Goal: Browse casually: Explore the website without a specific task or goal

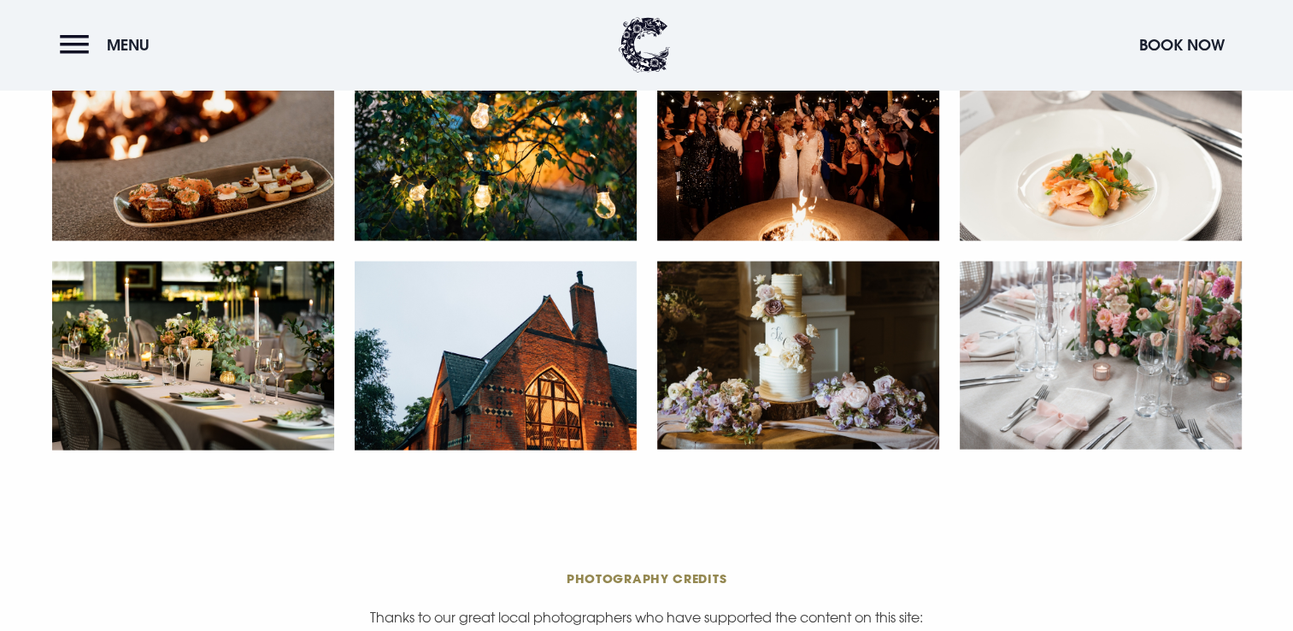
scroll to position [3356, 0]
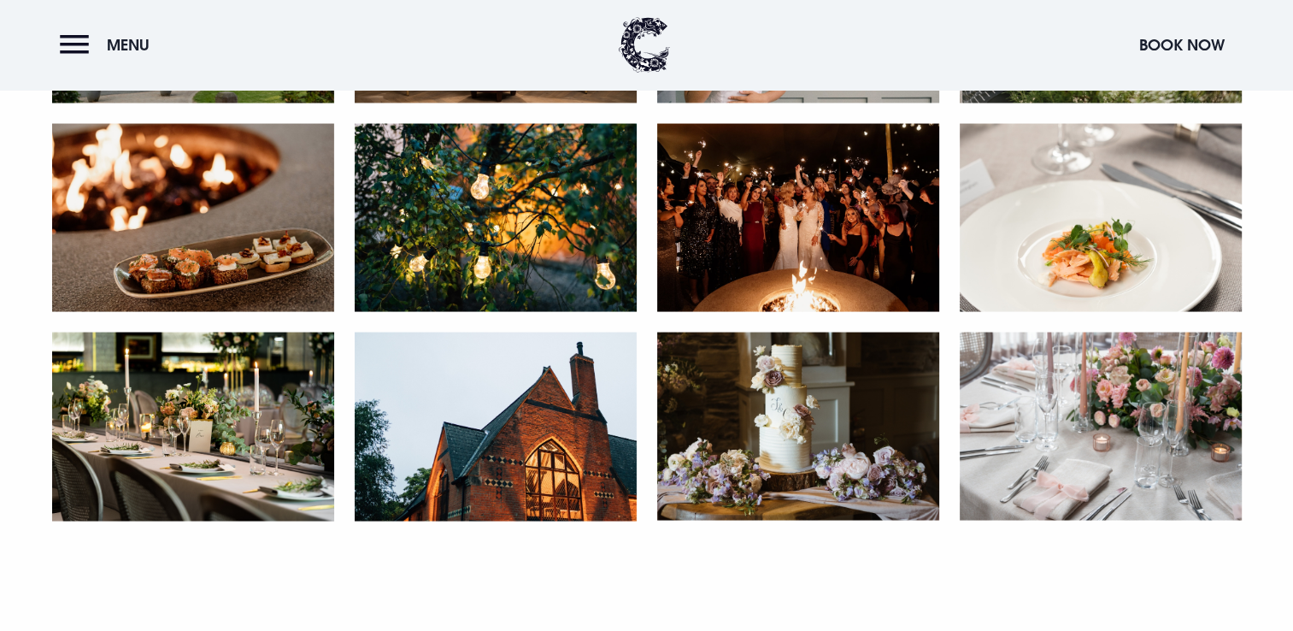
click at [167, 438] on img at bounding box center [193, 426] width 282 height 188
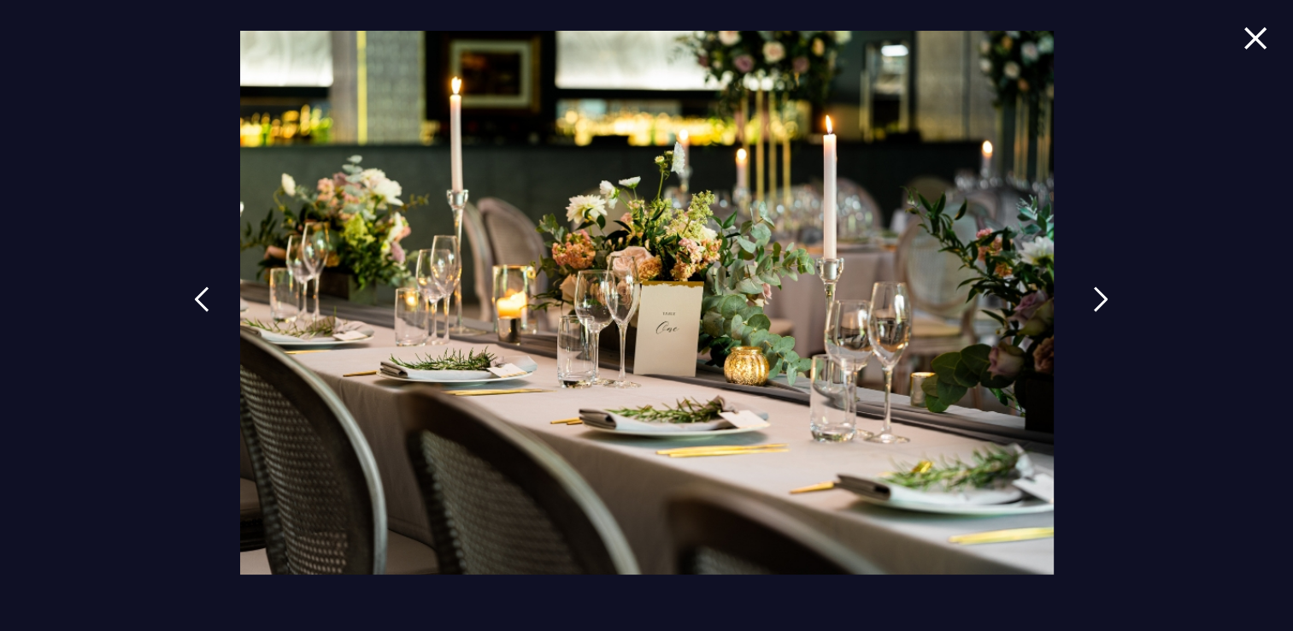
click at [1090, 296] on link at bounding box center [1100, 312] width 43 height 79
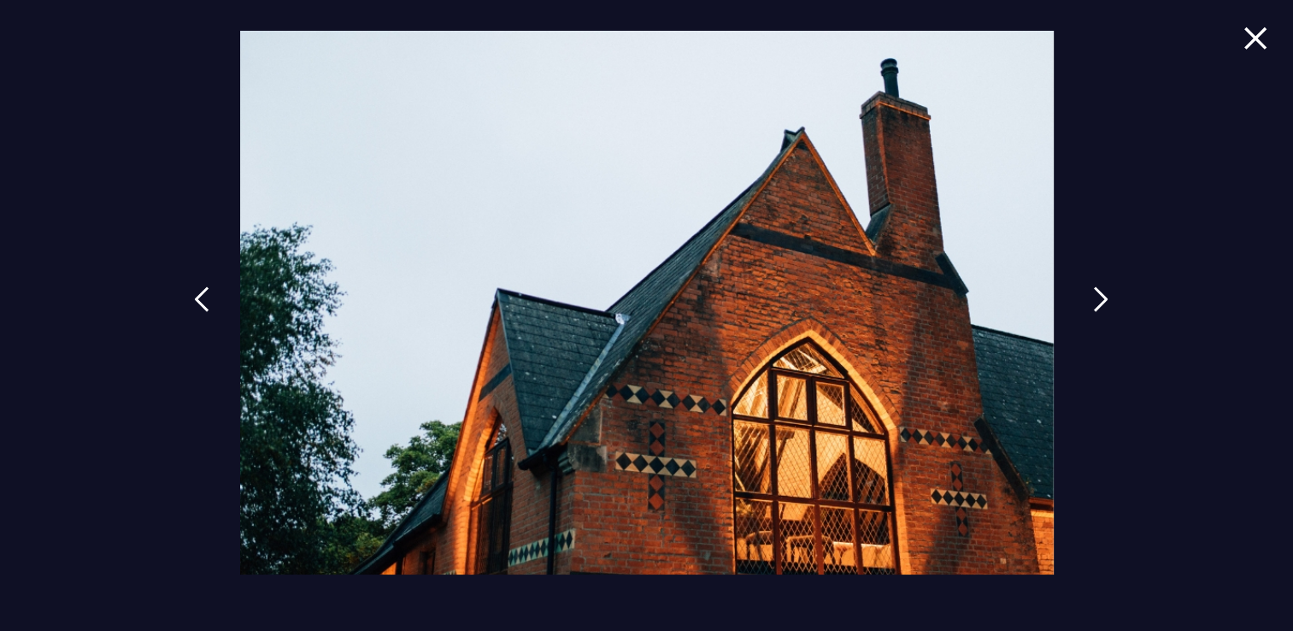
click at [1094, 300] on img at bounding box center [1100, 299] width 15 height 26
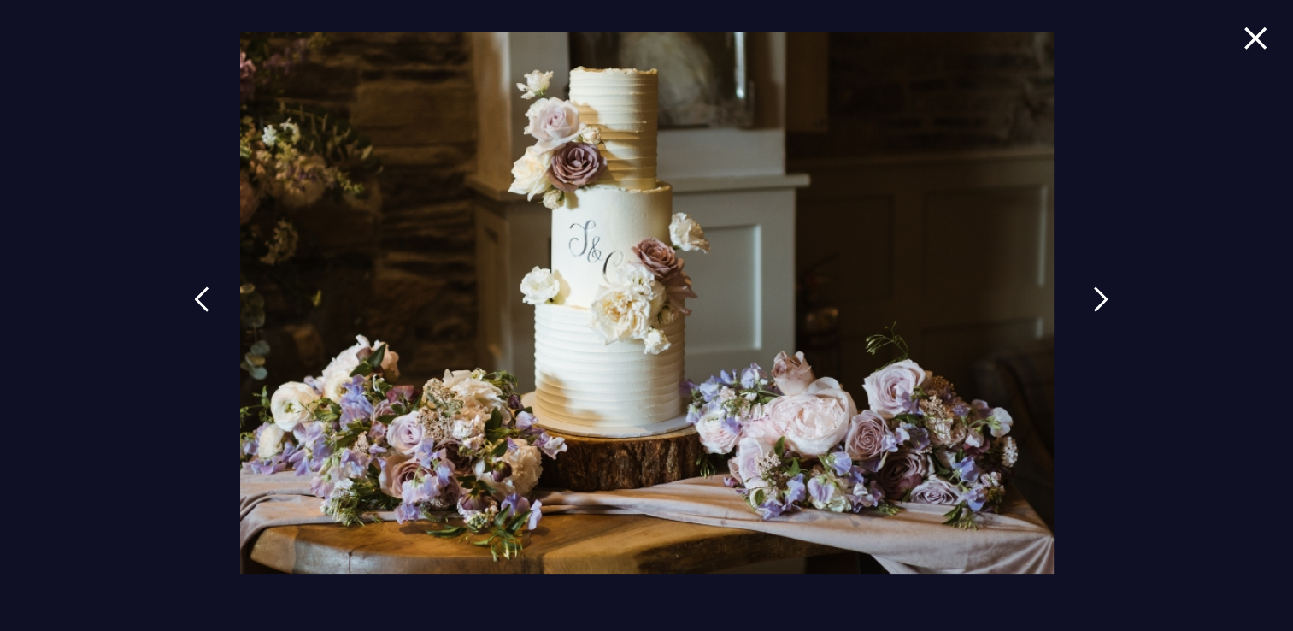
click at [1094, 300] on img at bounding box center [1100, 299] width 15 height 26
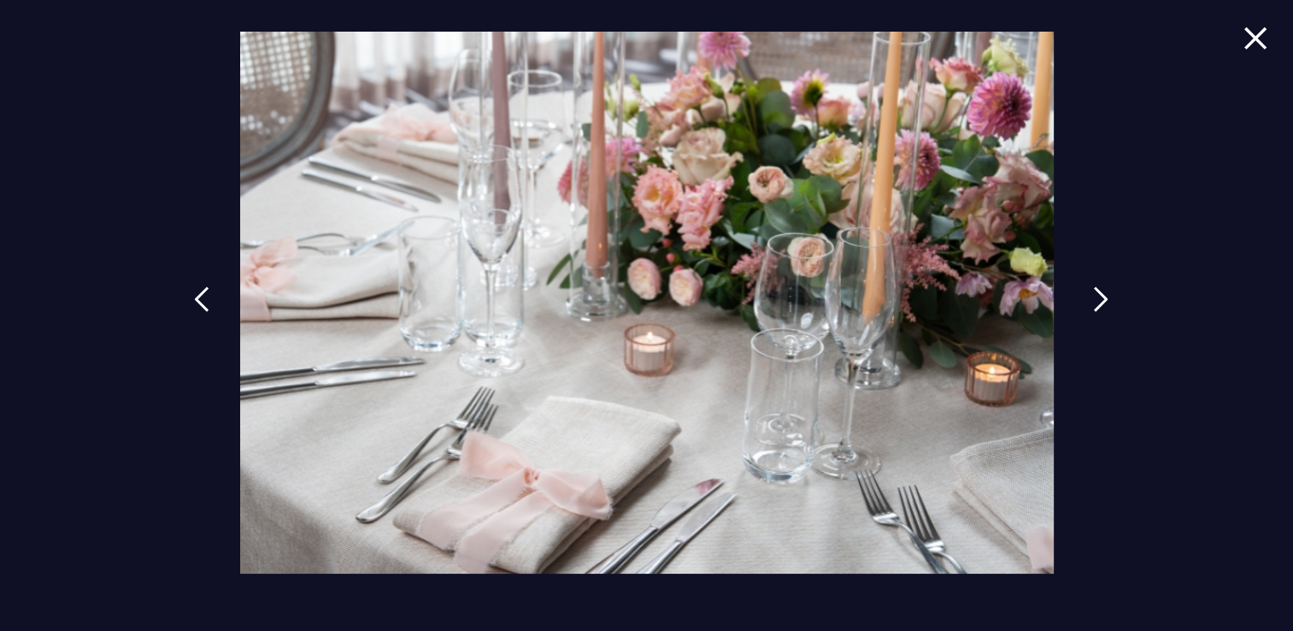
click at [1094, 300] on img at bounding box center [1100, 299] width 15 height 26
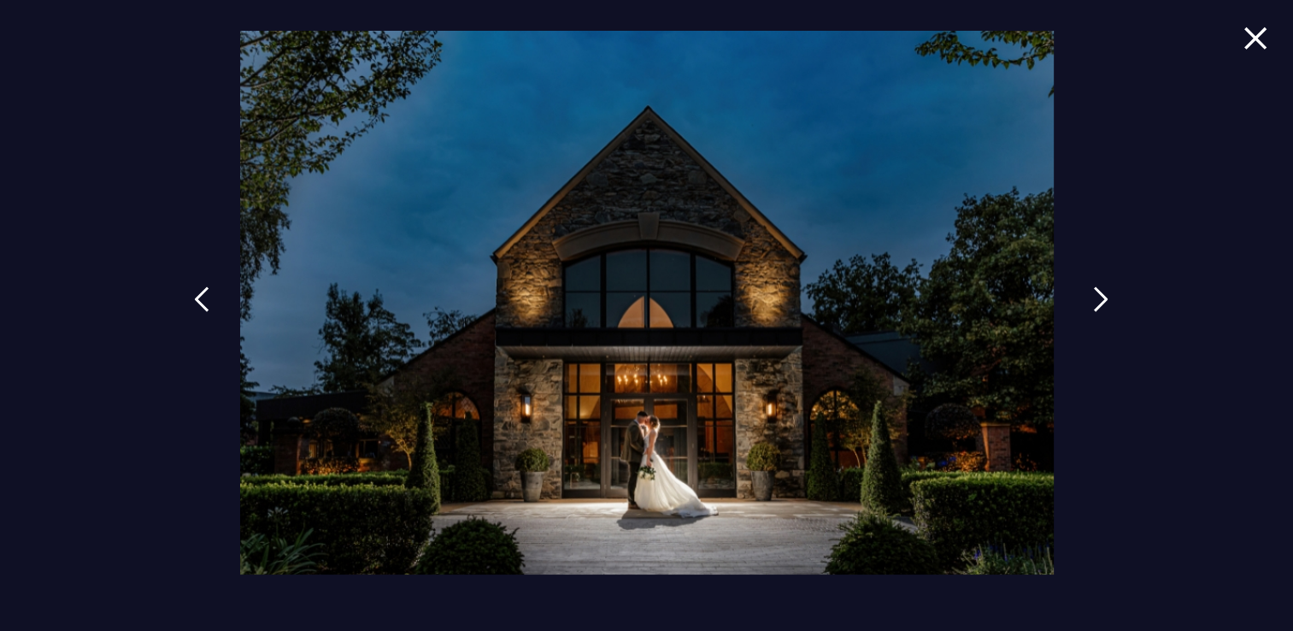
click at [1094, 303] on img at bounding box center [1100, 299] width 15 height 26
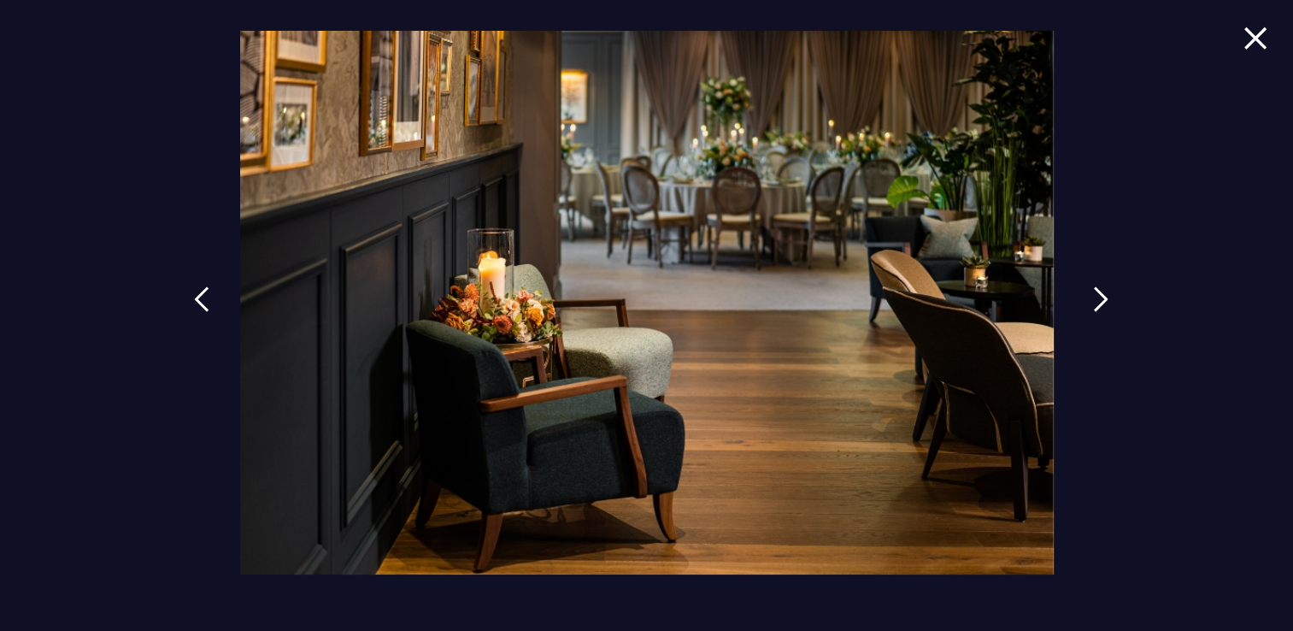
click at [1094, 303] on img at bounding box center [1100, 299] width 15 height 26
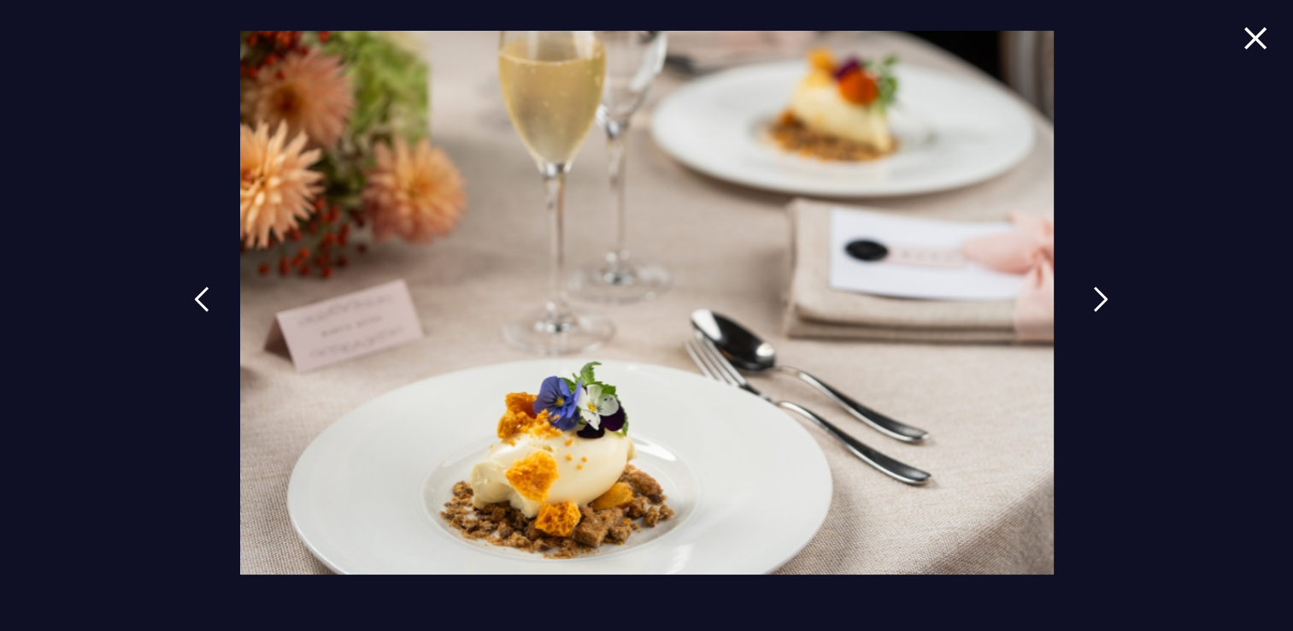
click at [1094, 305] on img at bounding box center [1100, 299] width 15 height 26
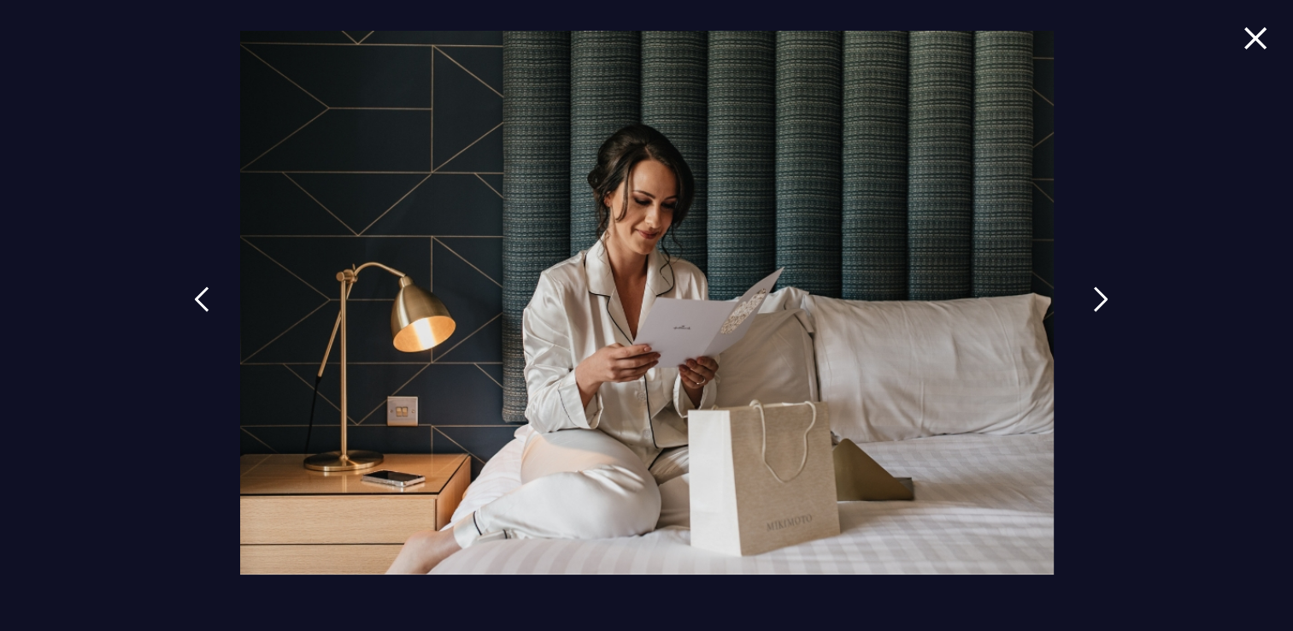
click at [1094, 311] on img at bounding box center [1100, 299] width 15 height 26
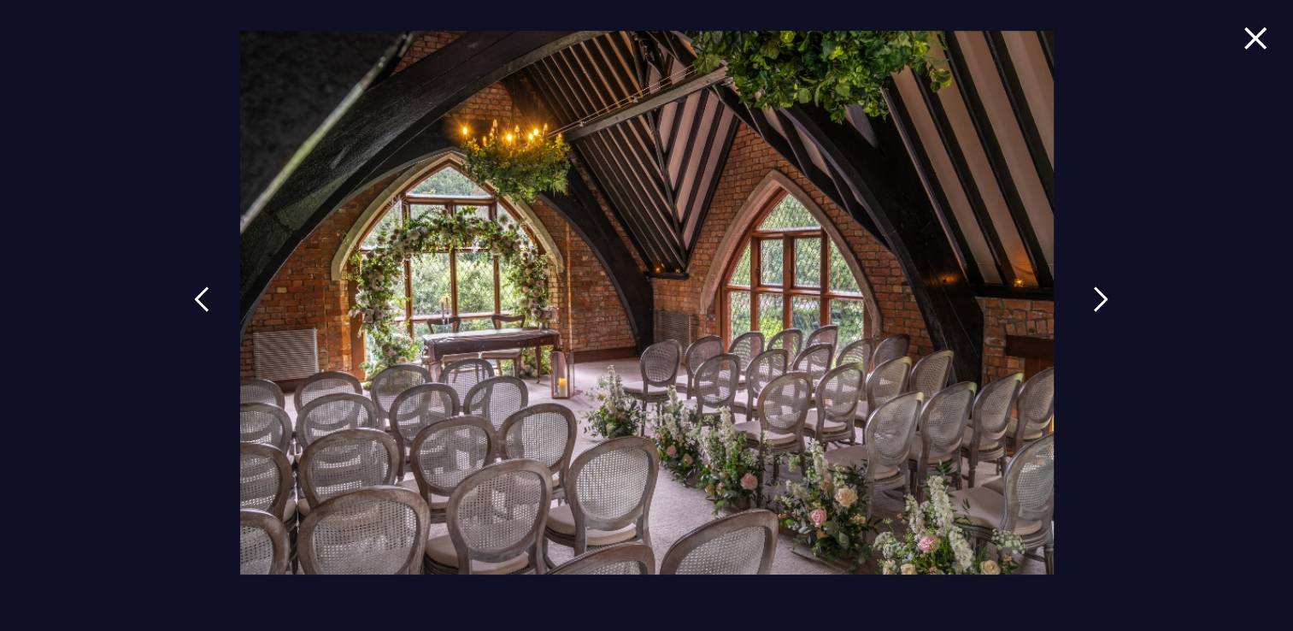
click at [1094, 317] on link at bounding box center [1100, 312] width 43 height 79
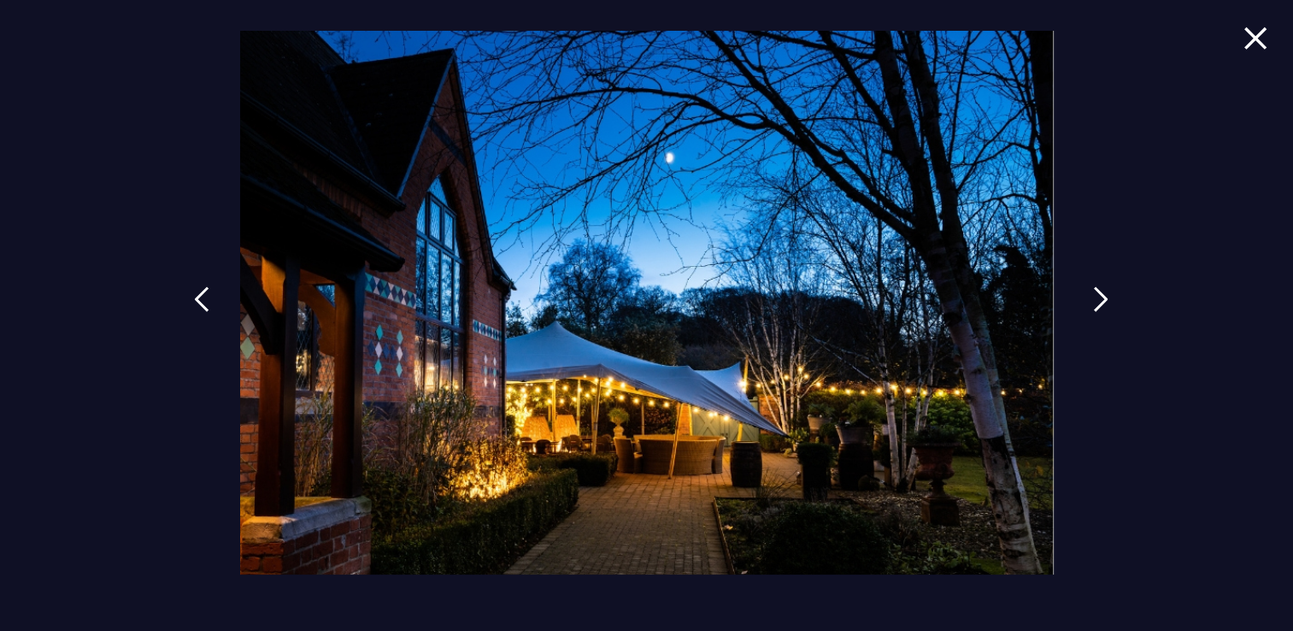
click at [1094, 320] on link at bounding box center [1100, 312] width 43 height 79
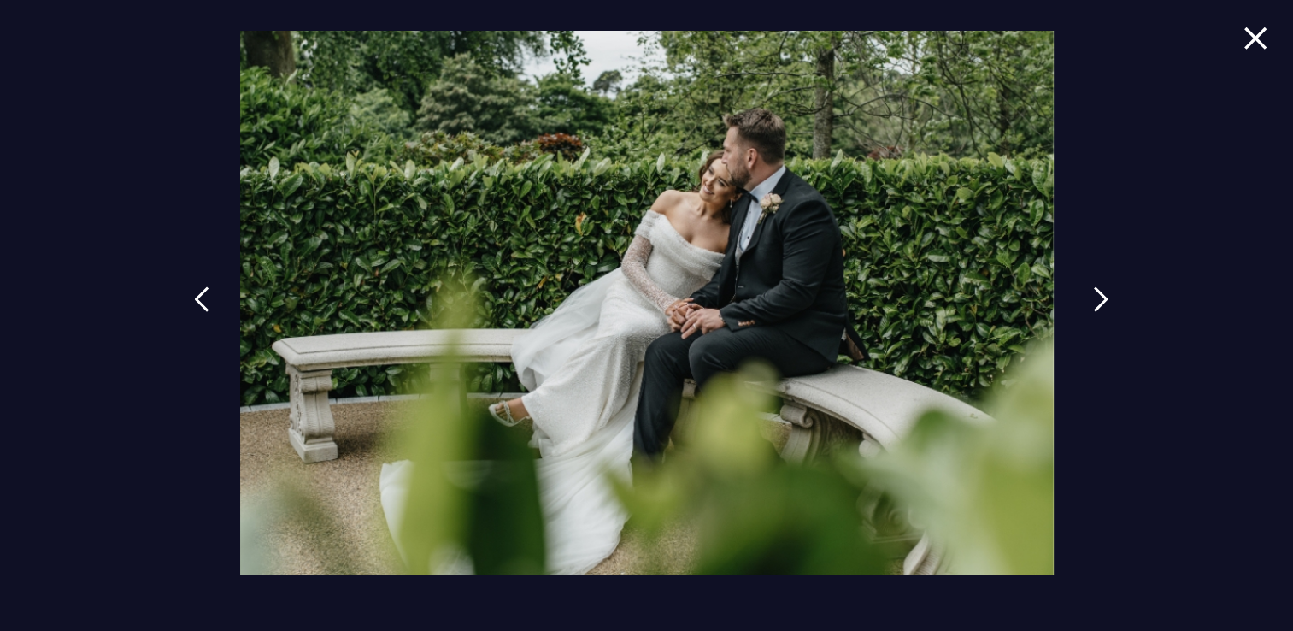
click at [1094, 324] on link at bounding box center [1100, 312] width 43 height 79
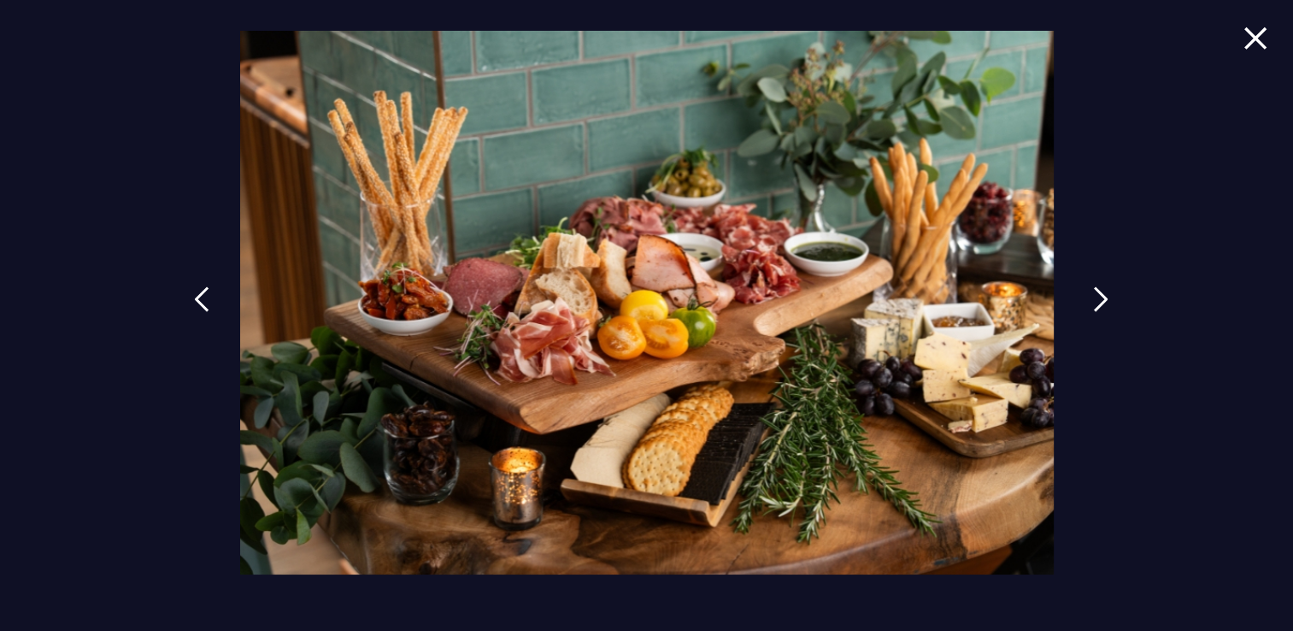
click at [1094, 324] on link at bounding box center [1100, 312] width 43 height 79
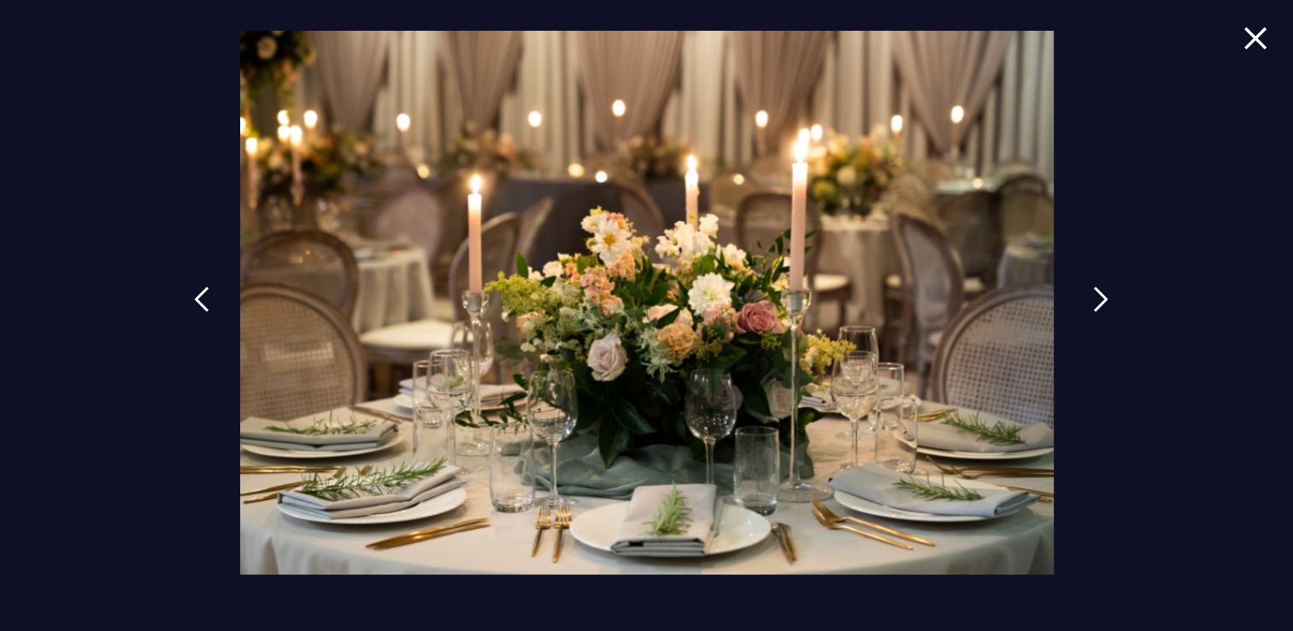
click at [1094, 324] on link at bounding box center [1100, 312] width 43 height 79
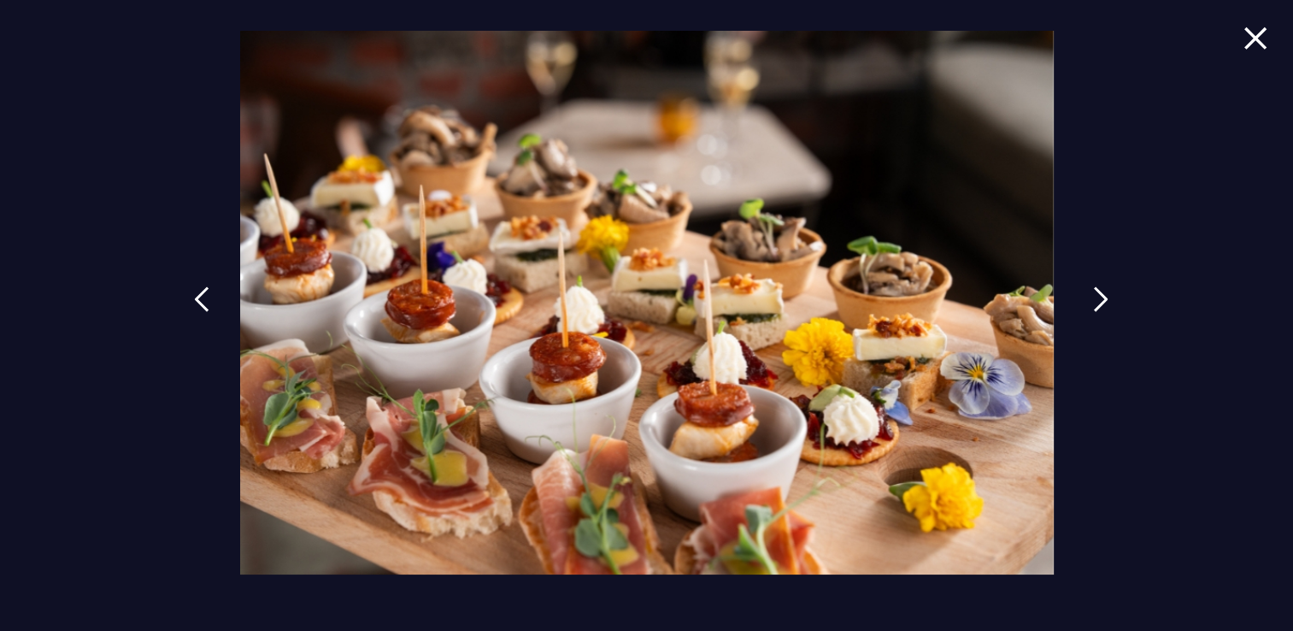
click at [1094, 324] on link at bounding box center [1100, 312] width 43 height 79
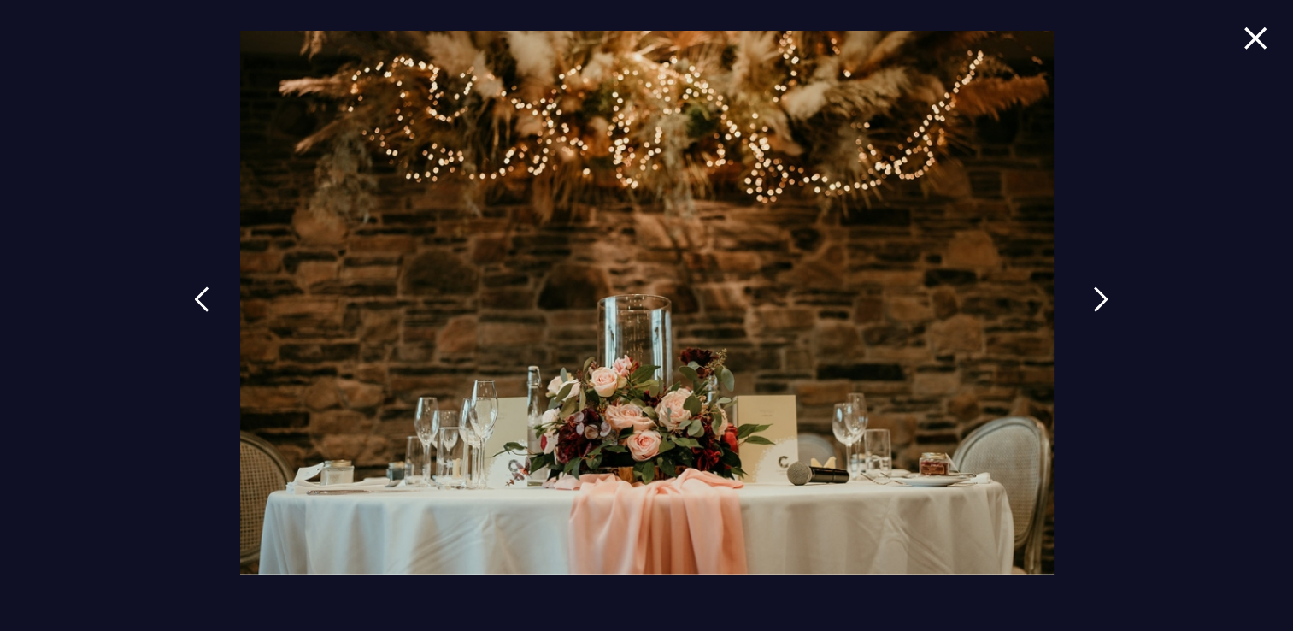
click at [1094, 324] on link at bounding box center [1100, 312] width 43 height 79
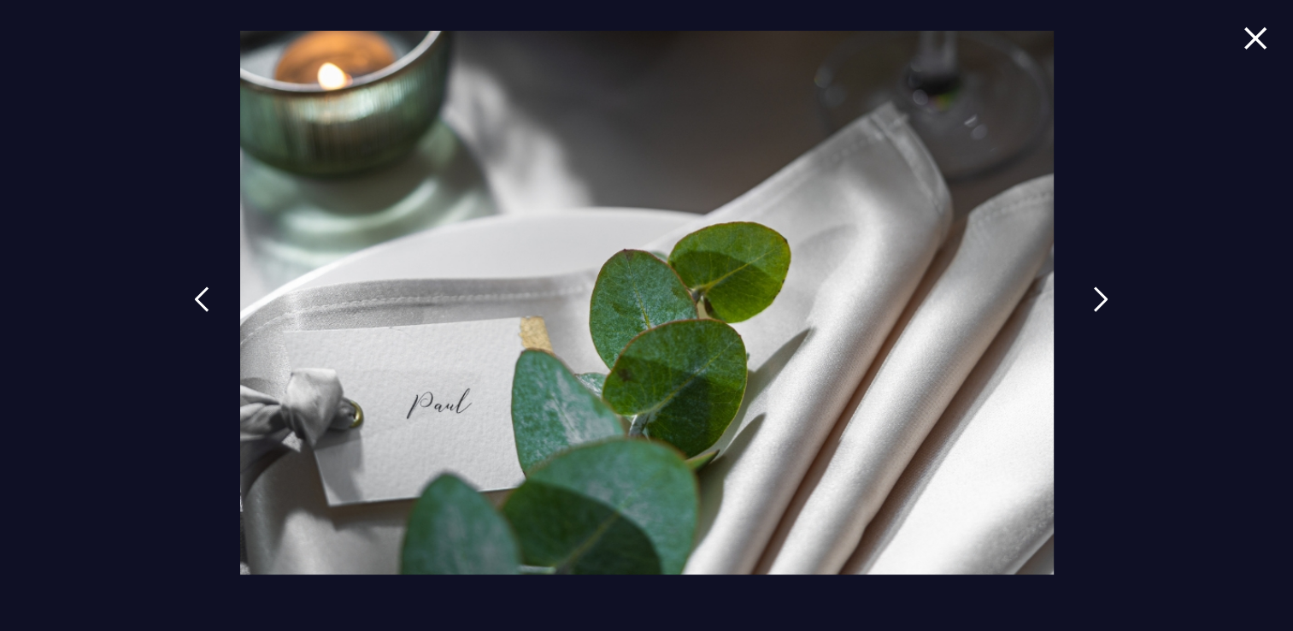
click at [1094, 328] on link at bounding box center [1100, 312] width 43 height 79
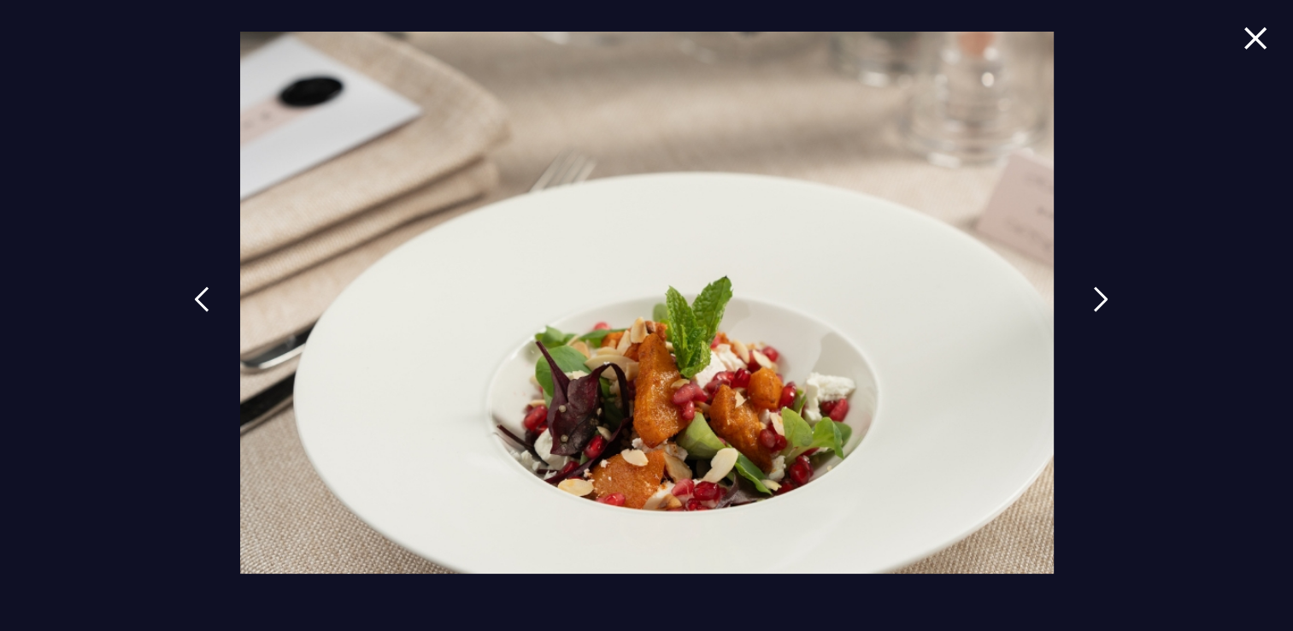
click at [1094, 328] on link at bounding box center [1100, 312] width 43 height 79
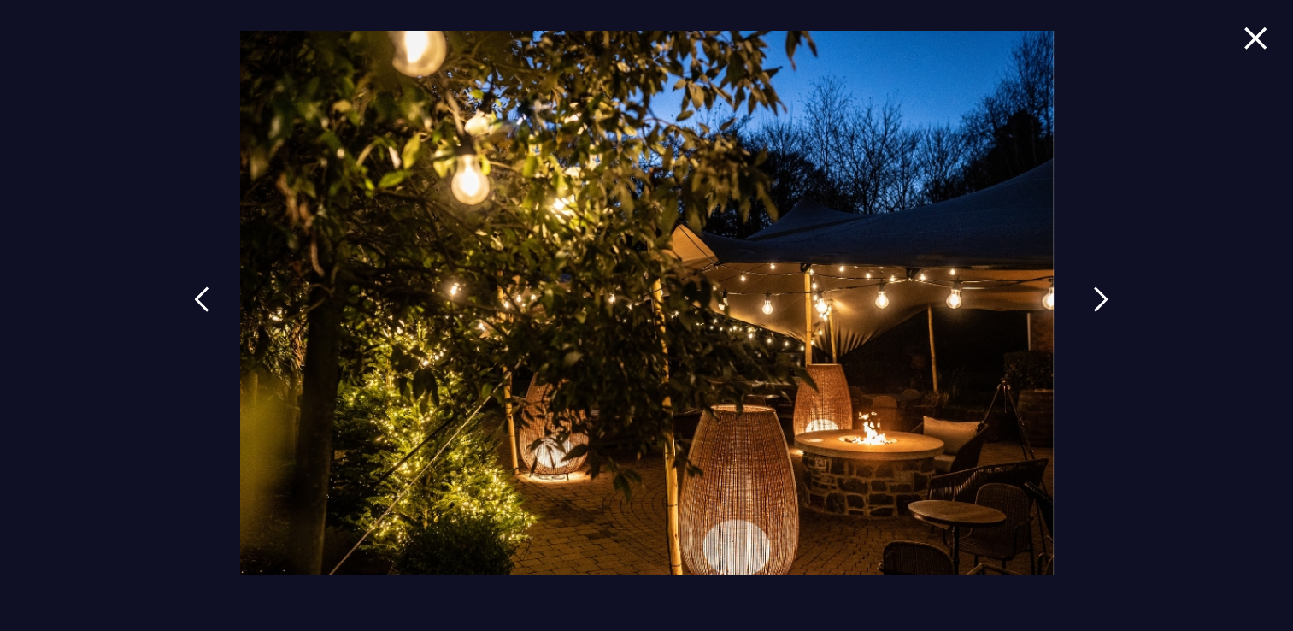
click at [1094, 331] on link at bounding box center [1100, 312] width 43 height 79
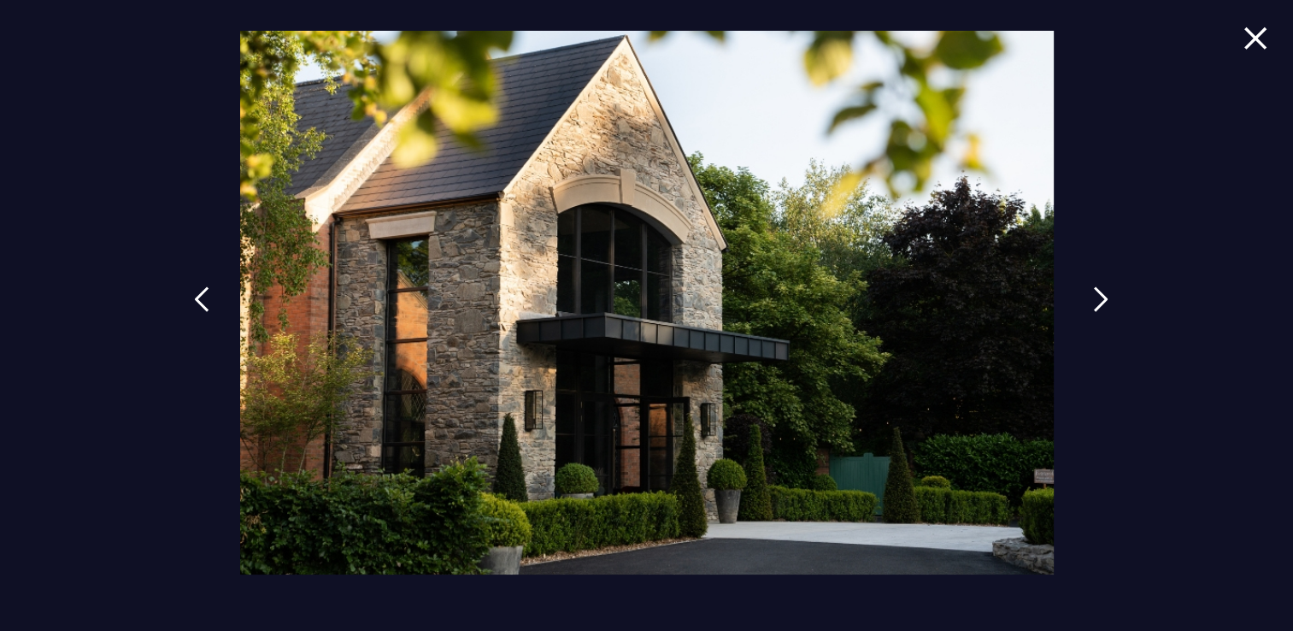
click at [1094, 331] on link at bounding box center [1100, 312] width 43 height 79
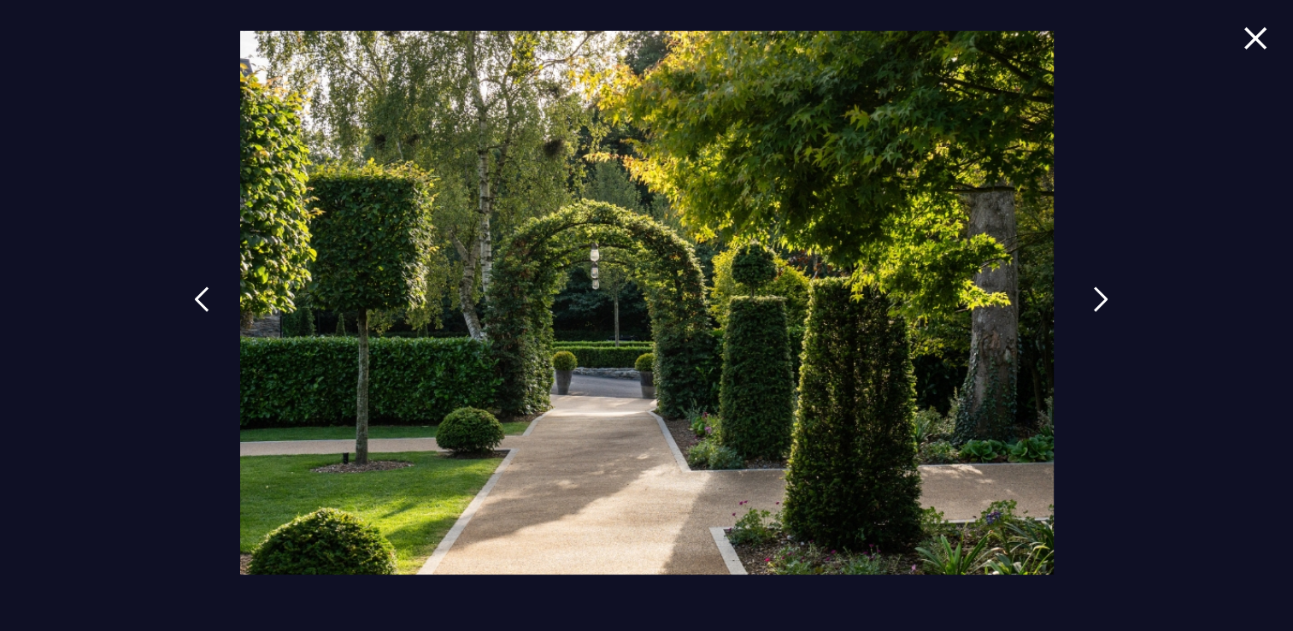
click at [1094, 335] on link at bounding box center [1100, 312] width 43 height 79
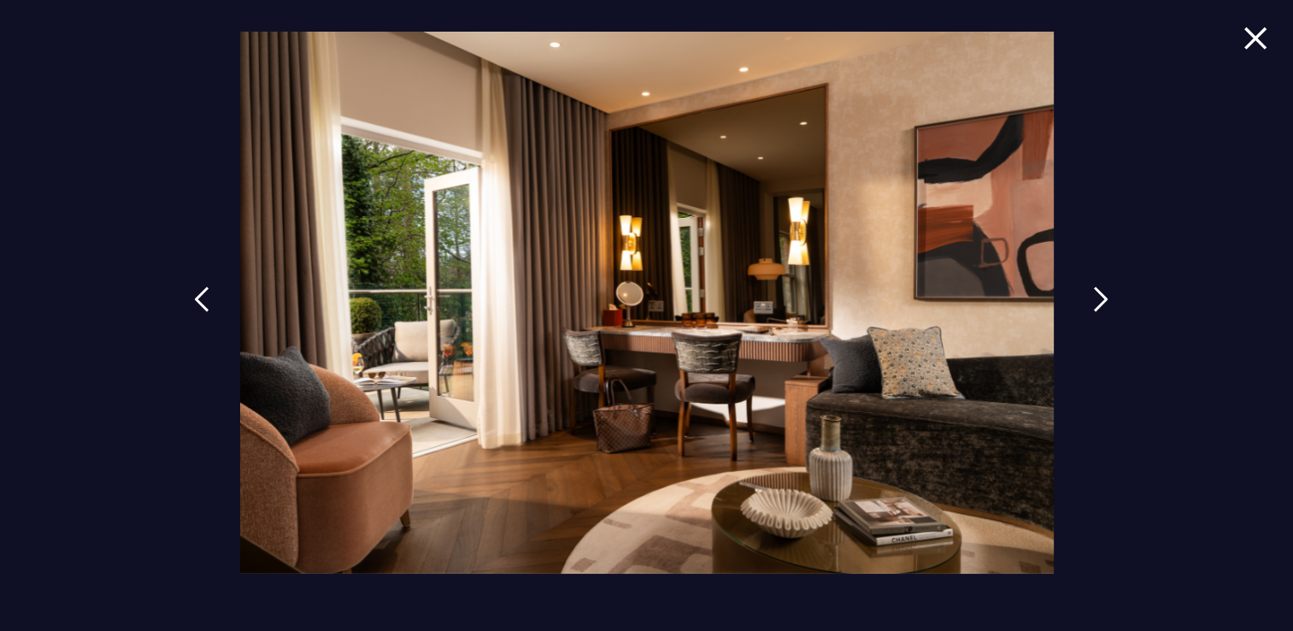
click at [1094, 335] on link at bounding box center [1100, 312] width 43 height 79
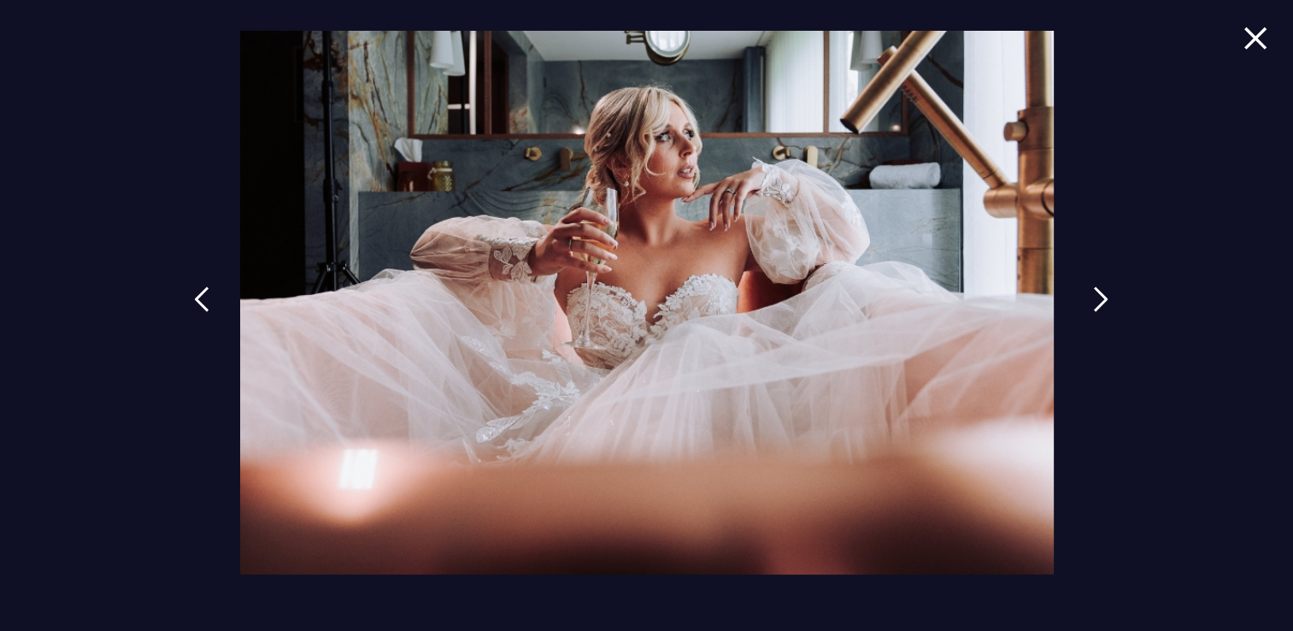
click at [1094, 335] on link at bounding box center [1100, 312] width 43 height 79
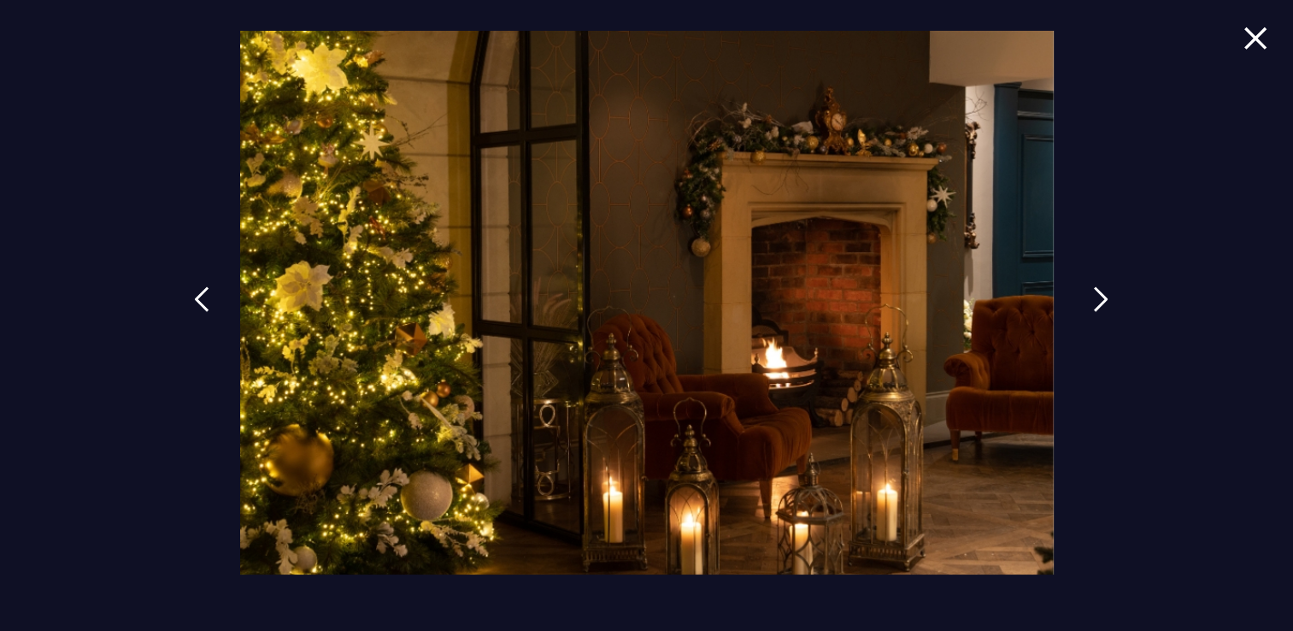
click at [1094, 335] on link at bounding box center [1100, 312] width 43 height 79
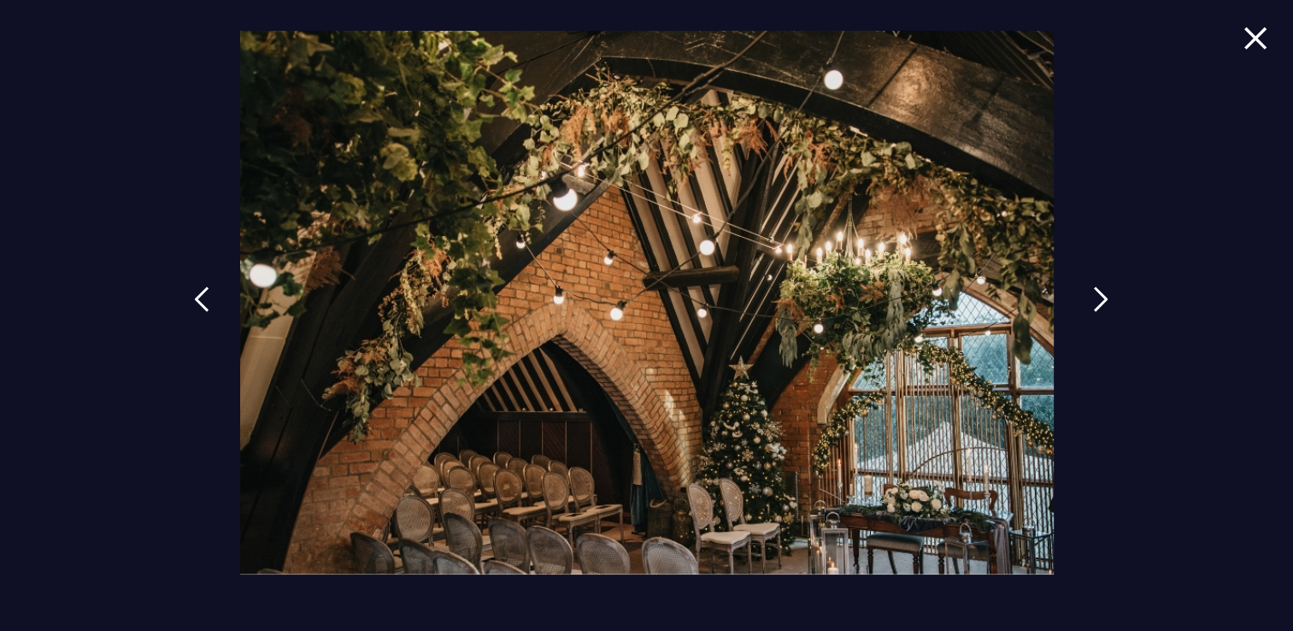
click at [1094, 335] on link at bounding box center [1100, 312] width 43 height 79
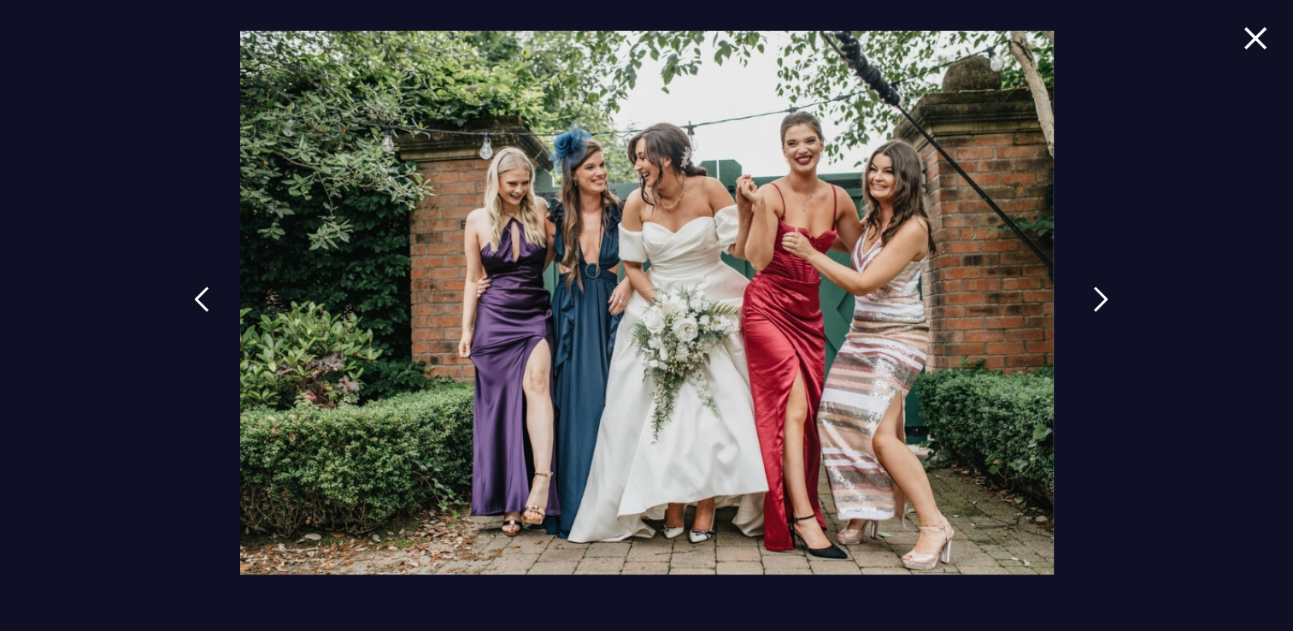
click at [1094, 337] on link at bounding box center [1100, 312] width 43 height 79
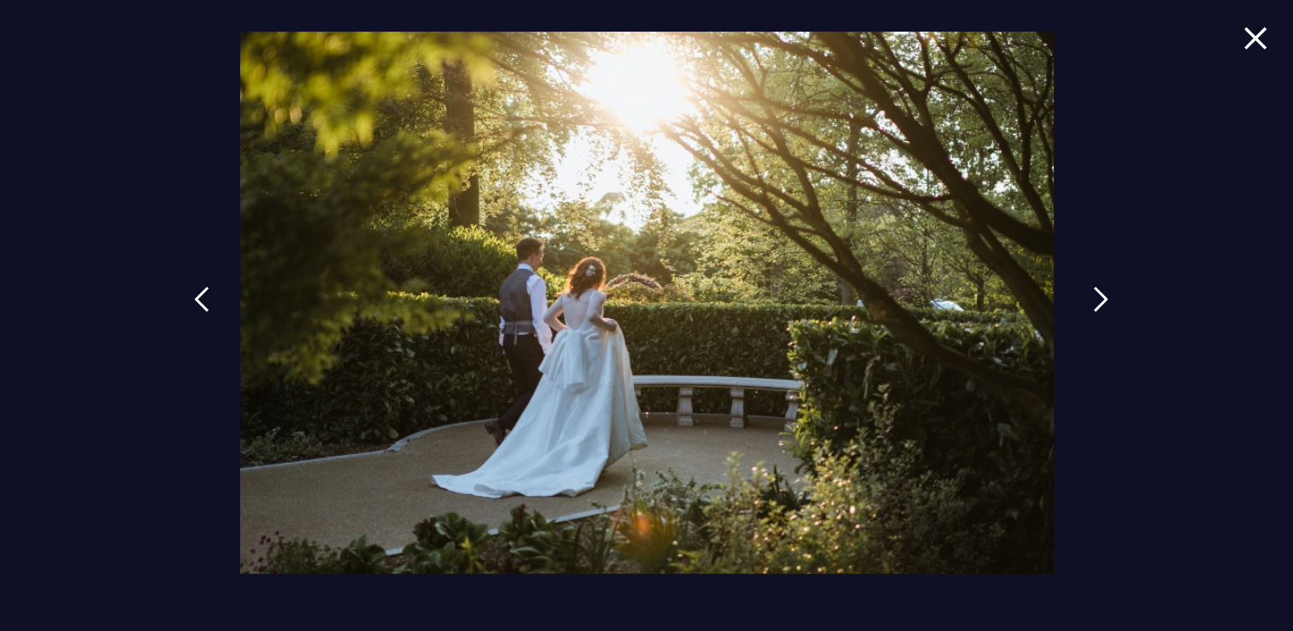
click at [1094, 342] on link at bounding box center [1100, 312] width 43 height 79
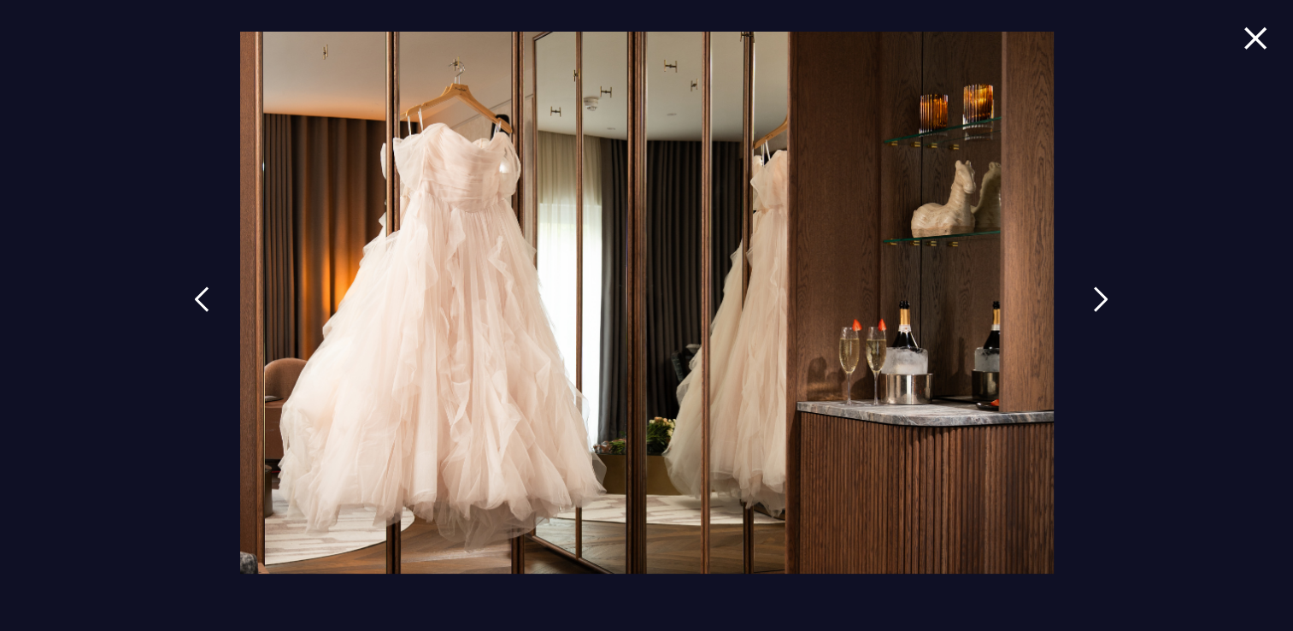
click at [1094, 344] on link at bounding box center [1100, 312] width 43 height 79
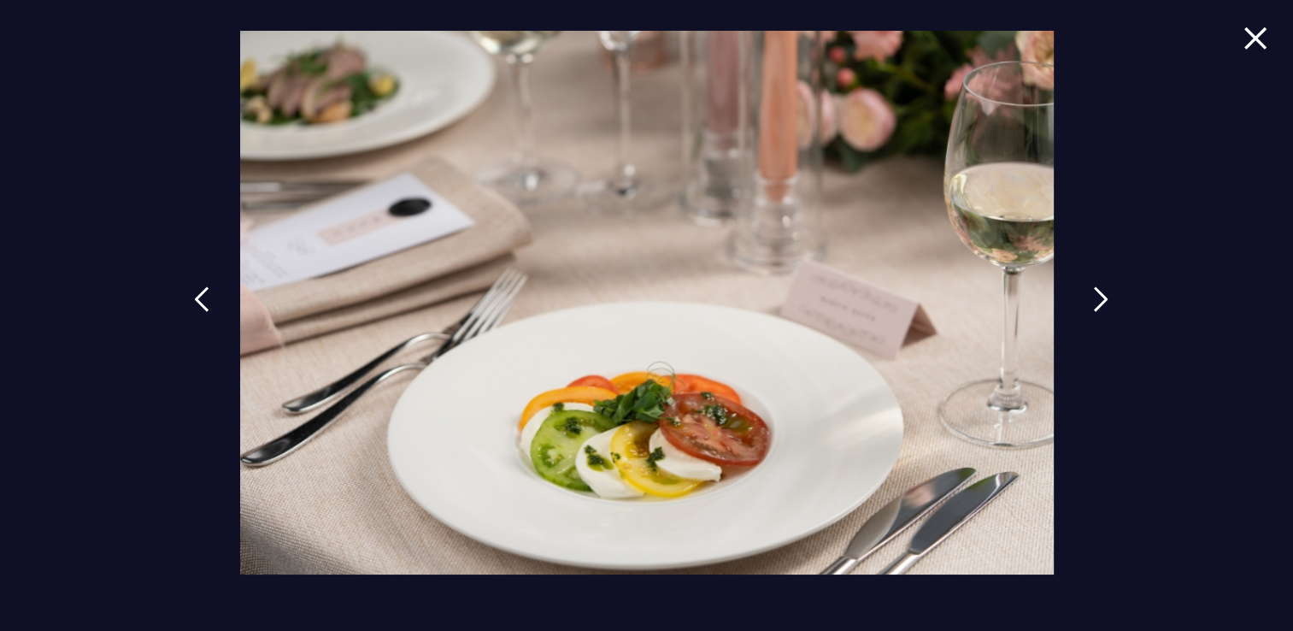
click at [1094, 343] on link at bounding box center [1100, 312] width 43 height 79
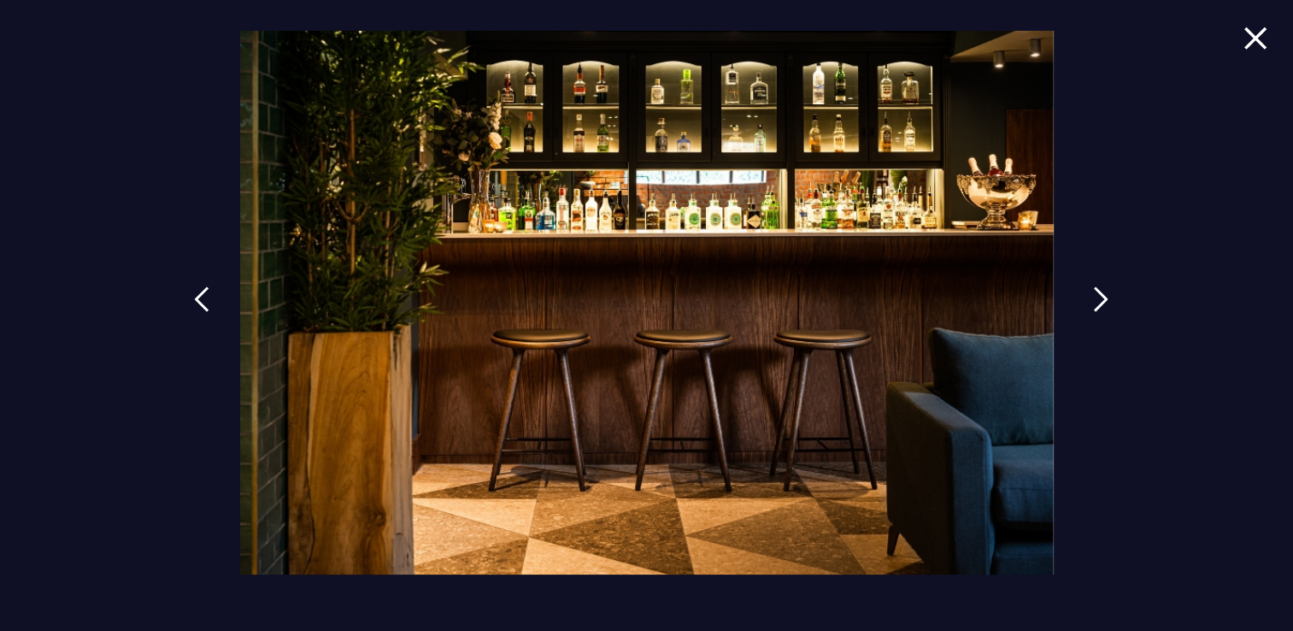
click at [1094, 314] on link at bounding box center [1100, 312] width 43 height 79
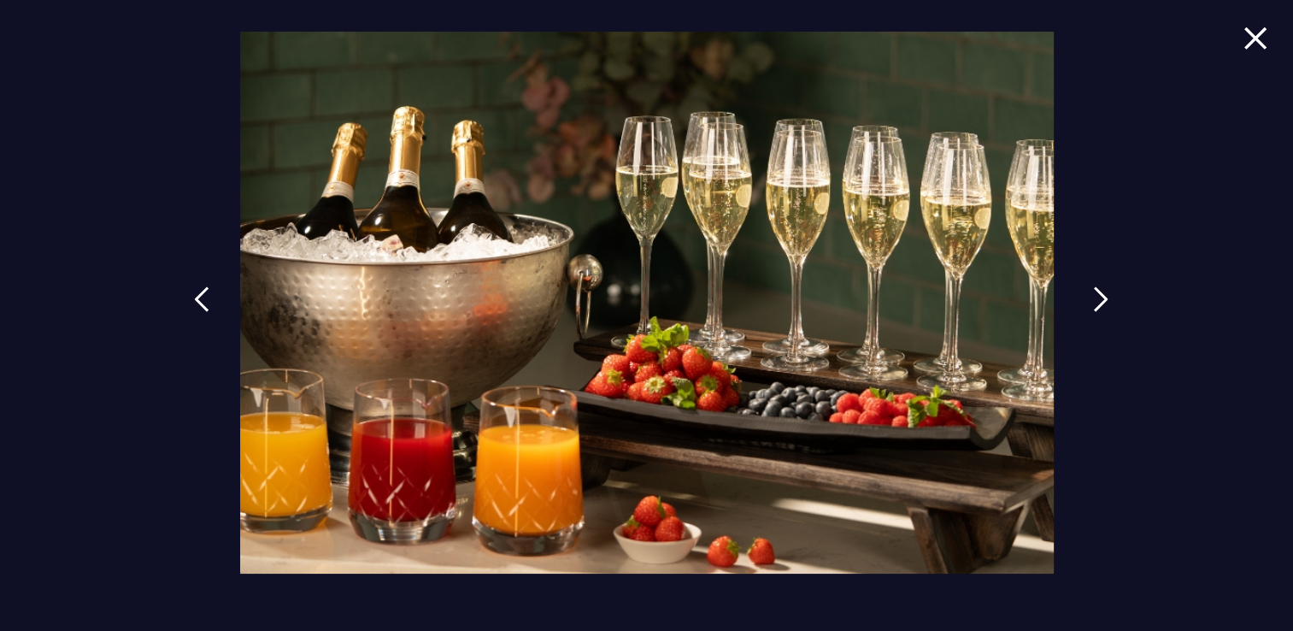
click at [1094, 314] on link at bounding box center [1100, 312] width 43 height 79
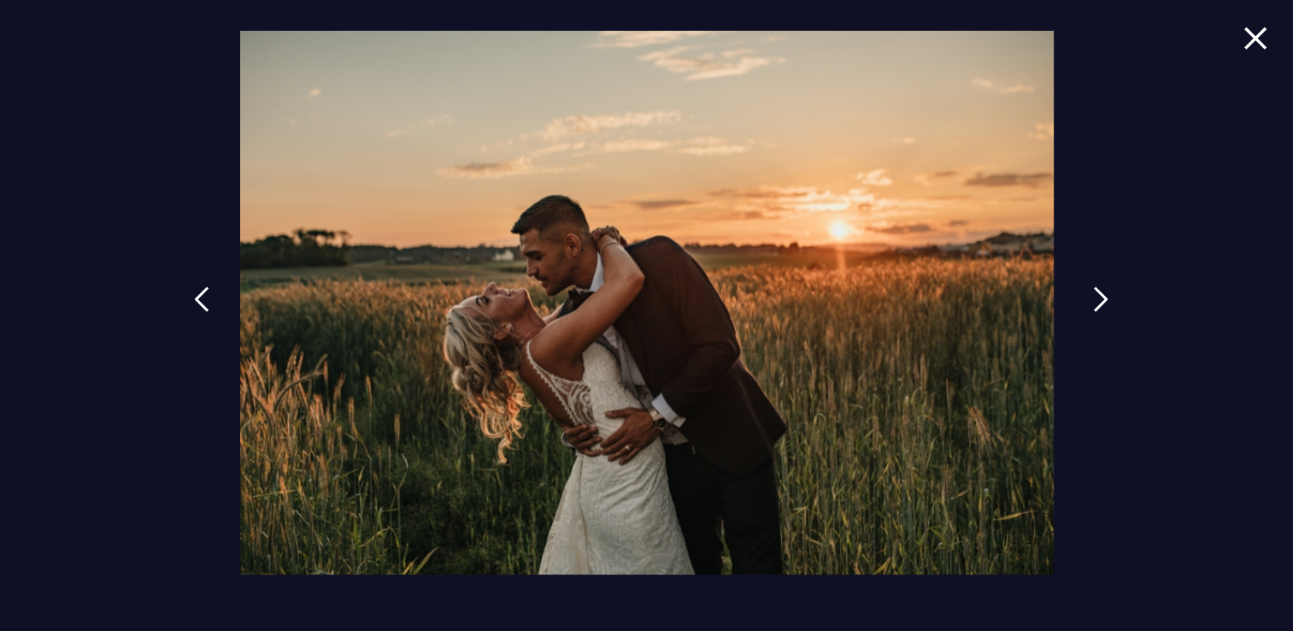
click at [1094, 314] on link at bounding box center [1100, 312] width 43 height 79
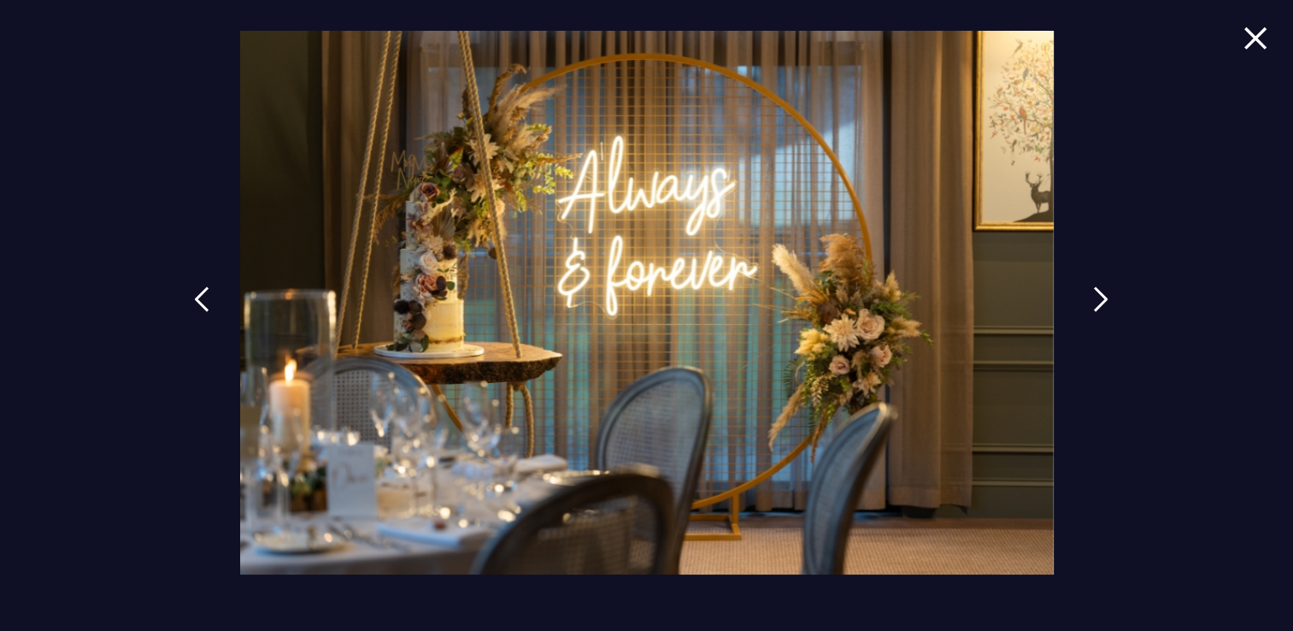
click at [1094, 314] on link at bounding box center [1100, 312] width 43 height 79
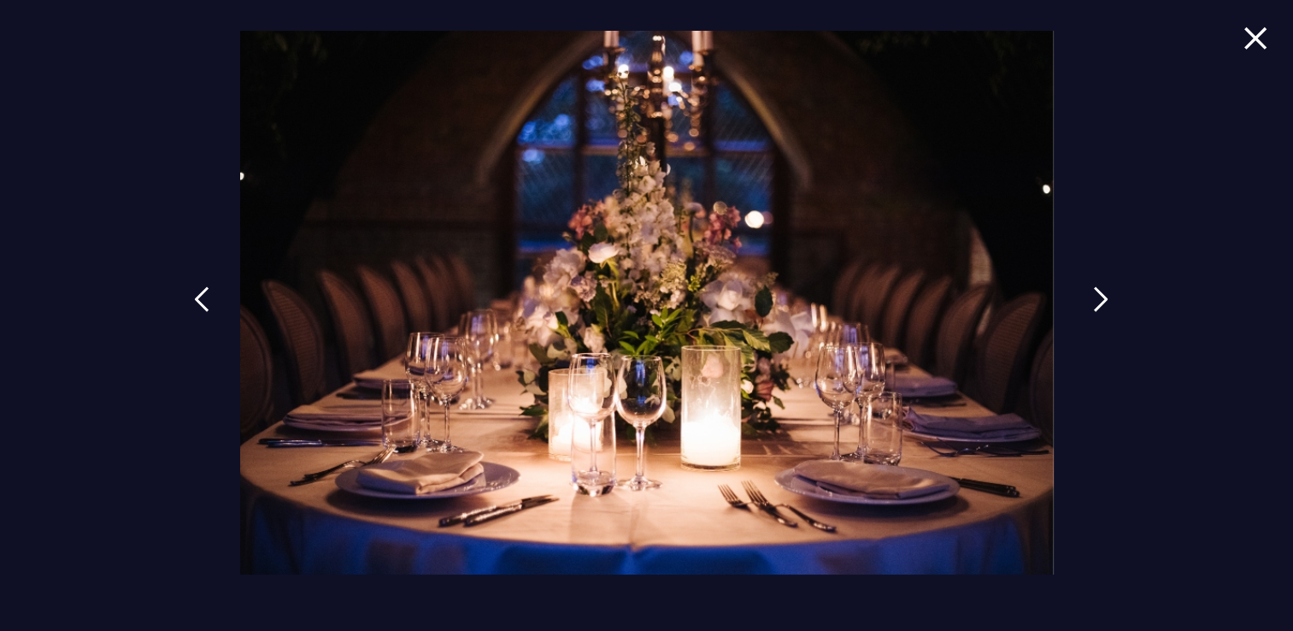
click at [1094, 314] on link at bounding box center [1100, 312] width 43 height 79
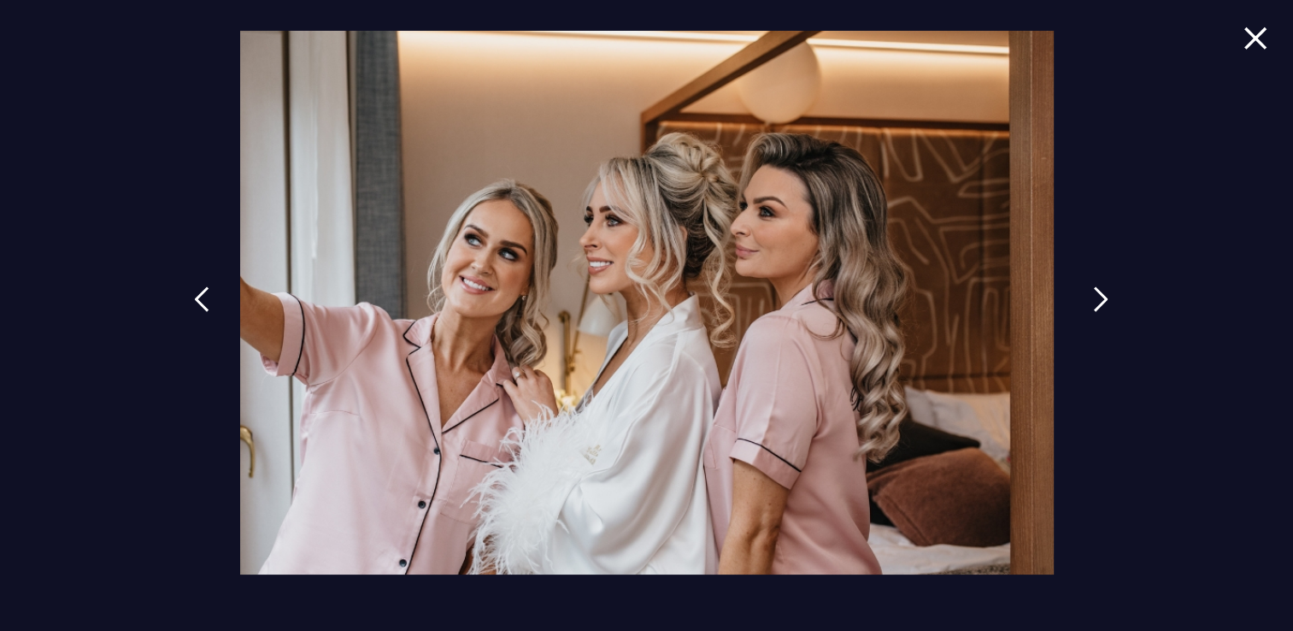
click at [1094, 314] on link at bounding box center [1100, 312] width 43 height 79
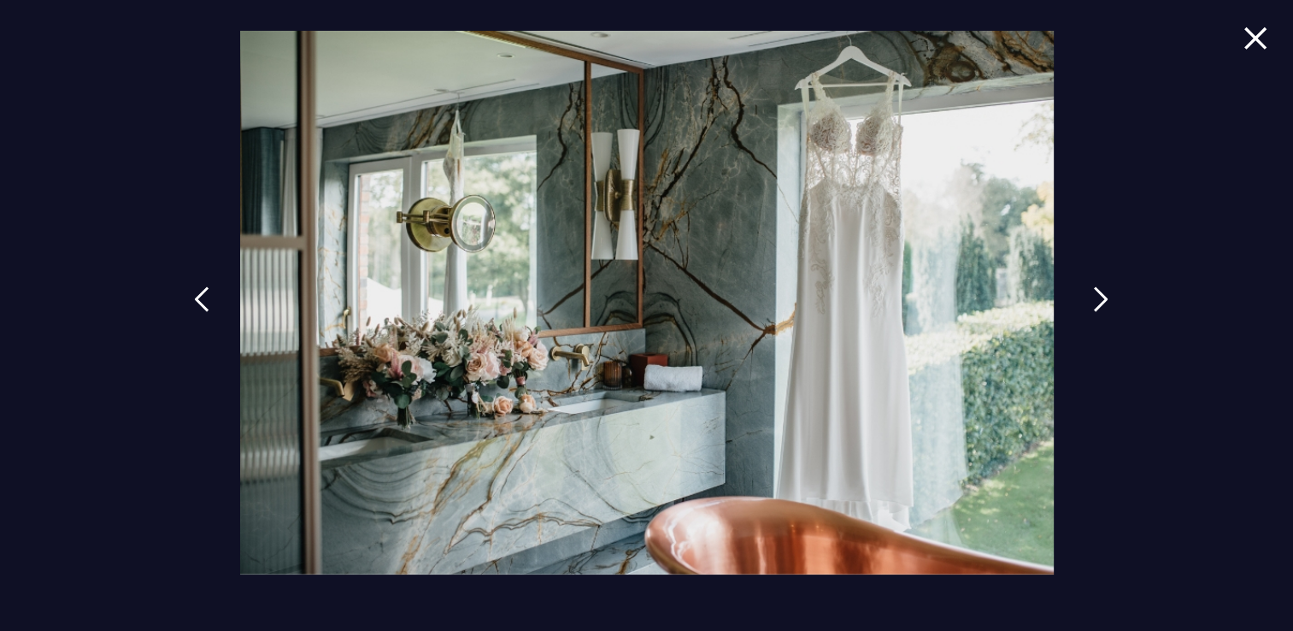
click at [1094, 314] on link at bounding box center [1100, 312] width 43 height 79
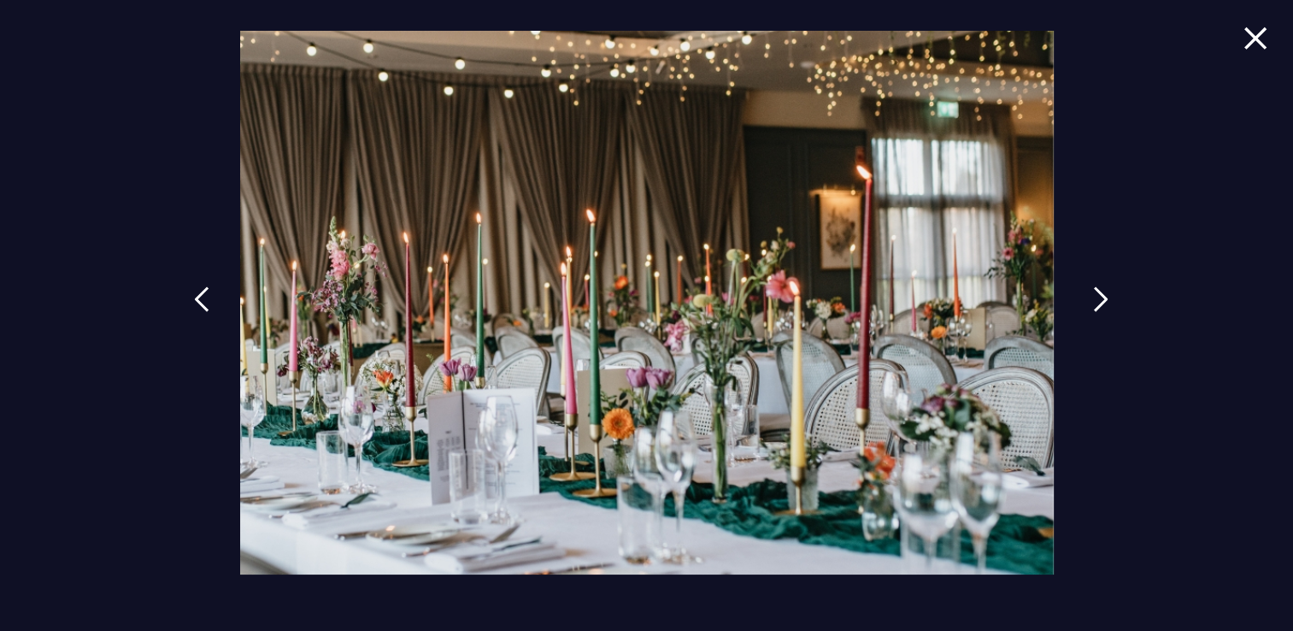
click at [1094, 314] on link at bounding box center [1100, 312] width 43 height 79
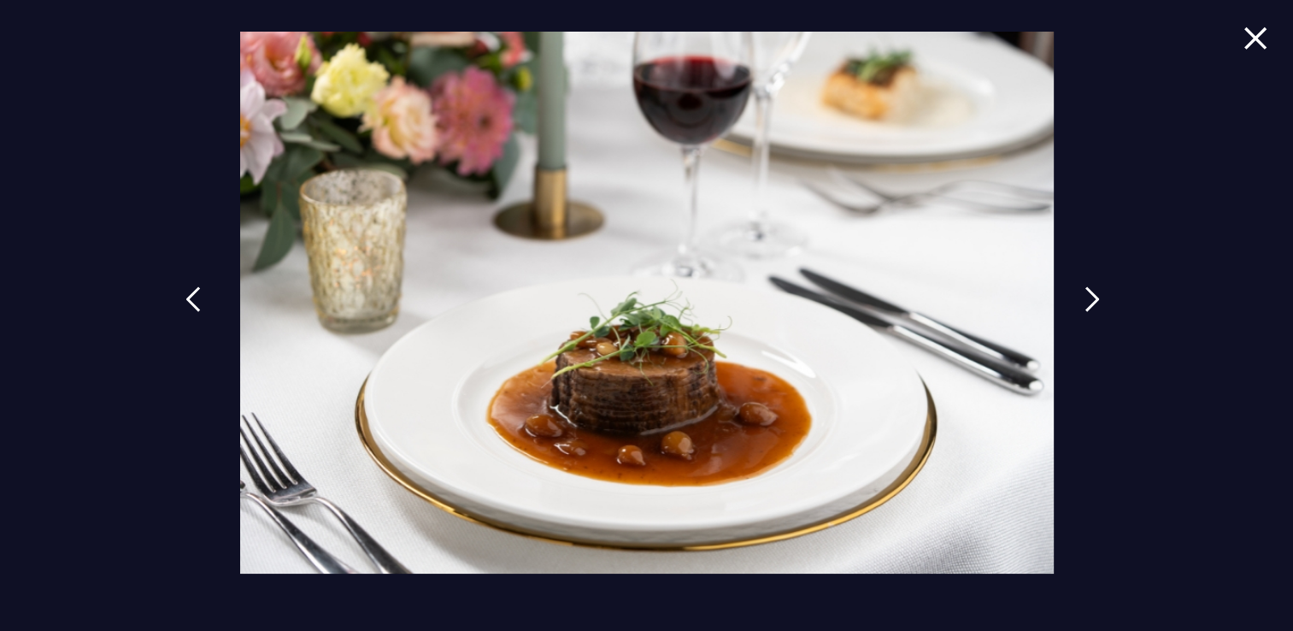
click at [195, 316] on link at bounding box center [193, 312] width 43 height 79
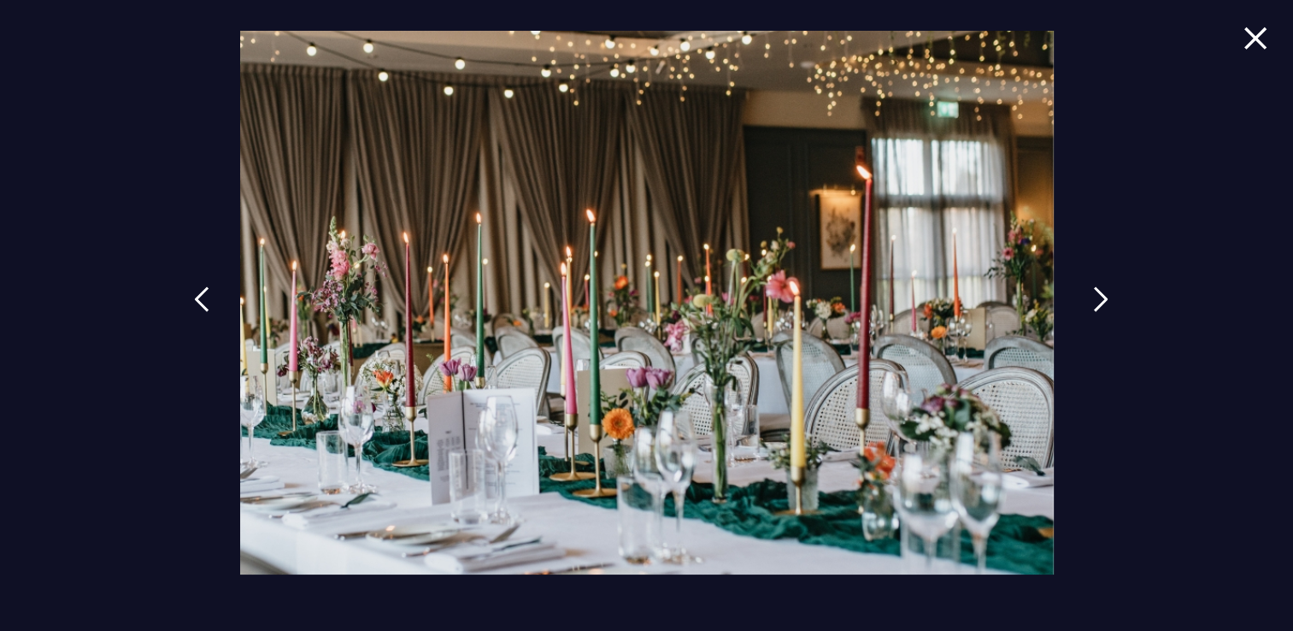
click at [1094, 289] on img at bounding box center [1100, 299] width 15 height 26
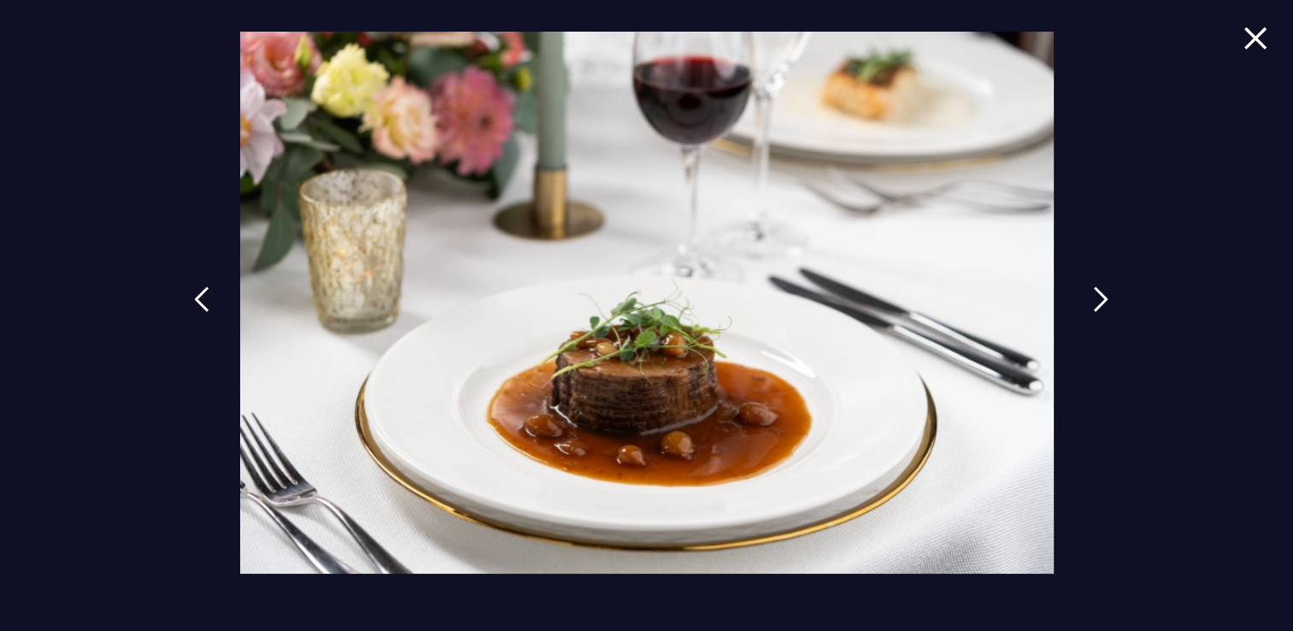
click at [1094, 289] on img at bounding box center [1100, 299] width 15 height 26
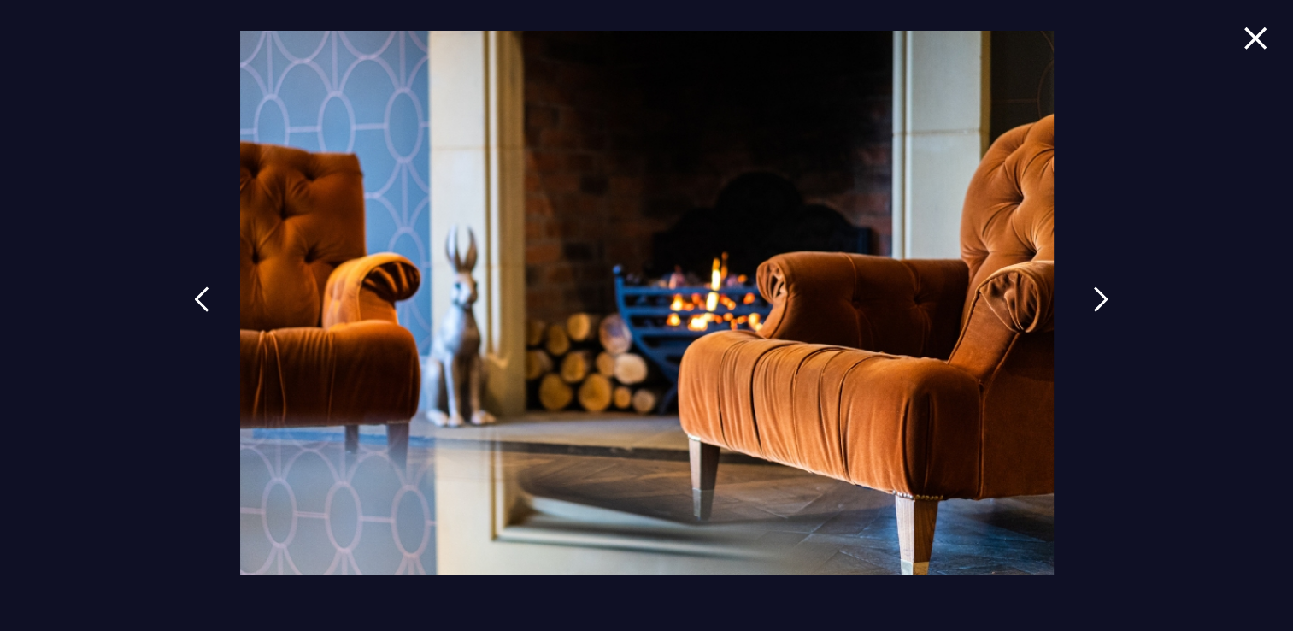
click at [1094, 289] on img at bounding box center [1100, 299] width 15 height 26
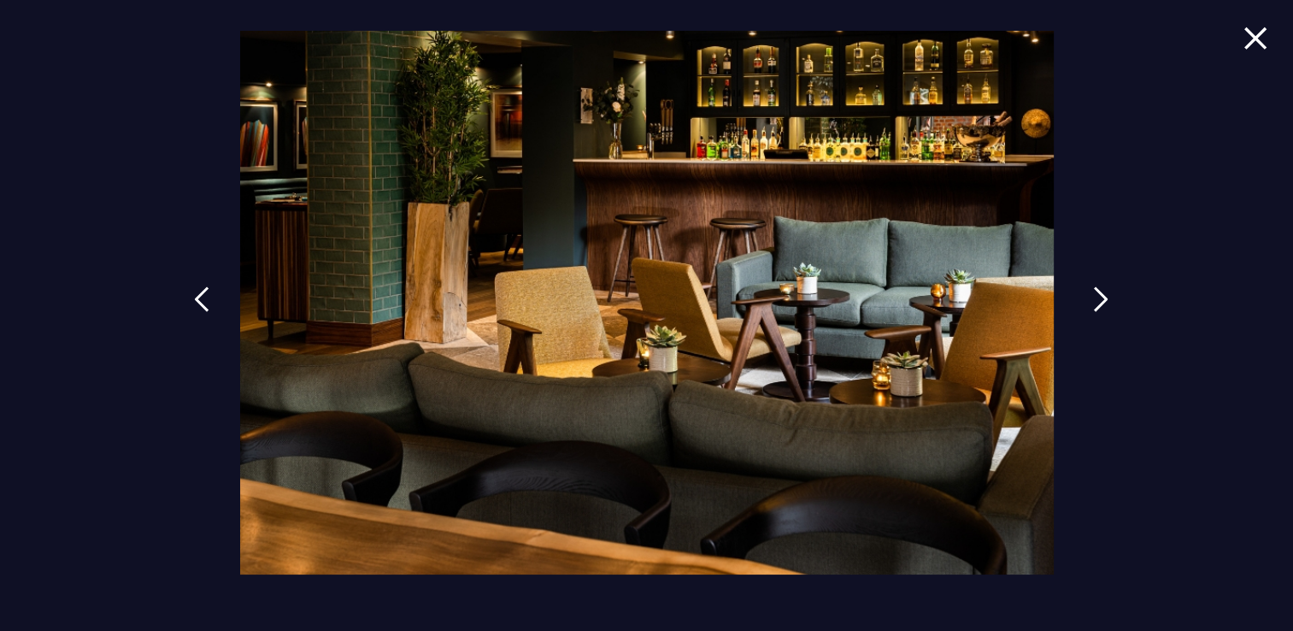
click at [1094, 289] on img at bounding box center [1100, 299] width 15 height 26
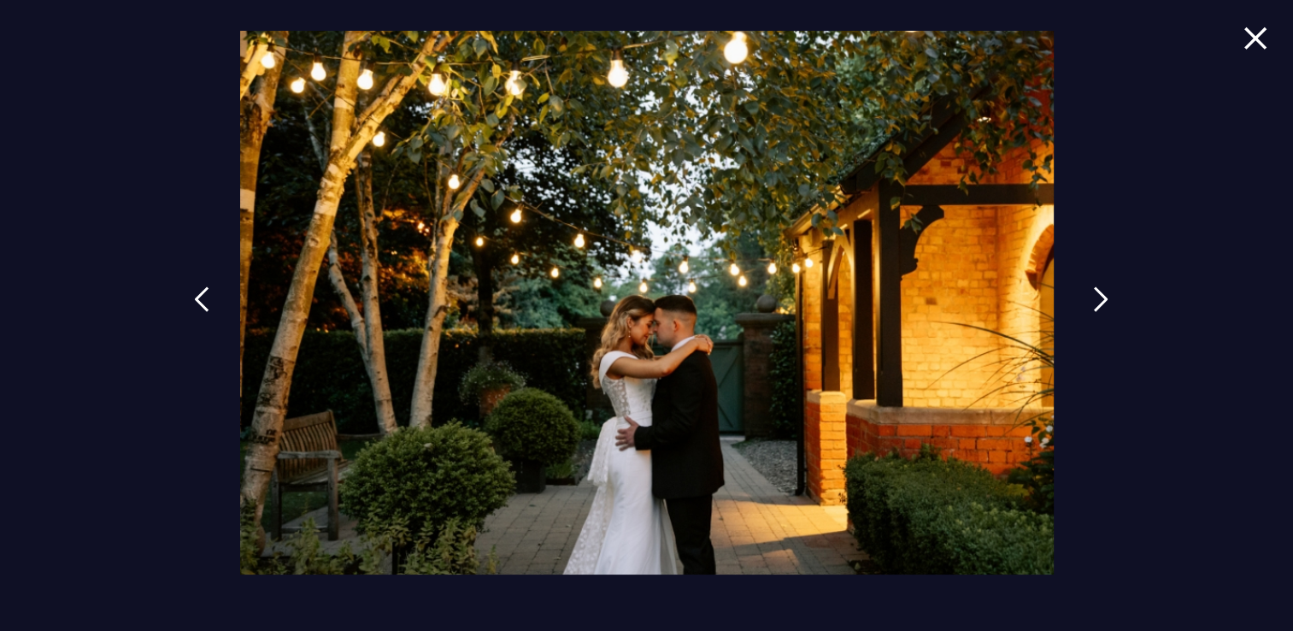
click at [1094, 289] on img at bounding box center [1100, 299] width 15 height 26
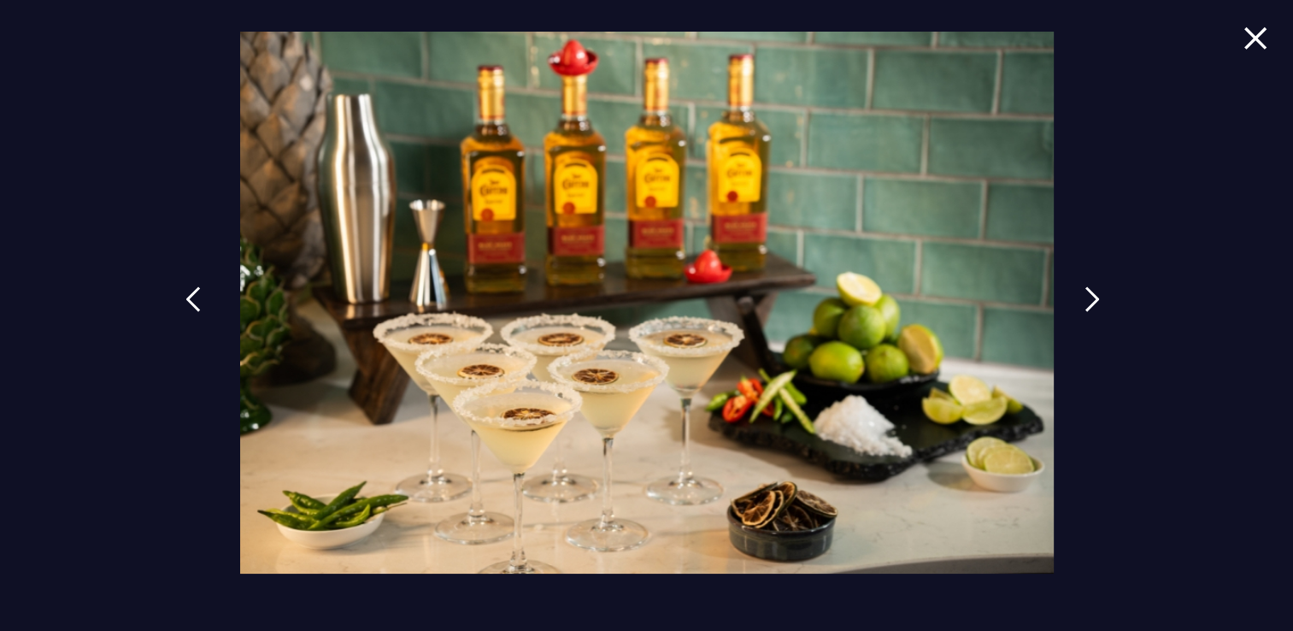
click at [191, 285] on link at bounding box center [193, 312] width 43 height 79
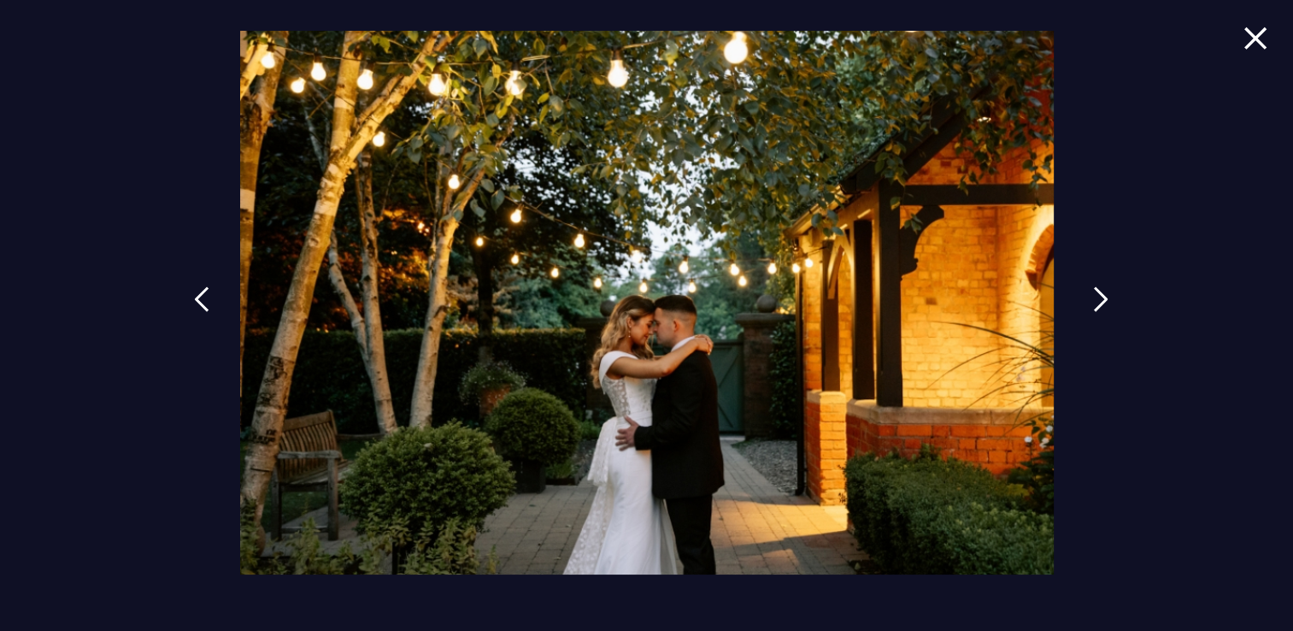
click at [1093, 292] on img at bounding box center [1100, 299] width 15 height 26
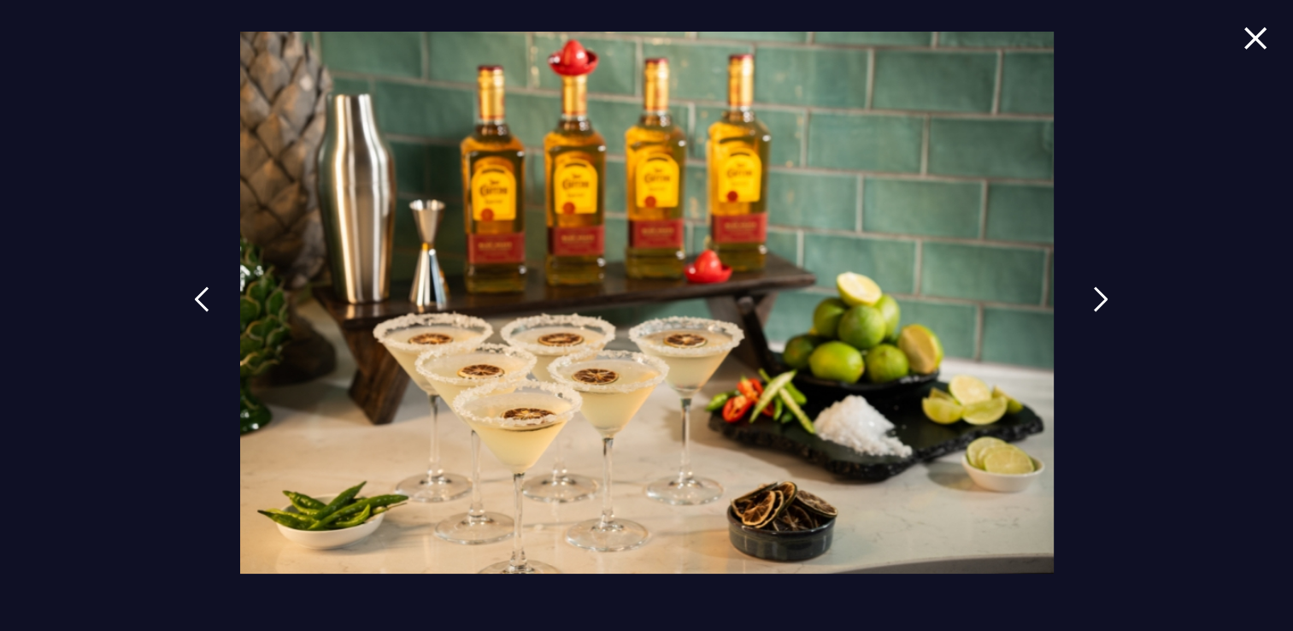
click at [1093, 293] on img at bounding box center [1100, 299] width 15 height 26
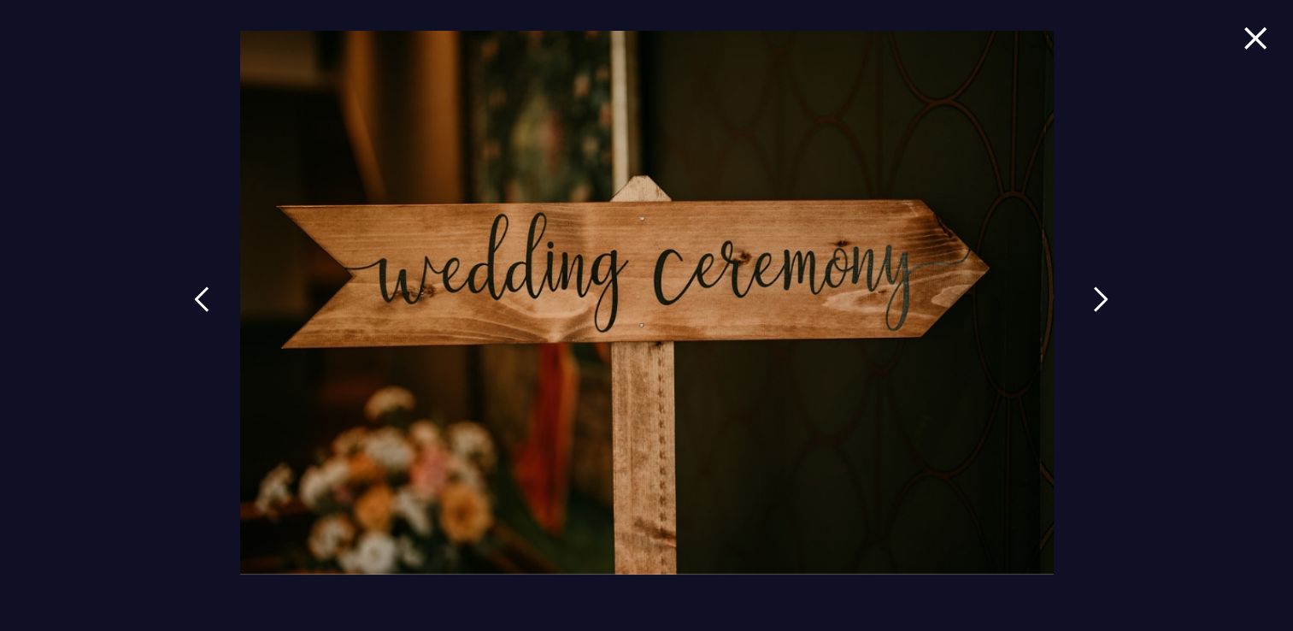
click at [1093, 294] on img at bounding box center [1100, 299] width 15 height 26
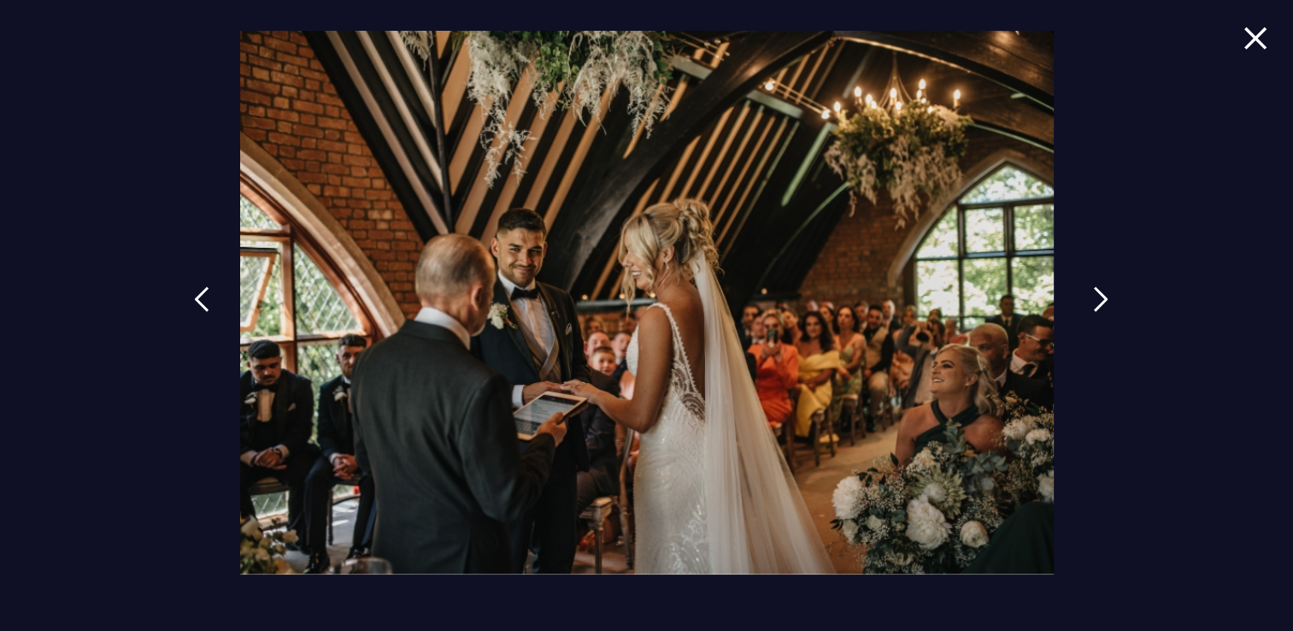
click at [1093, 294] on img at bounding box center [1100, 299] width 15 height 26
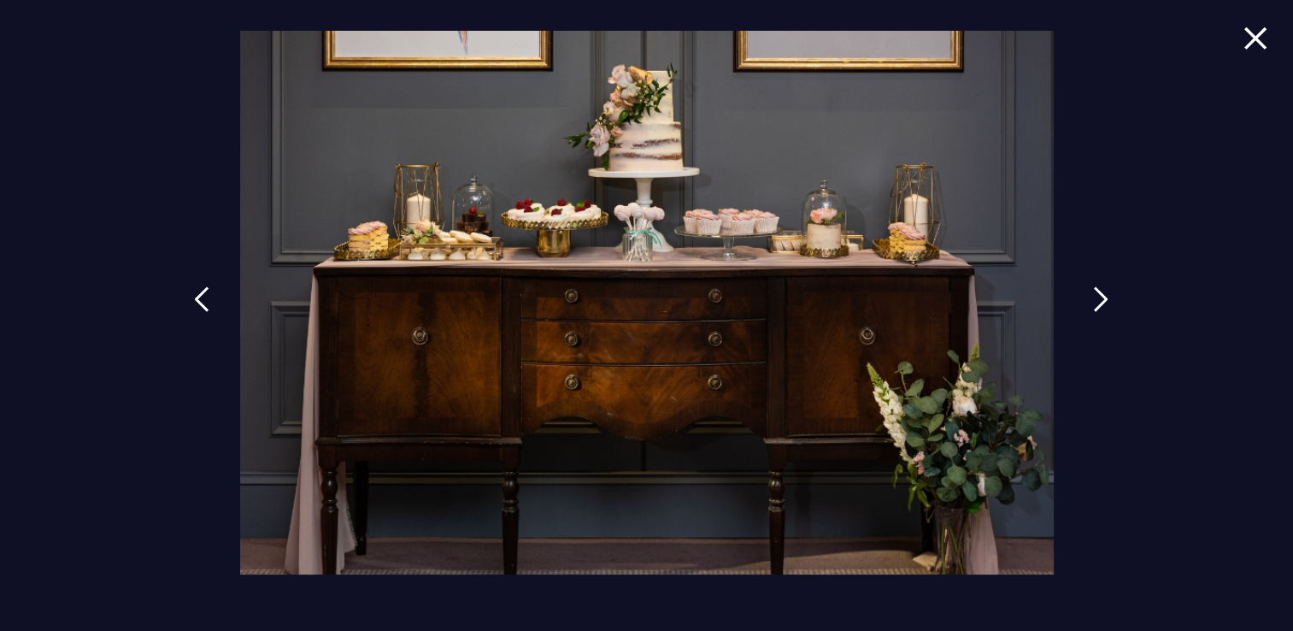
click at [1093, 294] on img at bounding box center [1100, 299] width 15 height 26
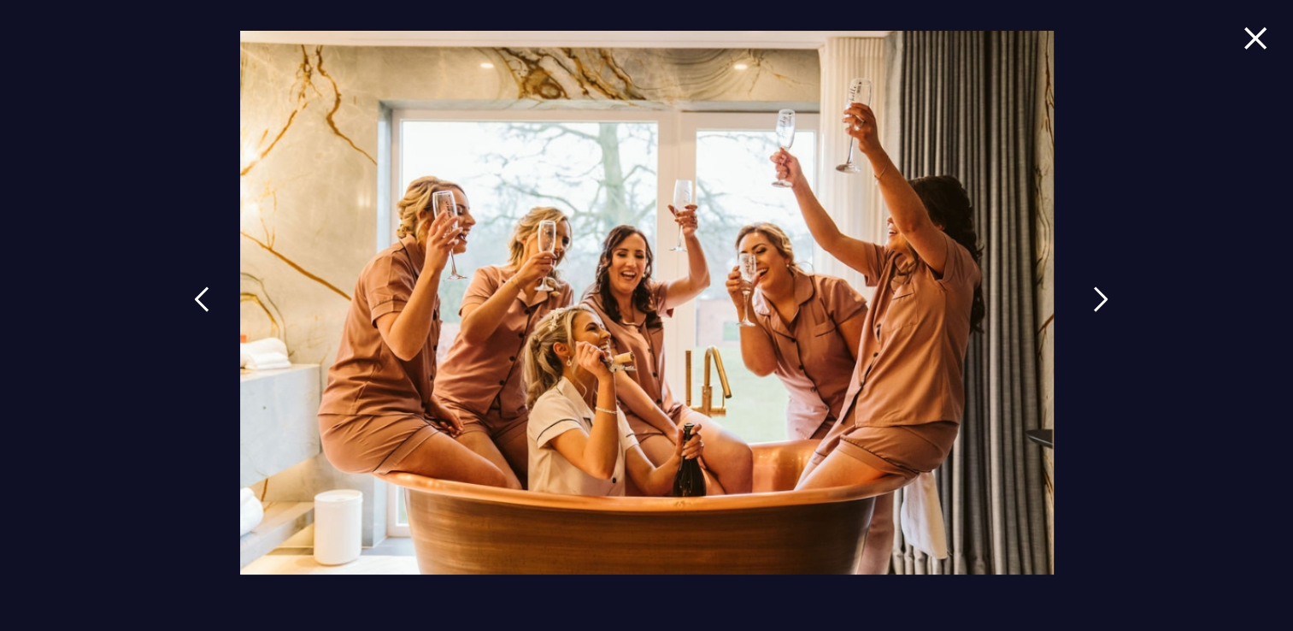
click at [1093, 294] on img at bounding box center [1100, 299] width 15 height 26
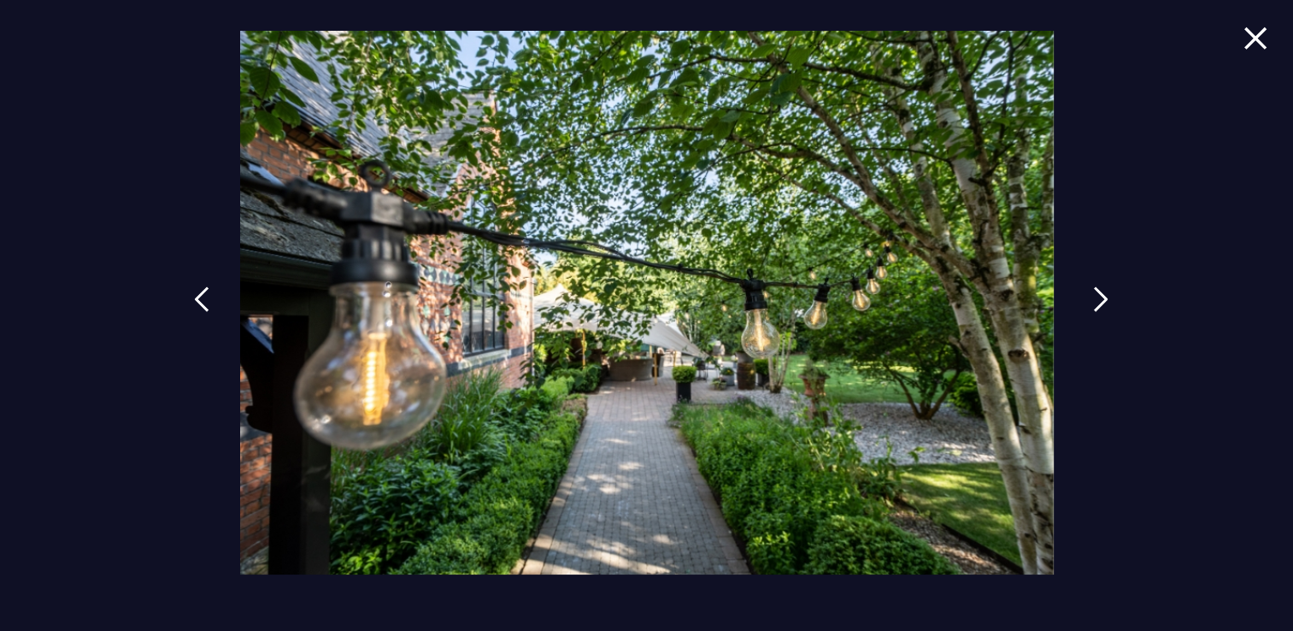
click at [1093, 295] on img at bounding box center [1100, 299] width 15 height 26
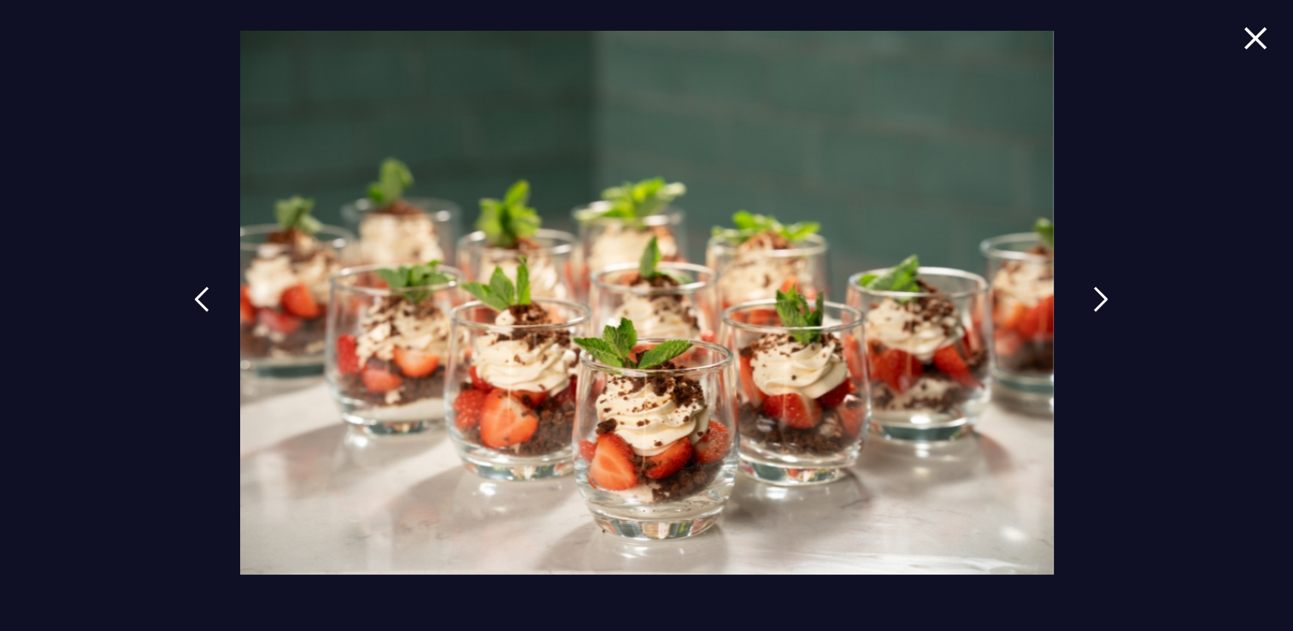
click at [1093, 295] on img at bounding box center [1100, 299] width 15 height 26
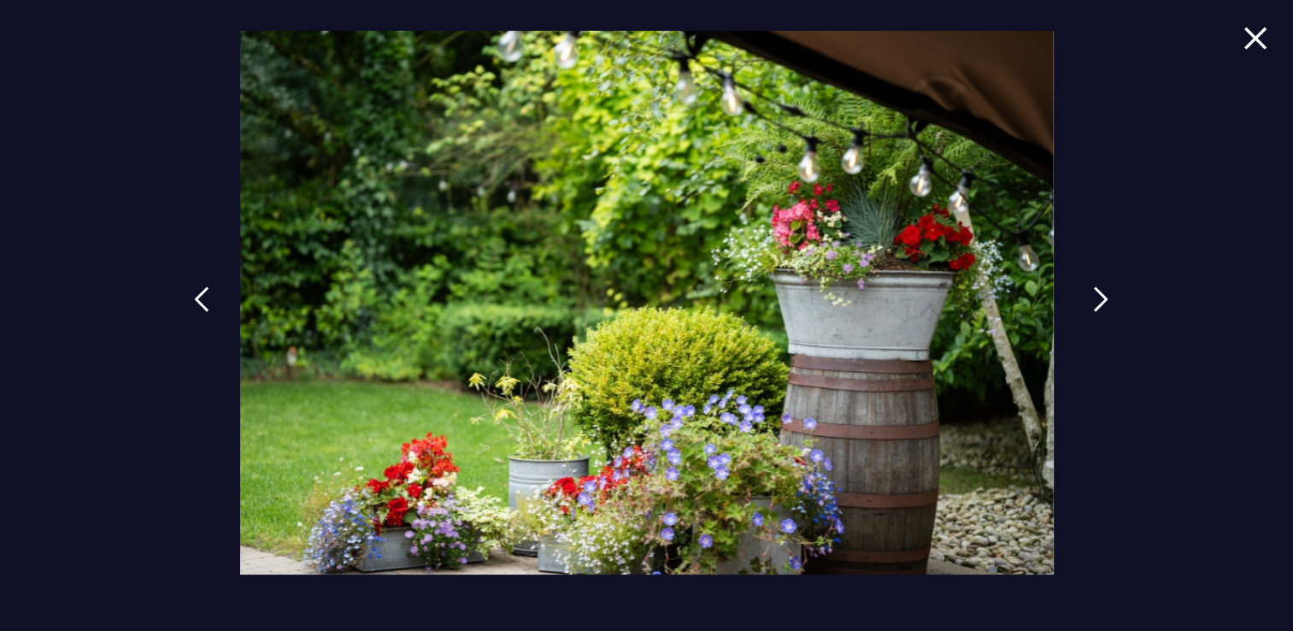
click at [1093, 295] on img at bounding box center [1100, 299] width 15 height 26
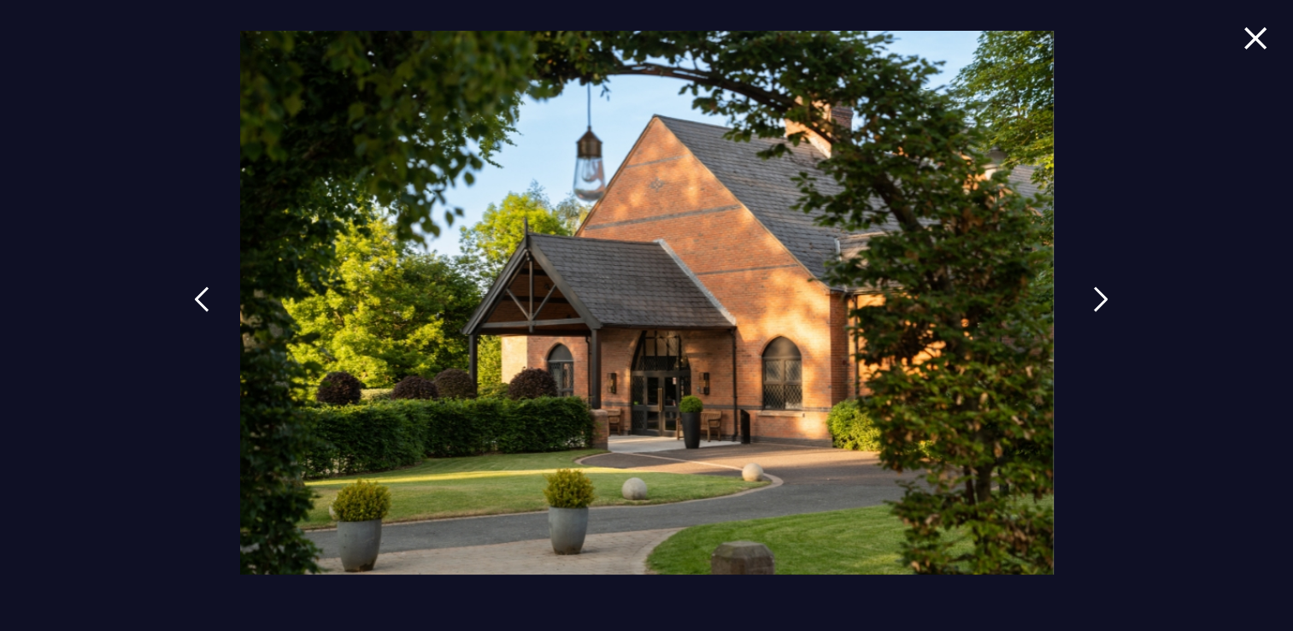
click at [1093, 295] on img at bounding box center [1100, 299] width 15 height 26
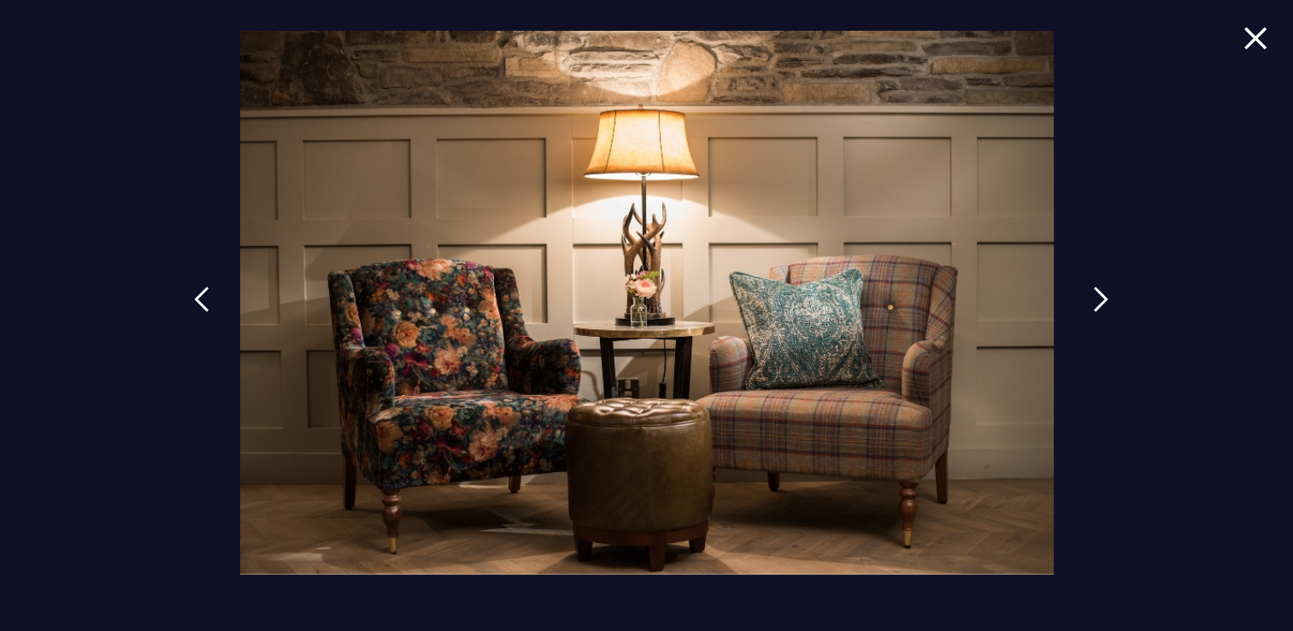
click at [1093, 295] on img at bounding box center [1100, 299] width 15 height 26
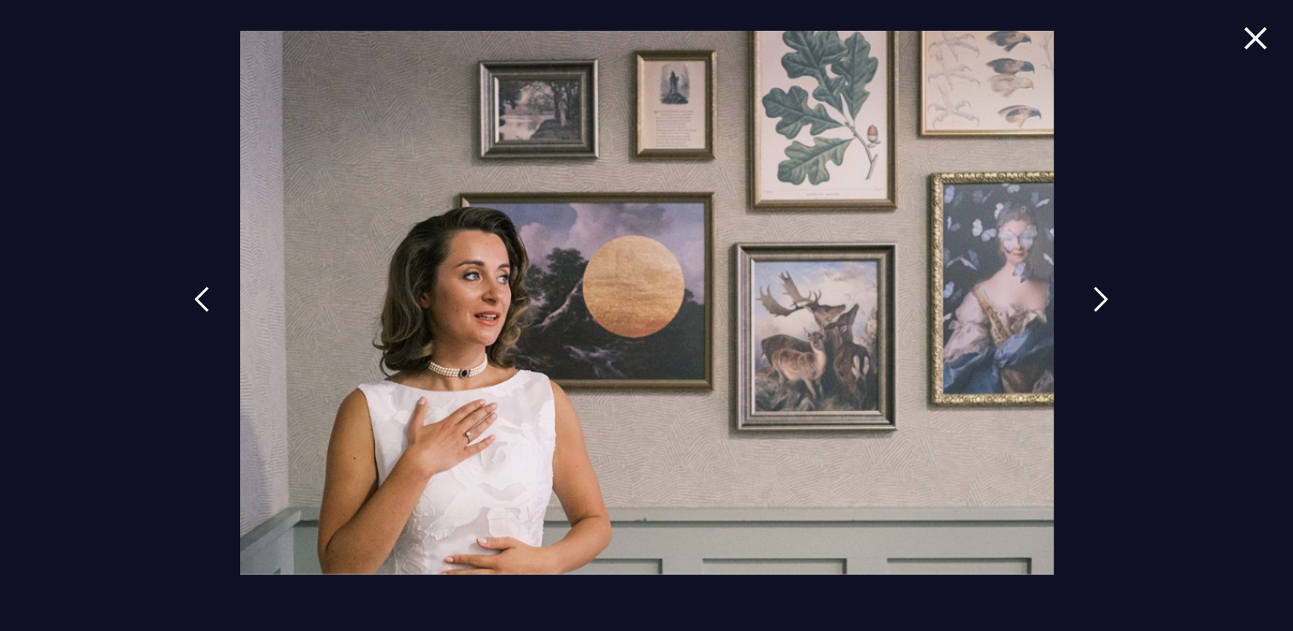
click at [1093, 295] on img at bounding box center [1100, 299] width 15 height 26
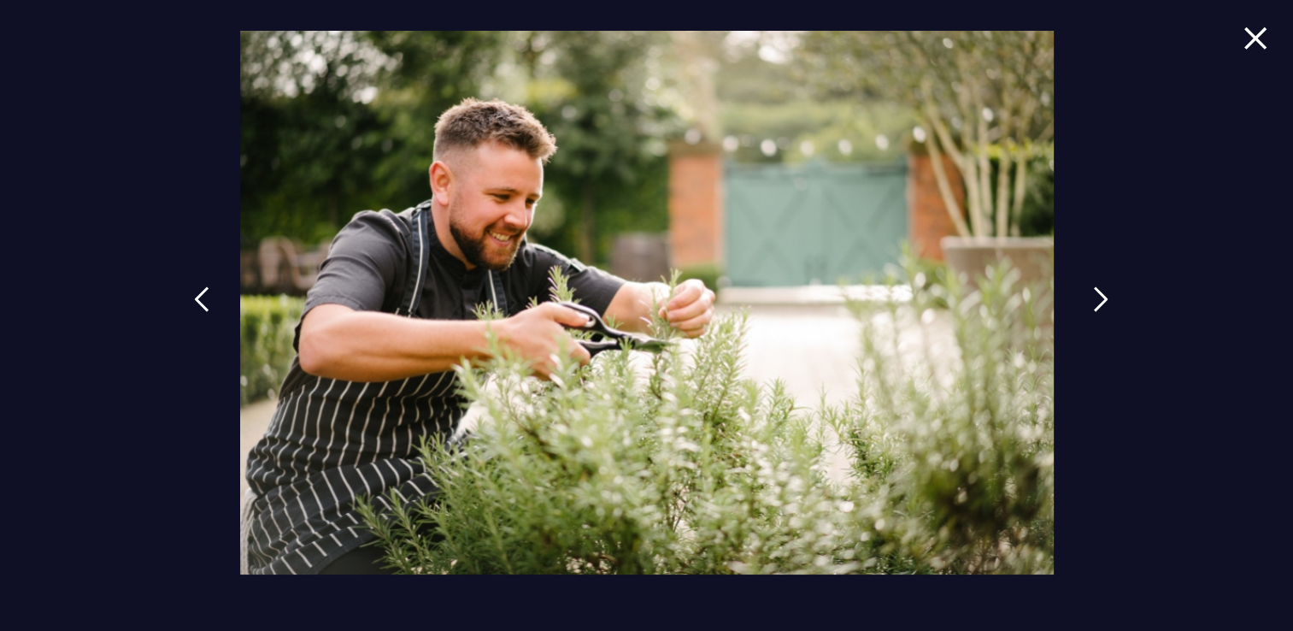
click at [1093, 295] on img at bounding box center [1100, 299] width 15 height 26
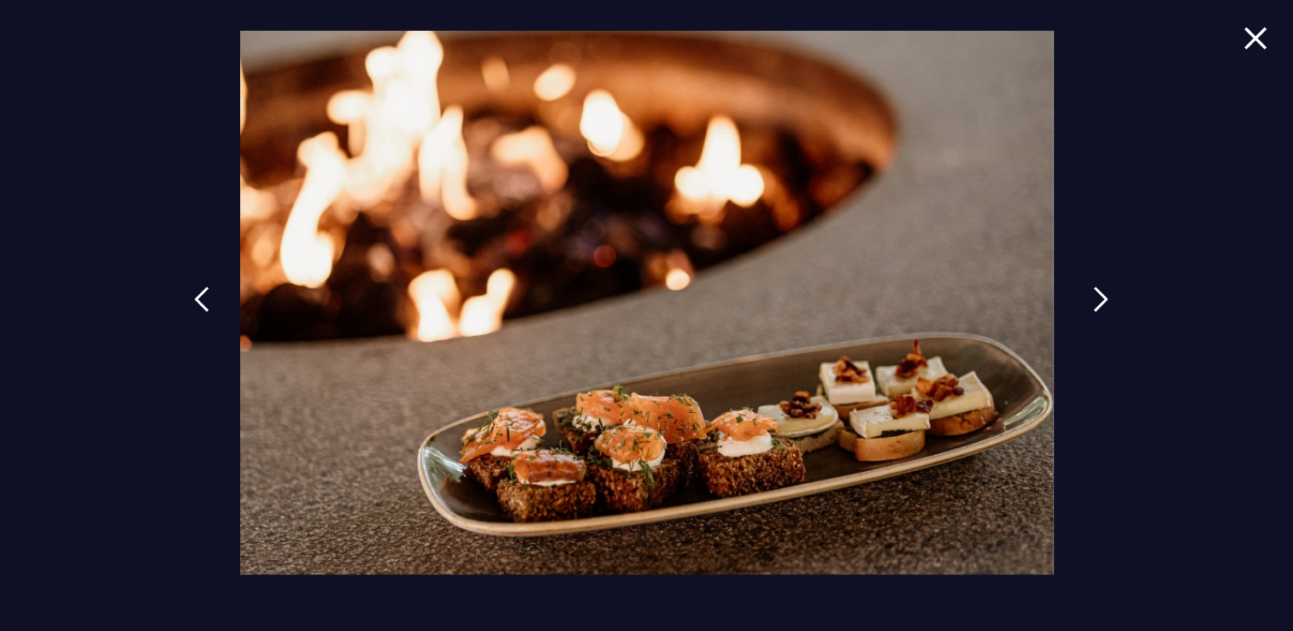
click at [1093, 295] on img at bounding box center [1100, 299] width 15 height 26
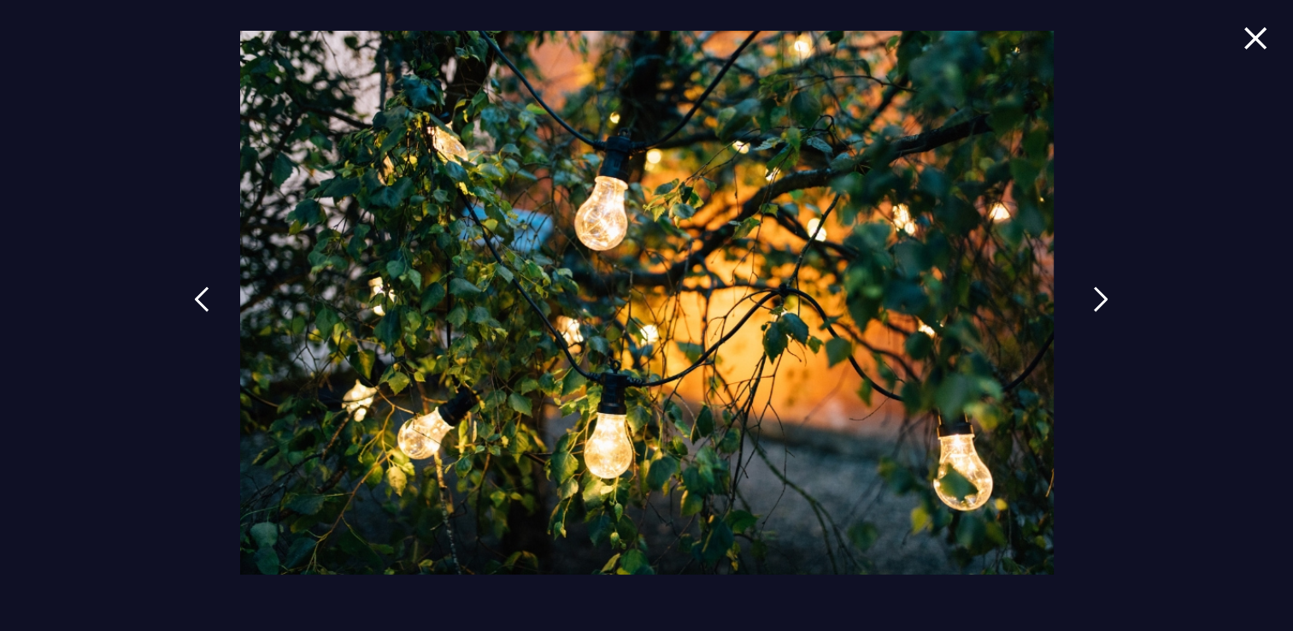
click at [1093, 295] on img at bounding box center [1100, 299] width 15 height 26
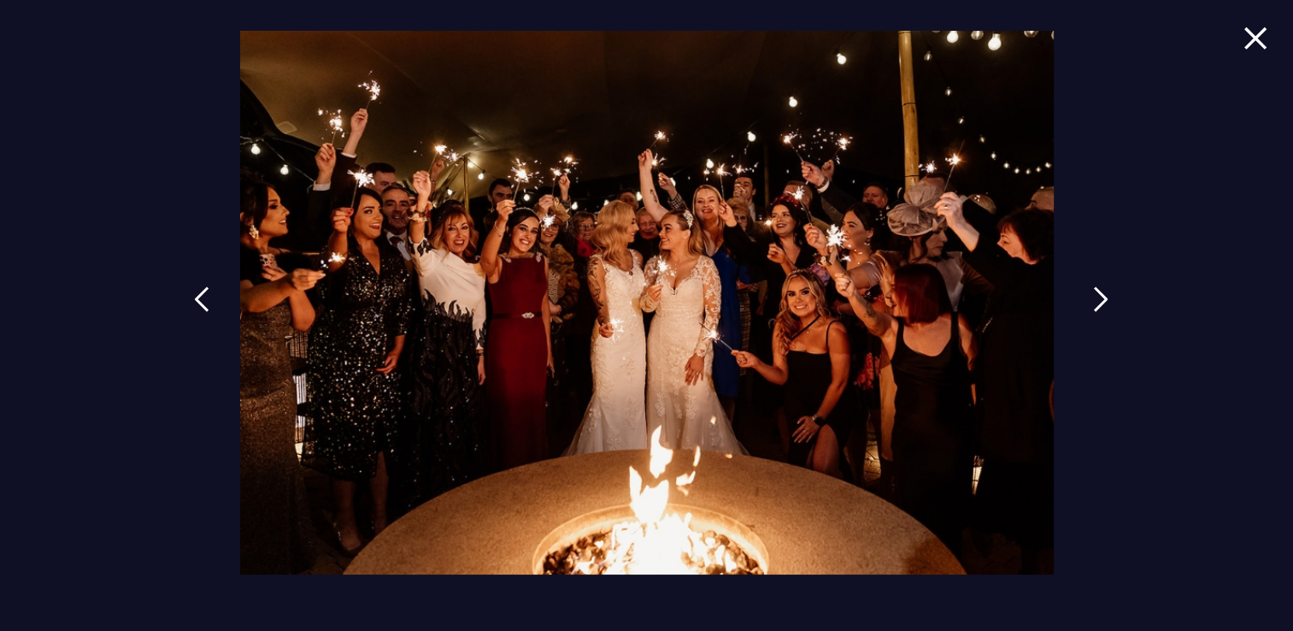
click at [1093, 295] on img at bounding box center [1100, 299] width 15 height 26
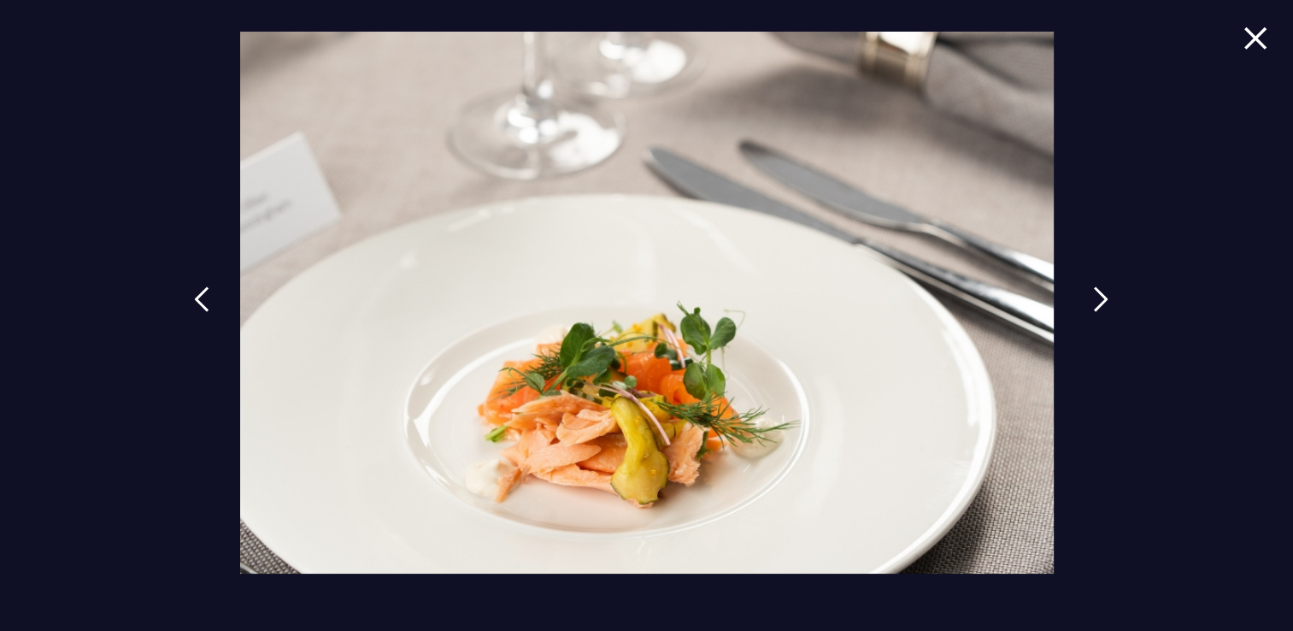
click at [1093, 296] on img at bounding box center [1100, 299] width 15 height 26
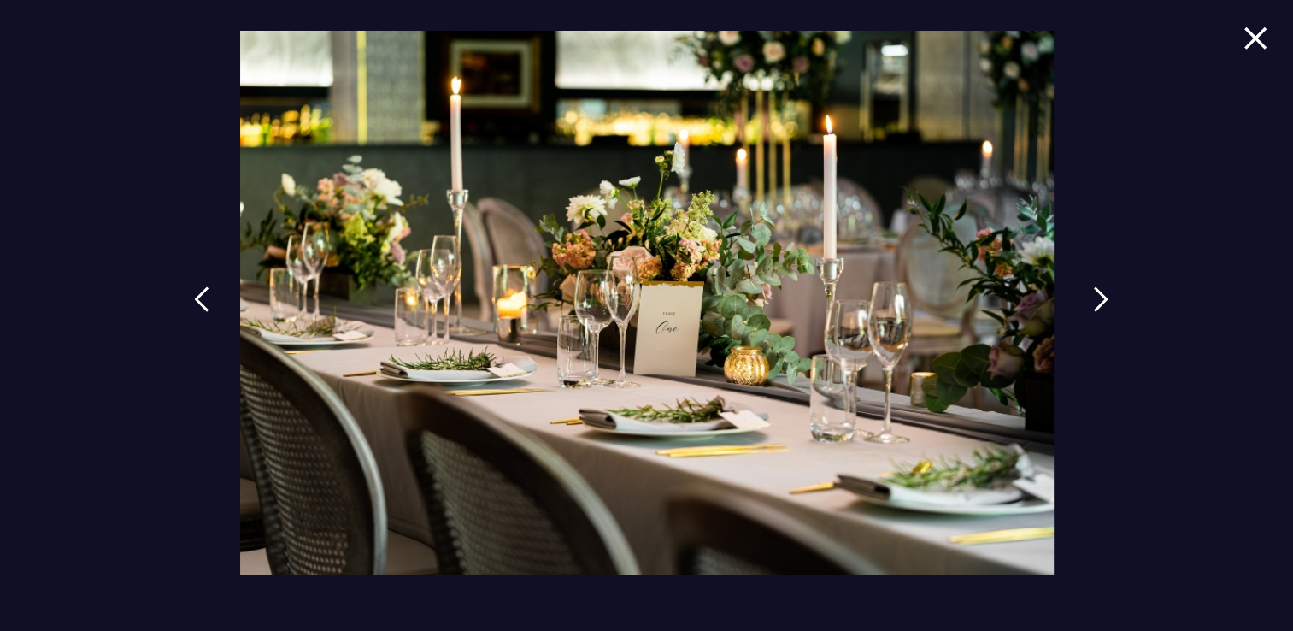
click at [1093, 296] on img at bounding box center [1100, 299] width 15 height 26
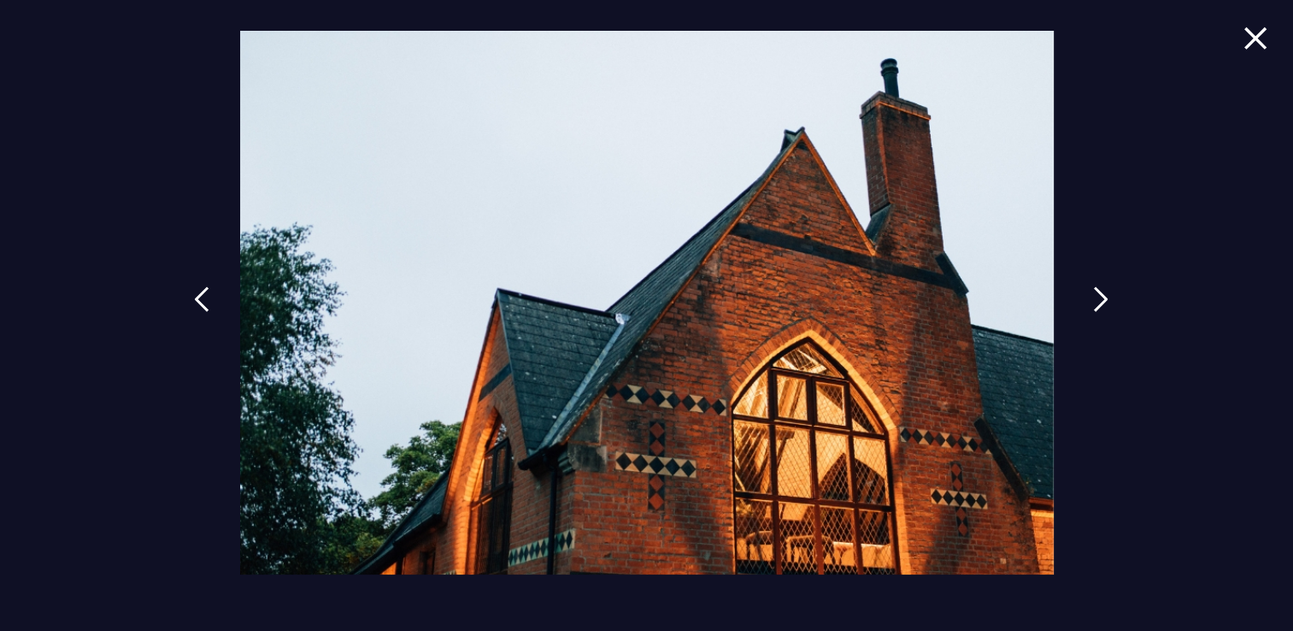
click at [1093, 296] on img at bounding box center [1100, 299] width 15 height 26
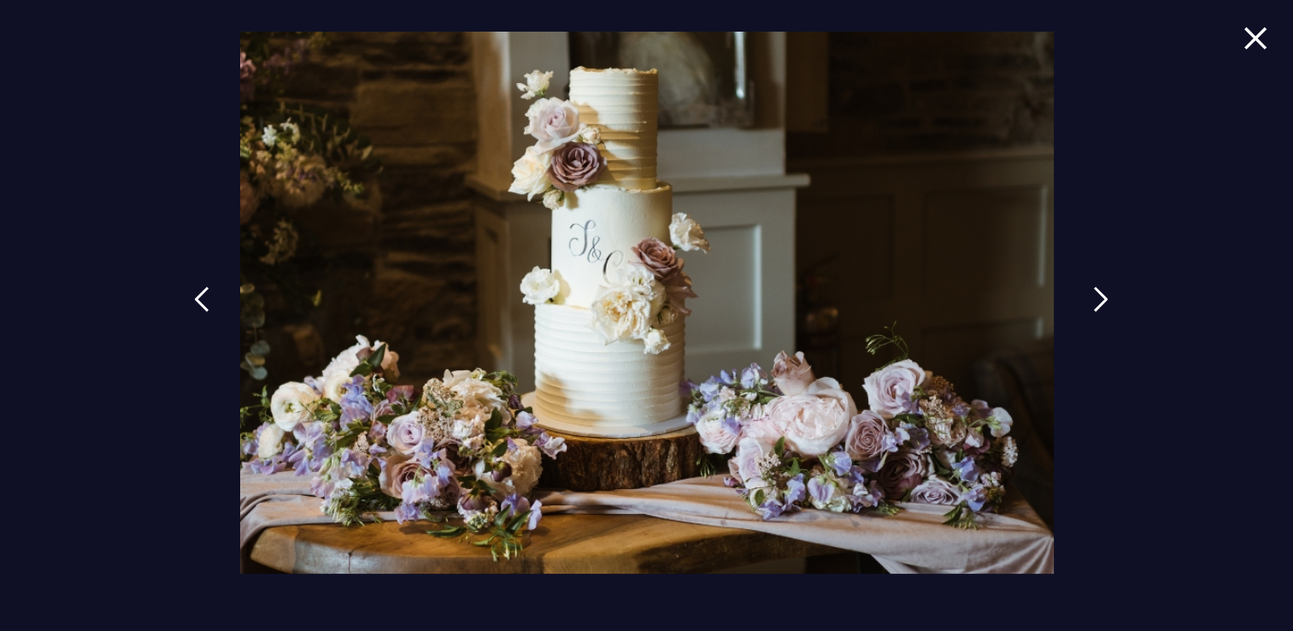
click at [1093, 296] on img at bounding box center [1100, 299] width 15 height 26
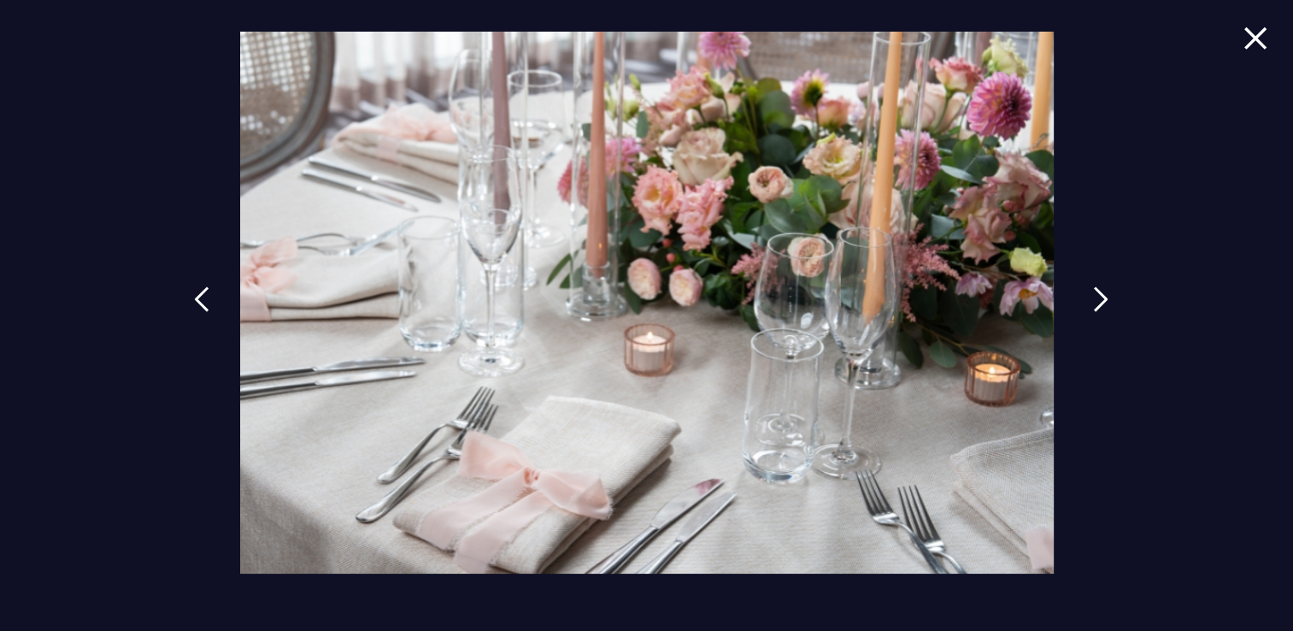
click at [1093, 296] on img at bounding box center [1100, 299] width 15 height 26
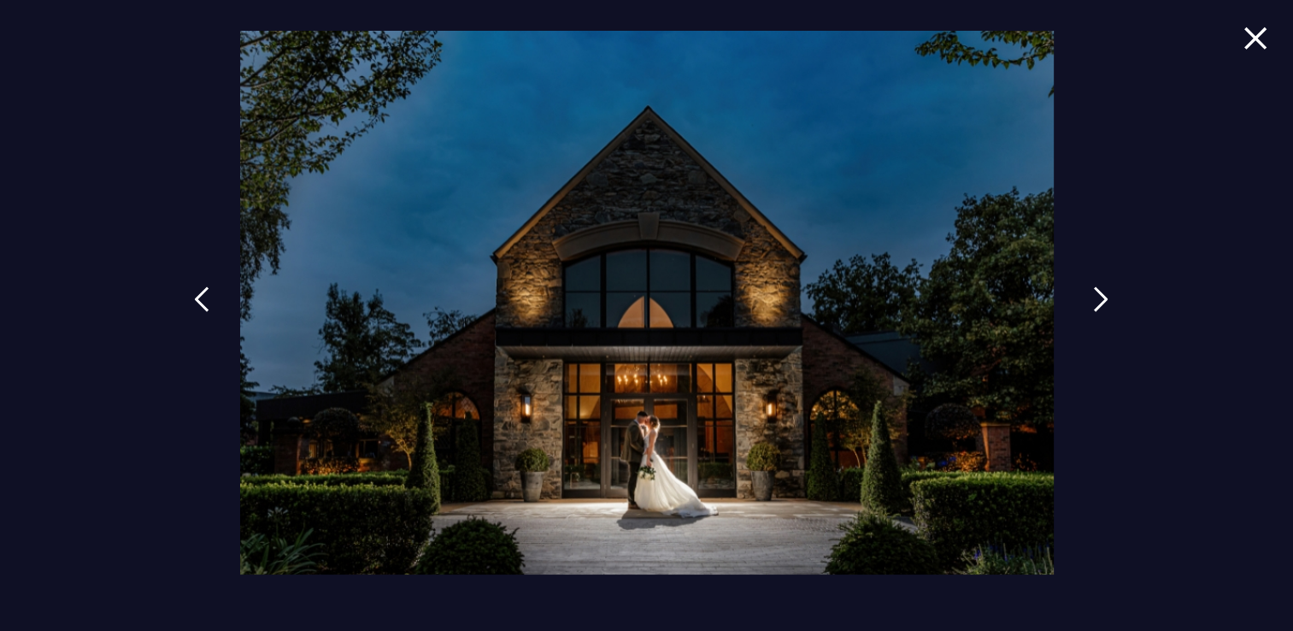
click at [1093, 296] on img at bounding box center [1100, 299] width 15 height 26
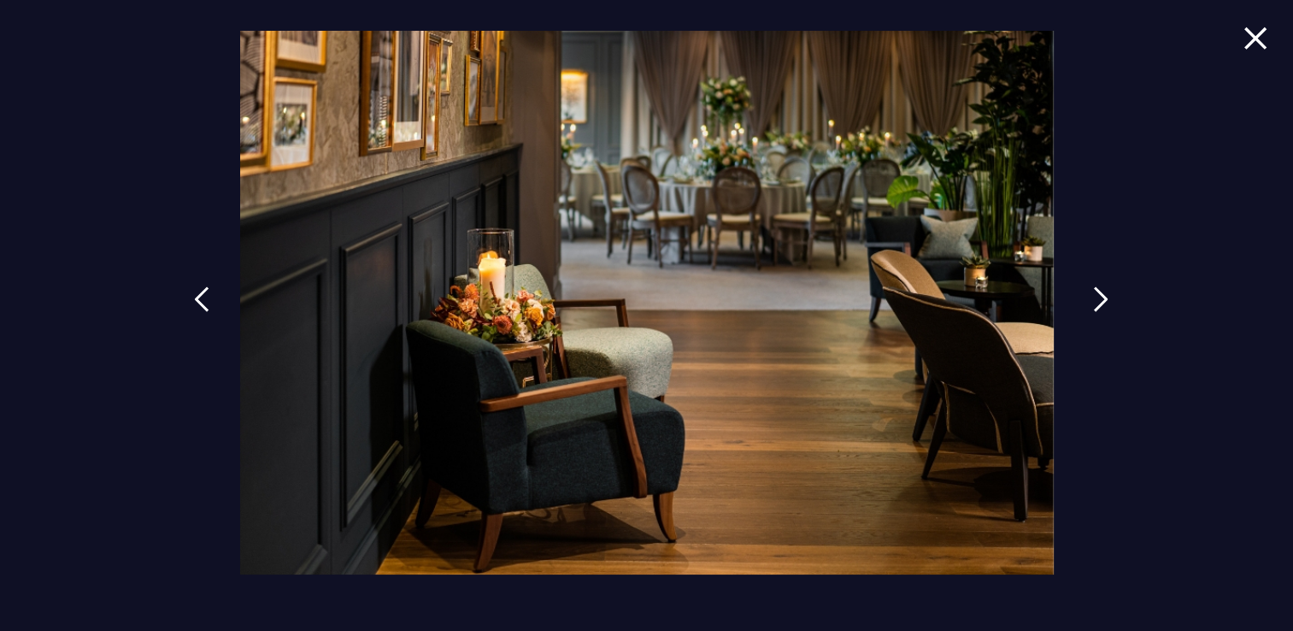
click at [1096, 292] on img at bounding box center [1100, 299] width 15 height 26
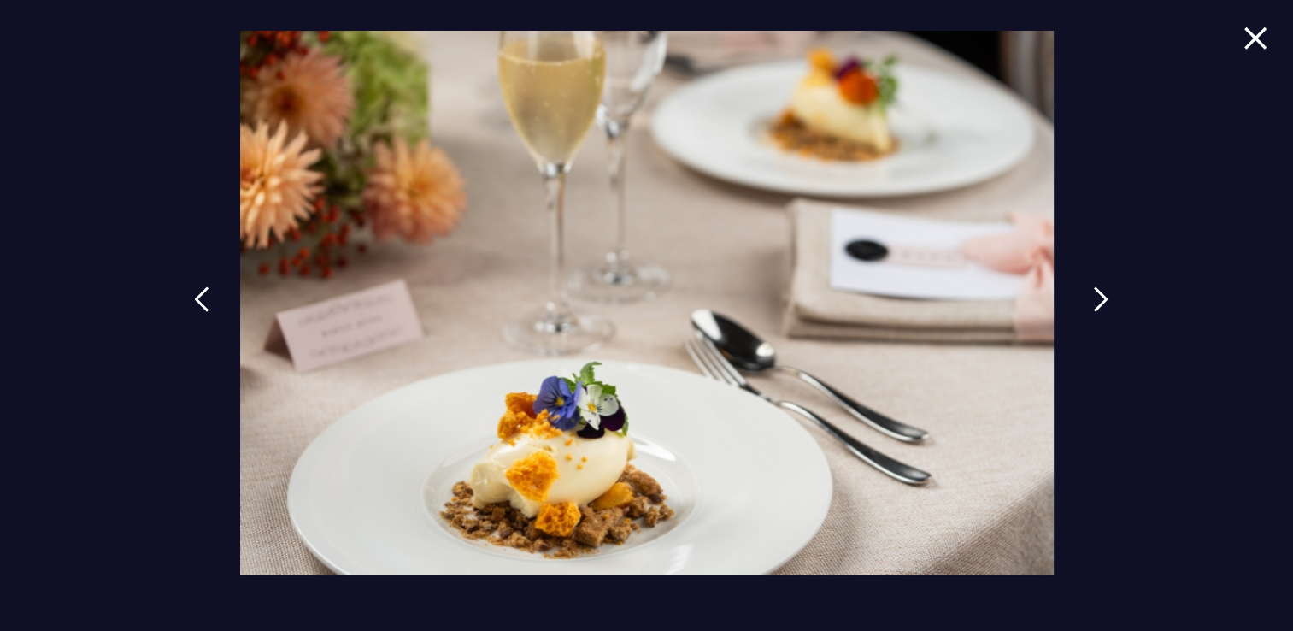
click at [1096, 292] on img at bounding box center [1100, 299] width 15 height 26
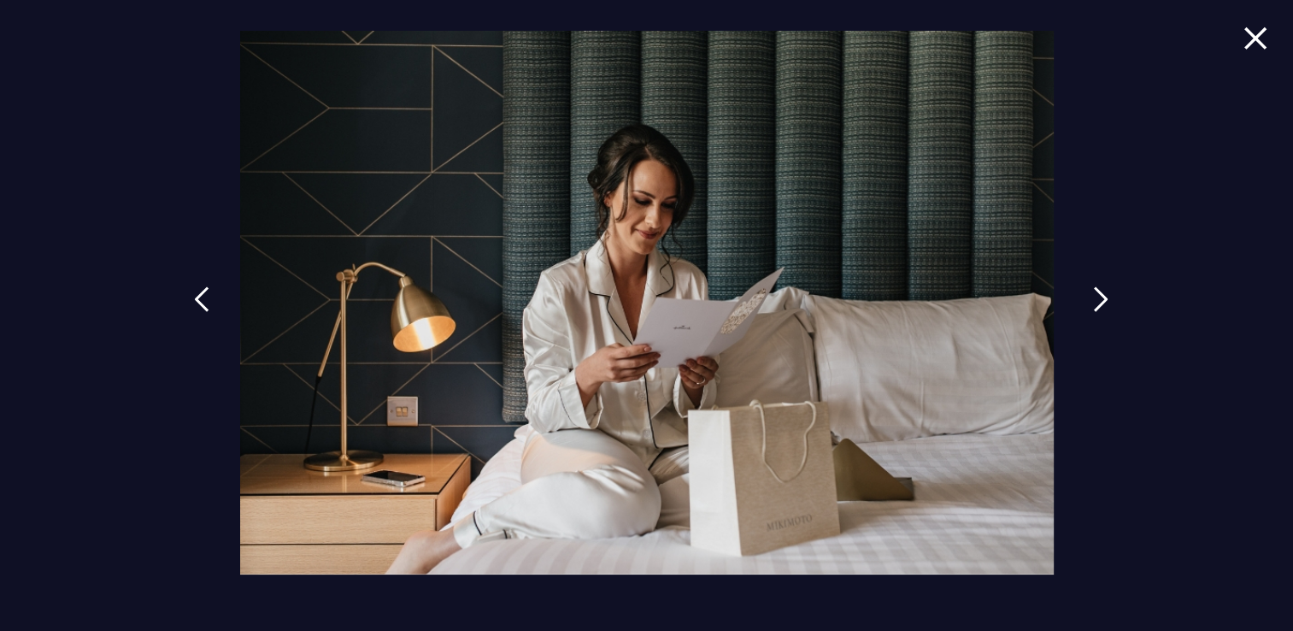
click at [1096, 292] on img at bounding box center [1100, 299] width 15 height 26
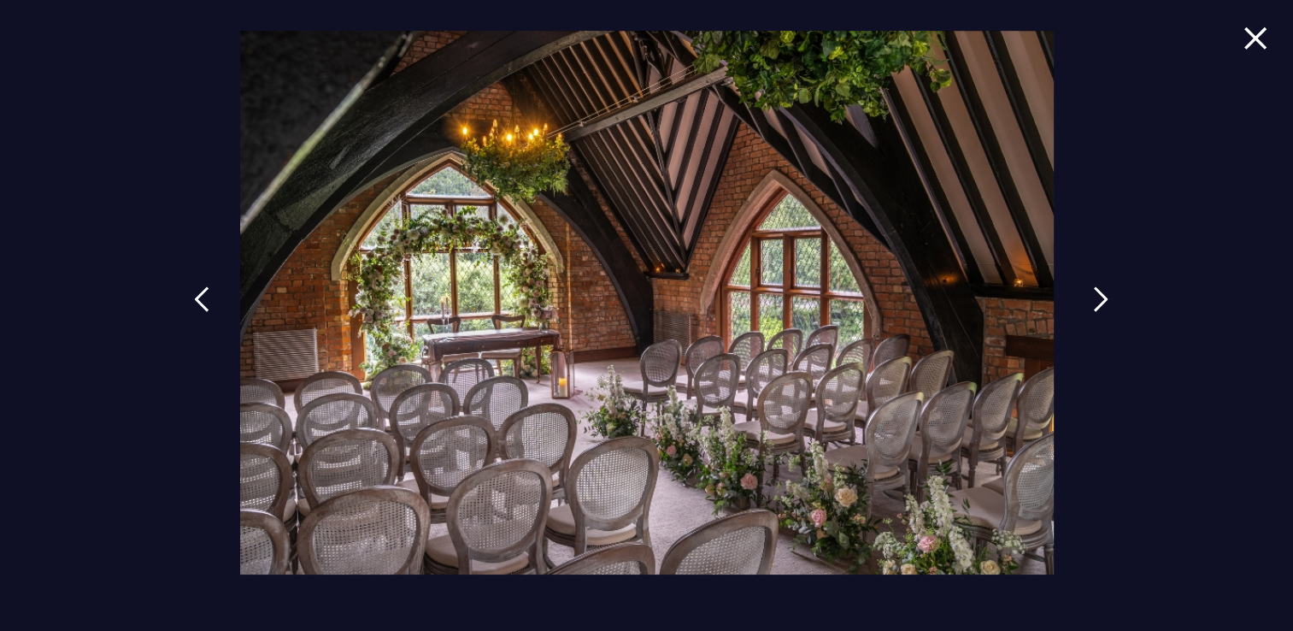
click at [1096, 292] on img at bounding box center [1100, 299] width 15 height 26
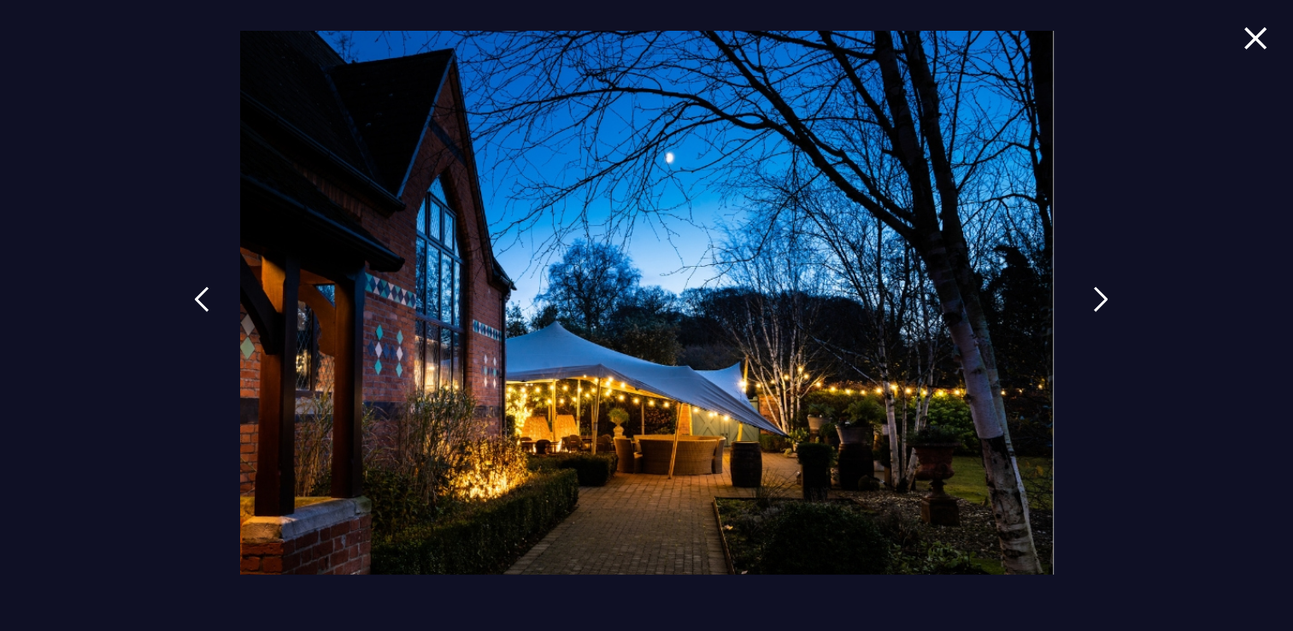
click at [1096, 292] on img at bounding box center [1100, 299] width 15 height 26
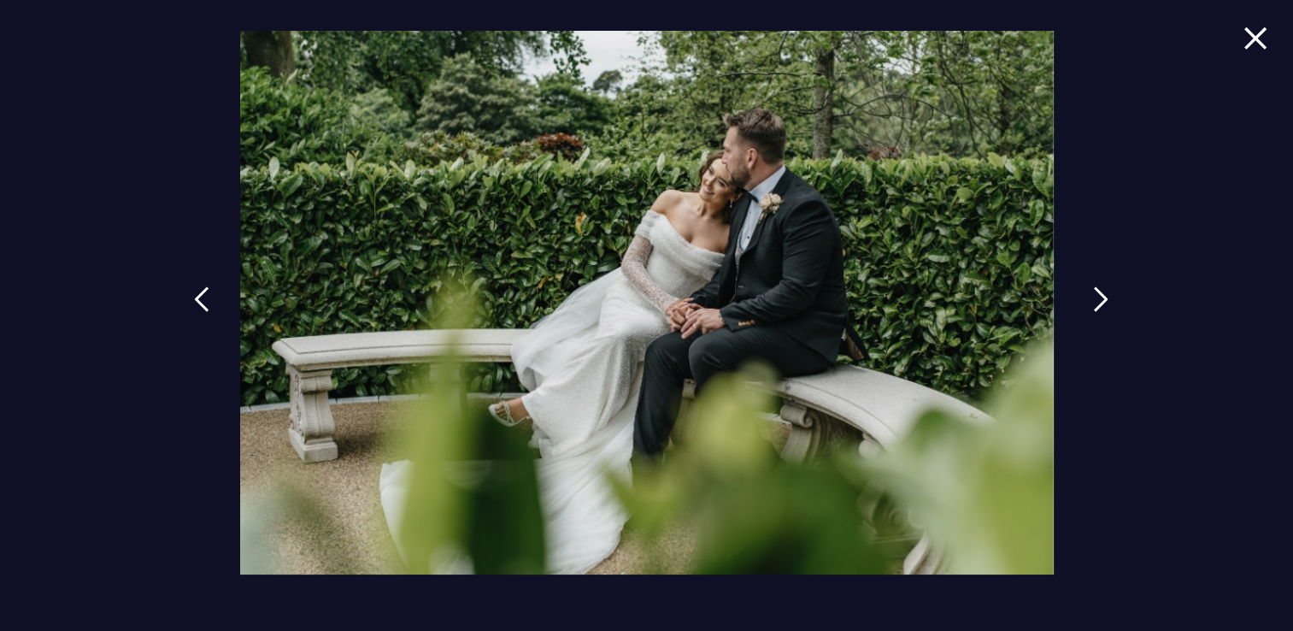
click at [1096, 292] on img at bounding box center [1100, 299] width 15 height 26
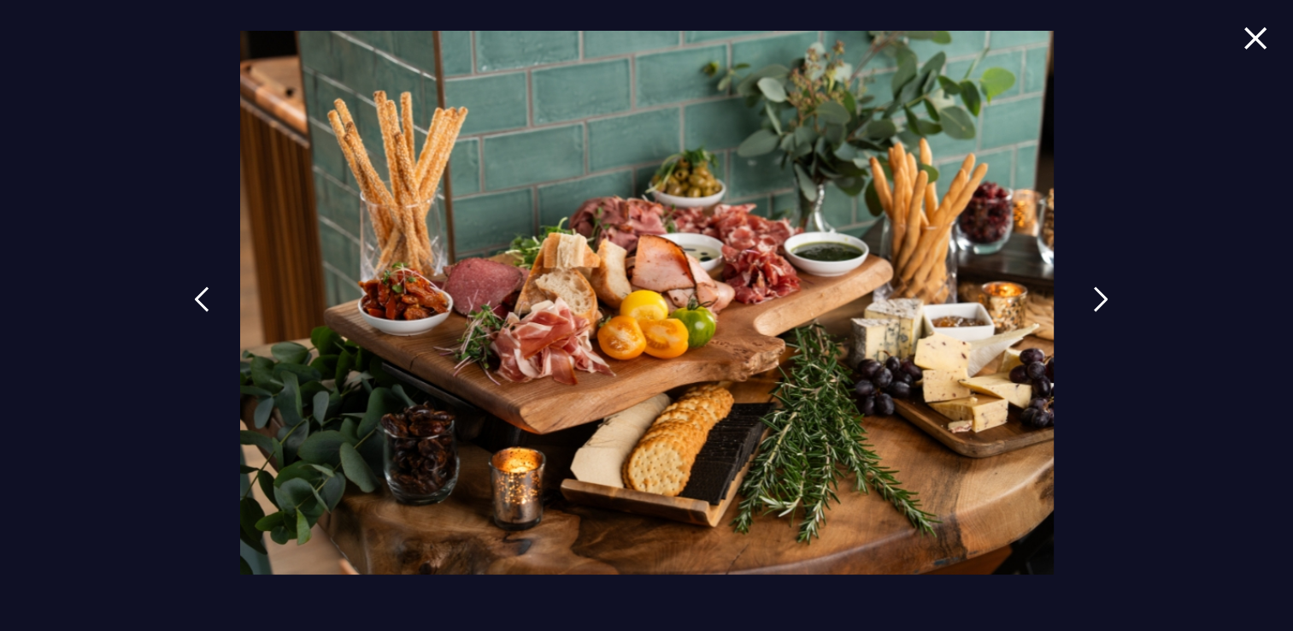
click at [1096, 292] on img at bounding box center [1100, 299] width 15 height 26
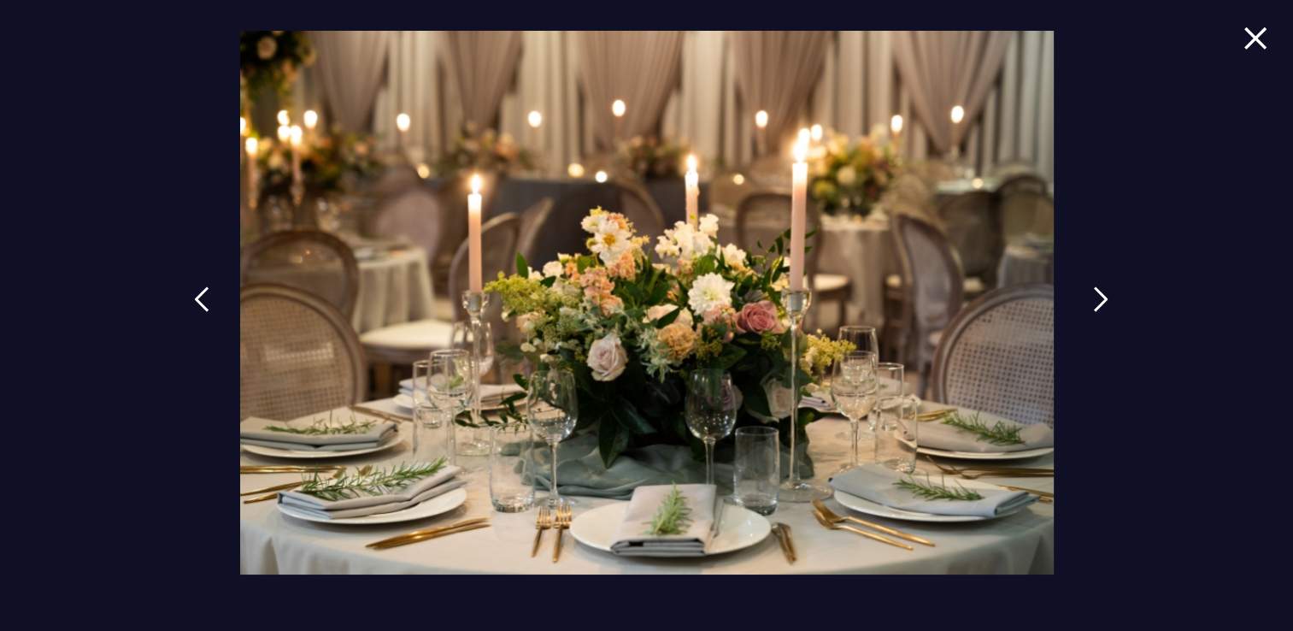
click at [1096, 292] on img at bounding box center [1100, 299] width 15 height 26
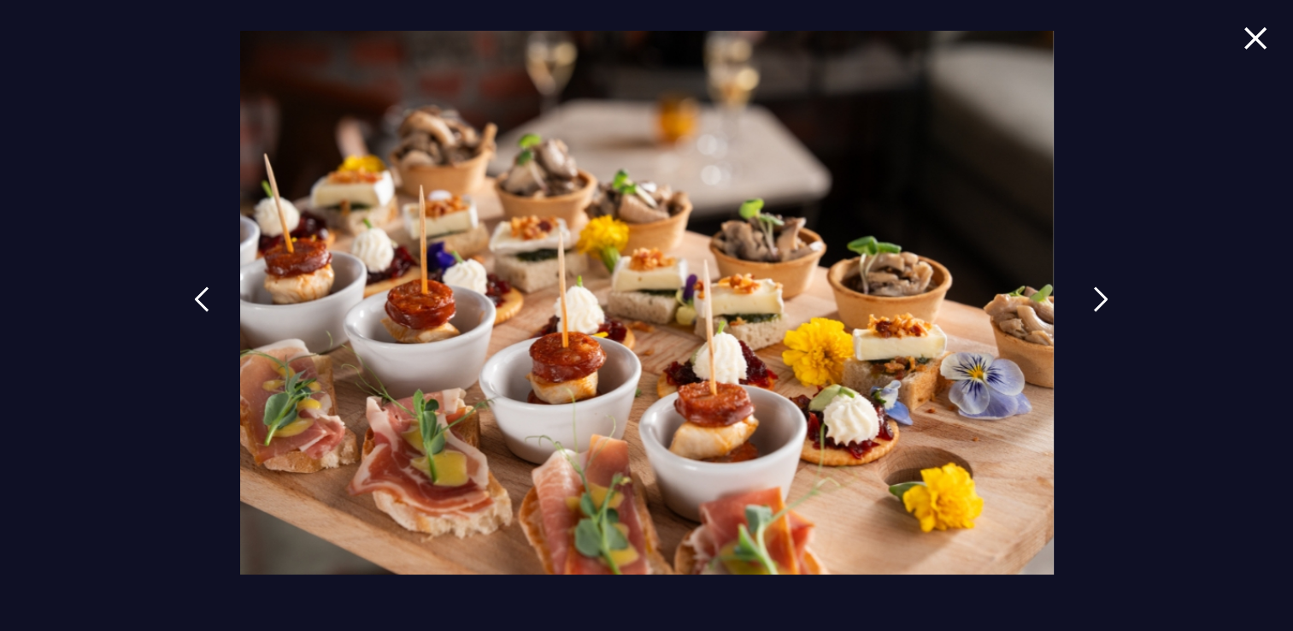
click at [1096, 292] on img at bounding box center [1100, 299] width 15 height 26
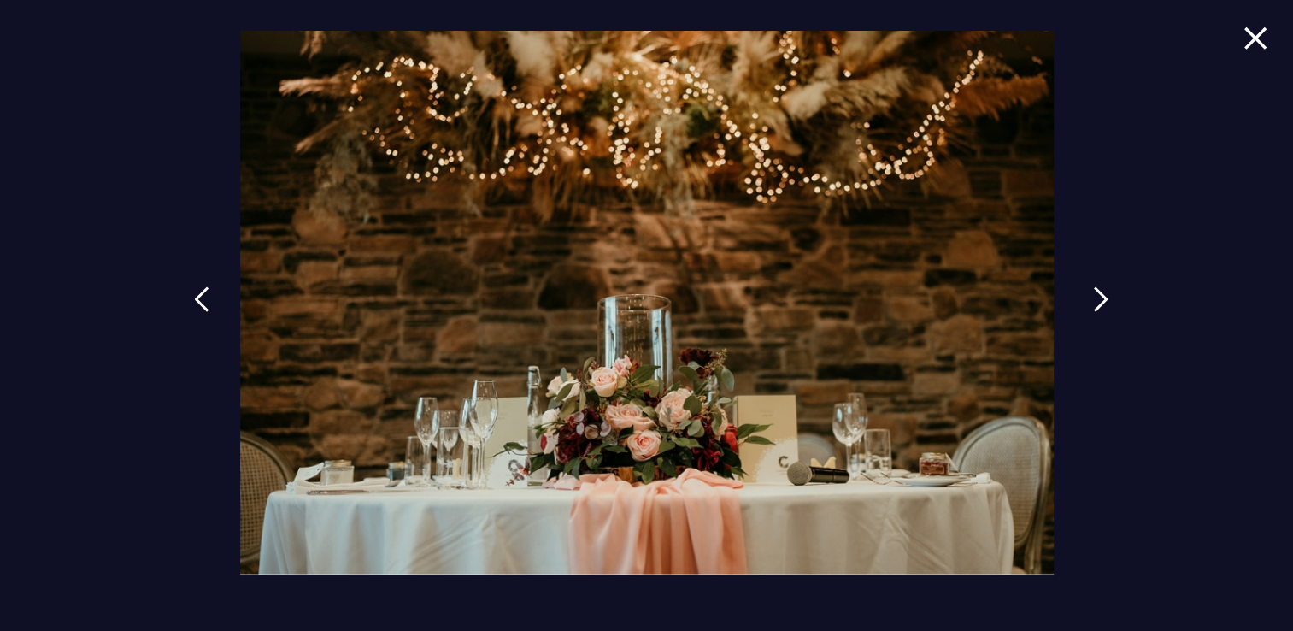
click at [1096, 292] on img at bounding box center [1100, 299] width 15 height 26
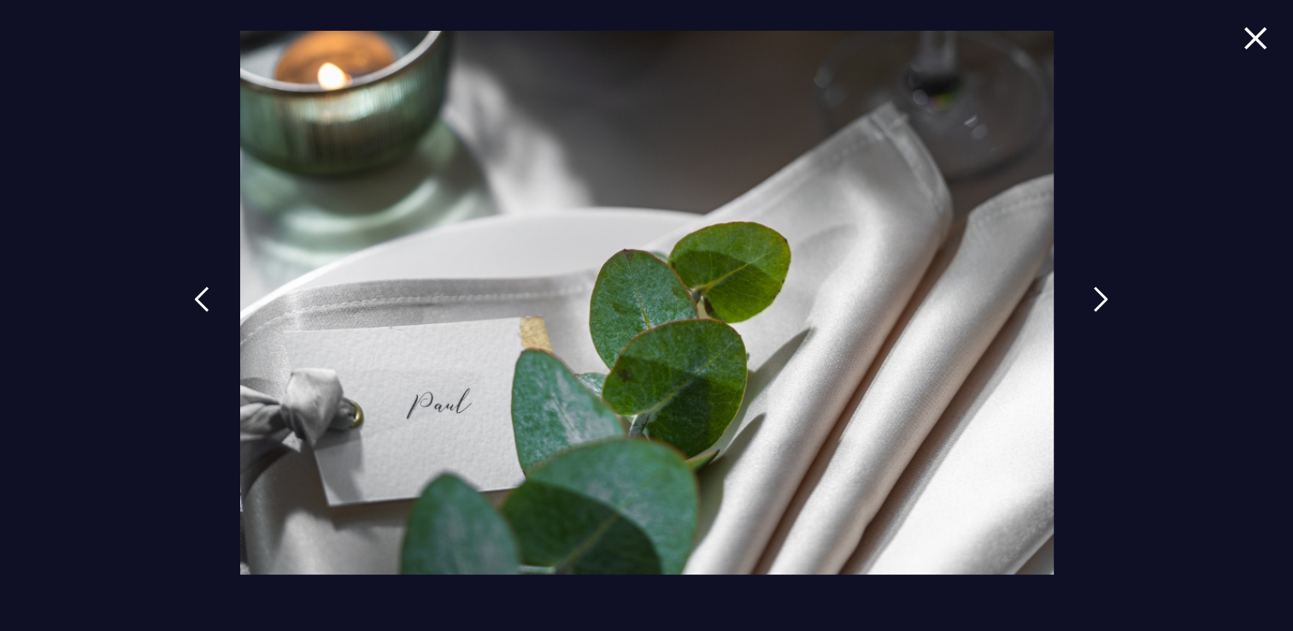
click at [1096, 292] on img at bounding box center [1100, 299] width 15 height 26
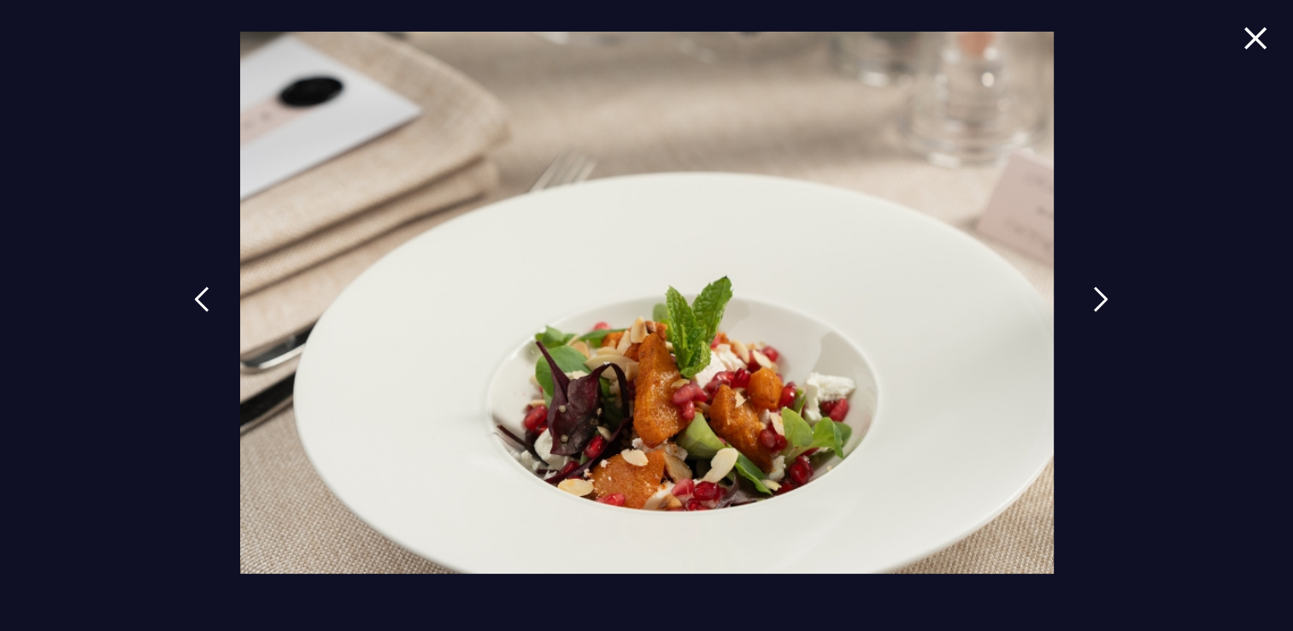
click at [1096, 292] on img at bounding box center [1100, 299] width 15 height 26
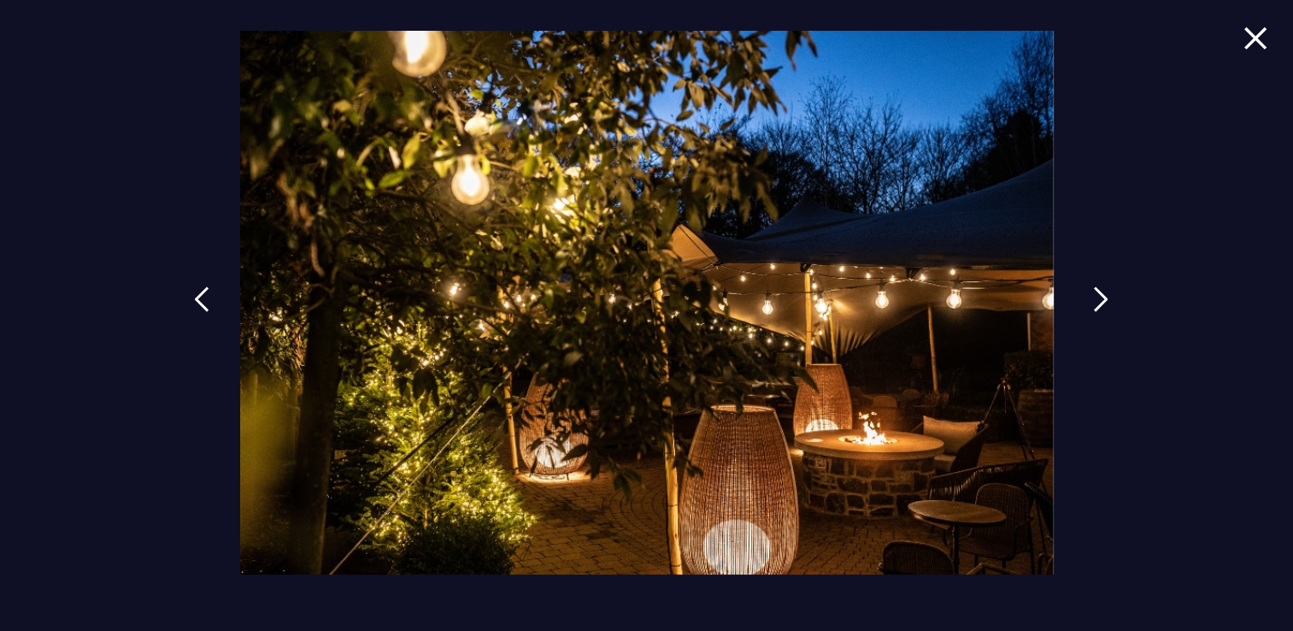
click at [1096, 292] on img at bounding box center [1100, 299] width 15 height 26
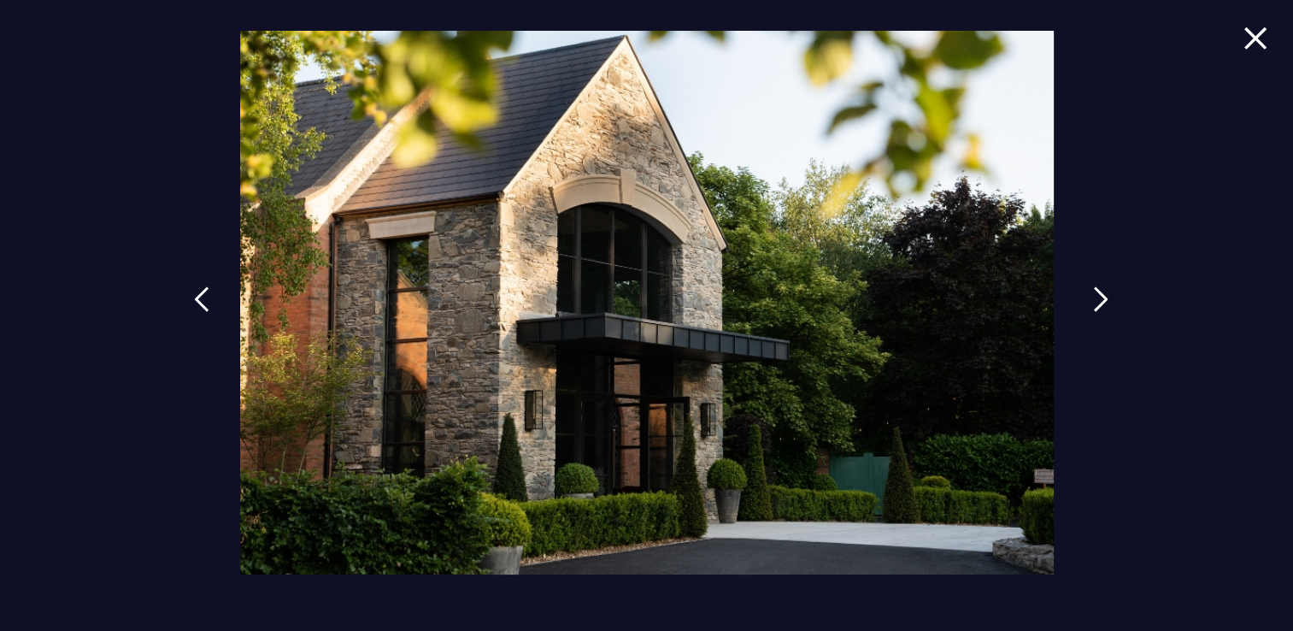
click at [1096, 294] on img at bounding box center [1100, 299] width 15 height 26
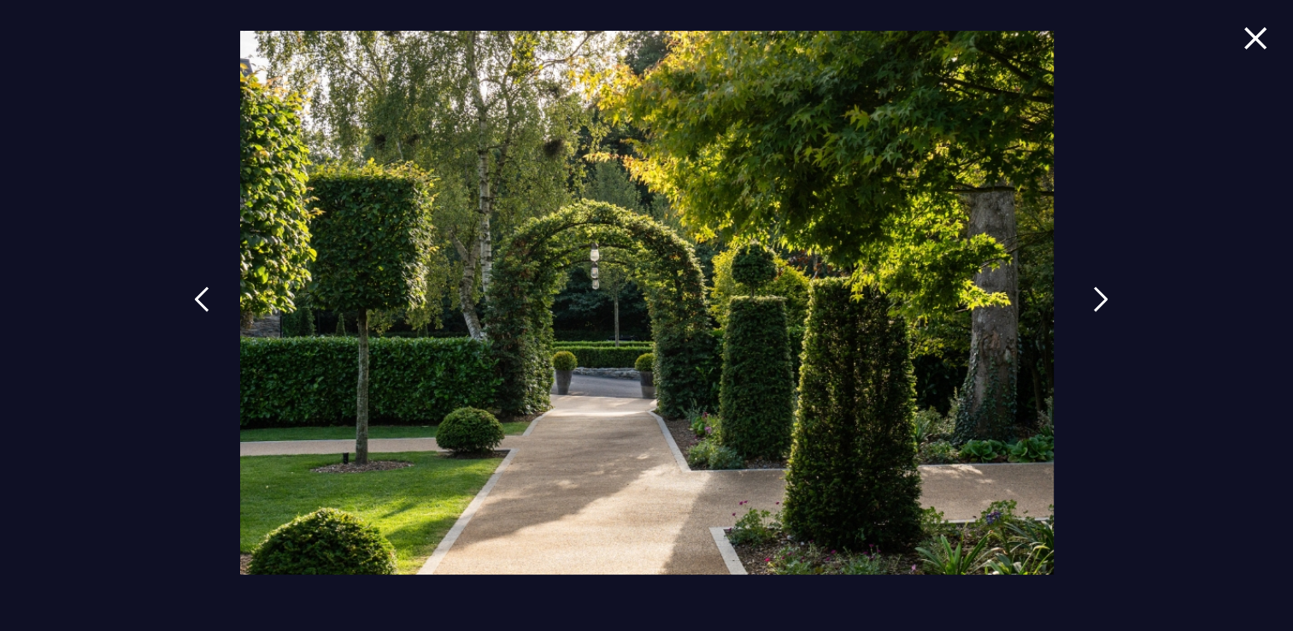
click at [1096, 299] on img at bounding box center [1100, 299] width 15 height 26
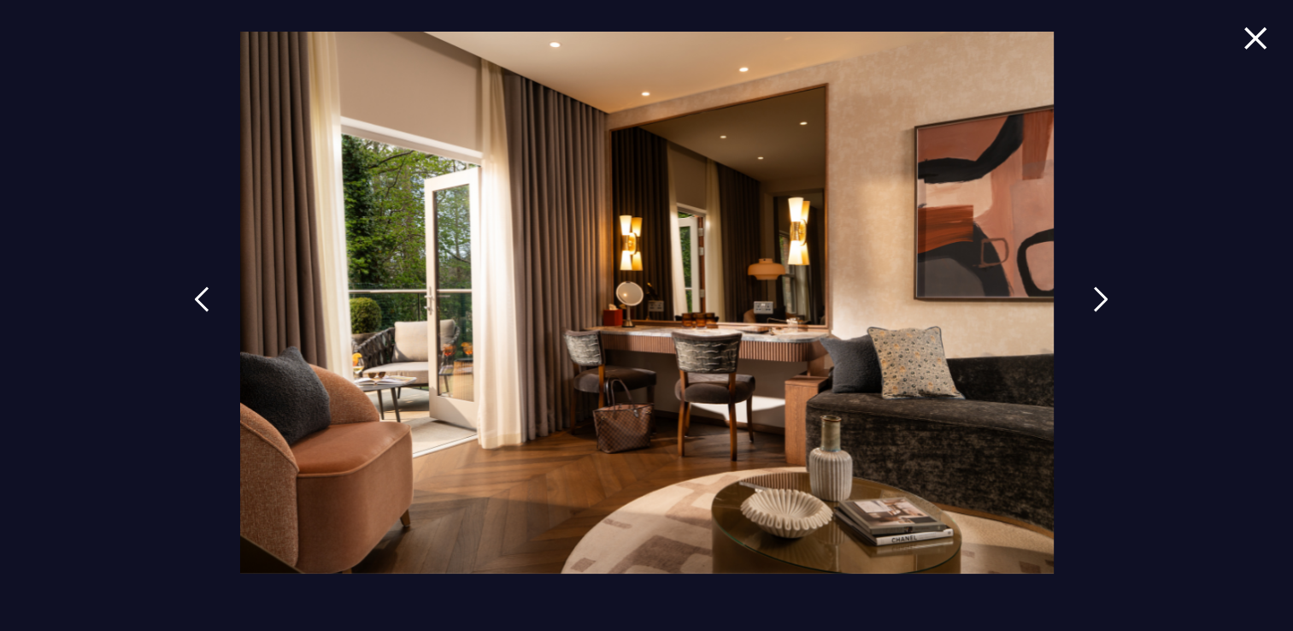
click at [1096, 299] on img at bounding box center [1100, 299] width 15 height 26
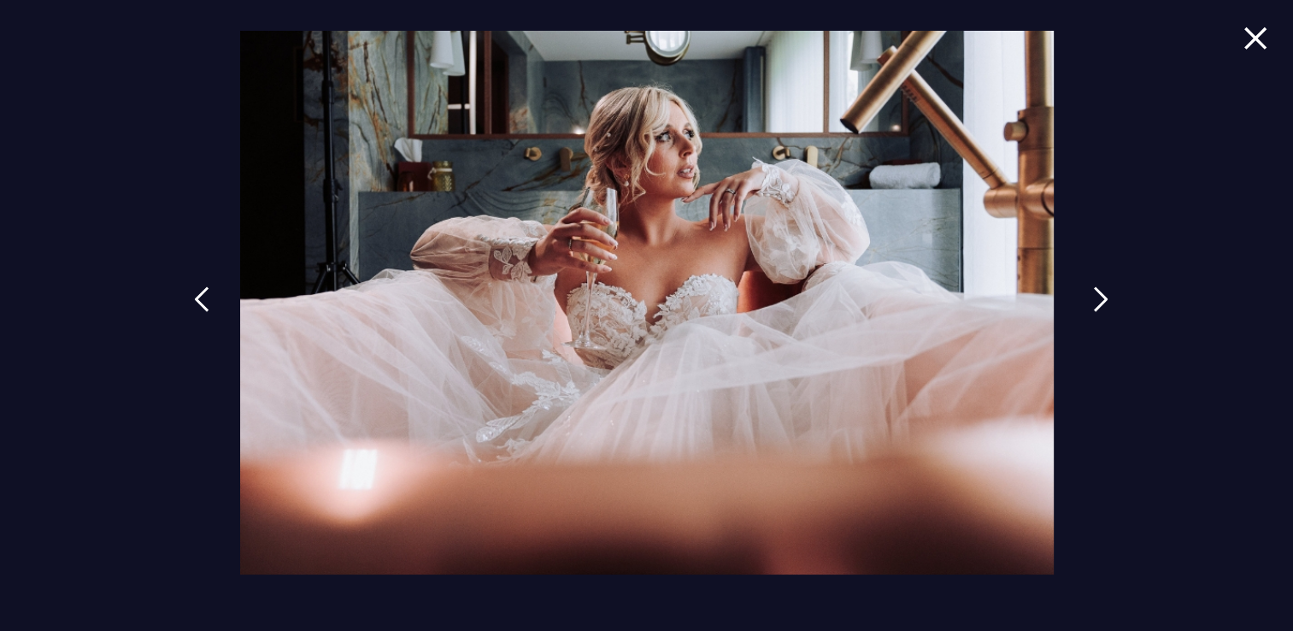
click at [1096, 299] on img at bounding box center [1100, 299] width 15 height 26
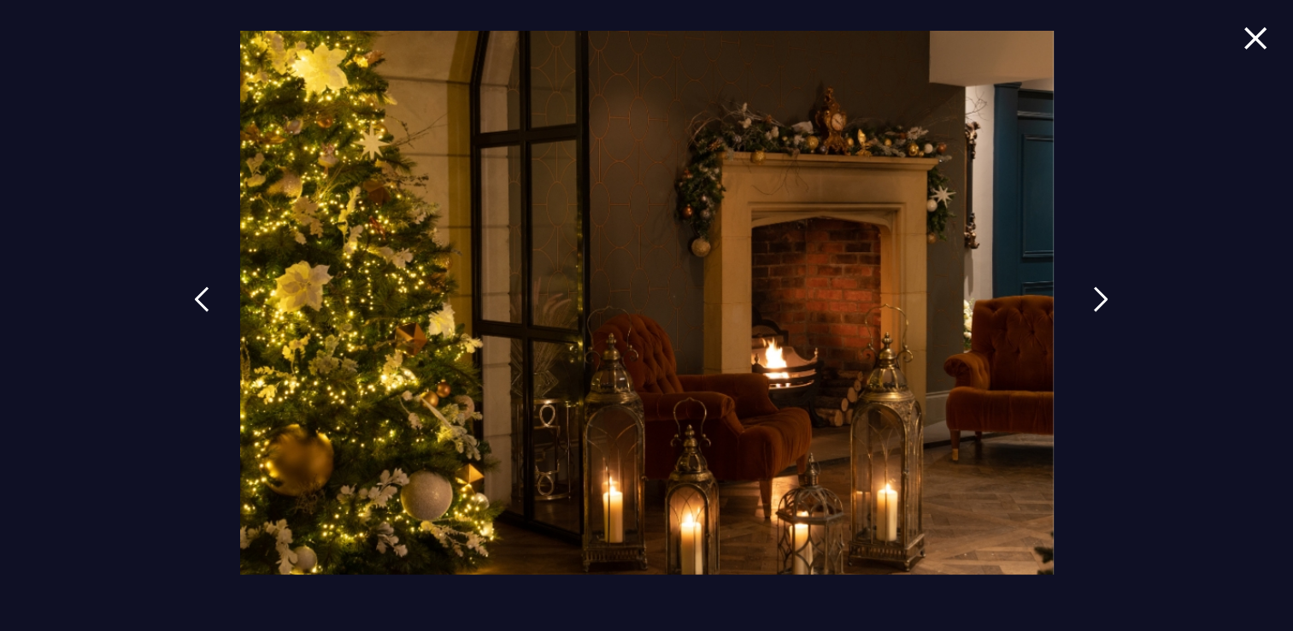
click at [1092, 285] on link at bounding box center [1100, 312] width 43 height 79
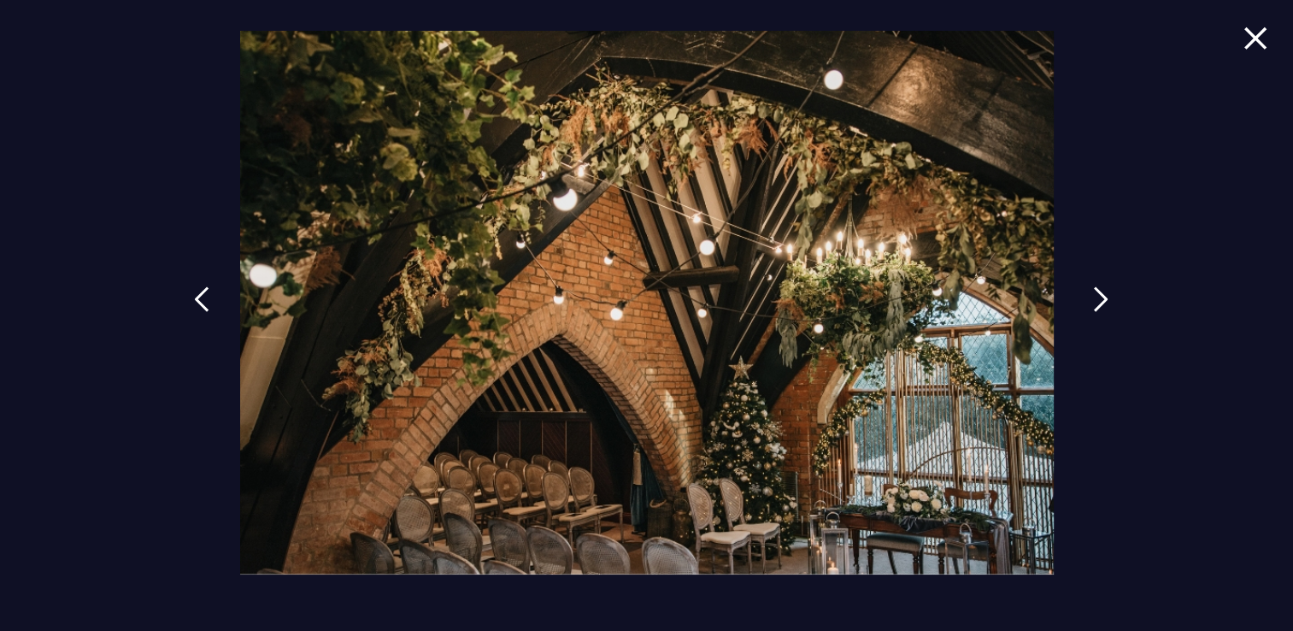
click at [1101, 300] on img at bounding box center [1100, 299] width 15 height 26
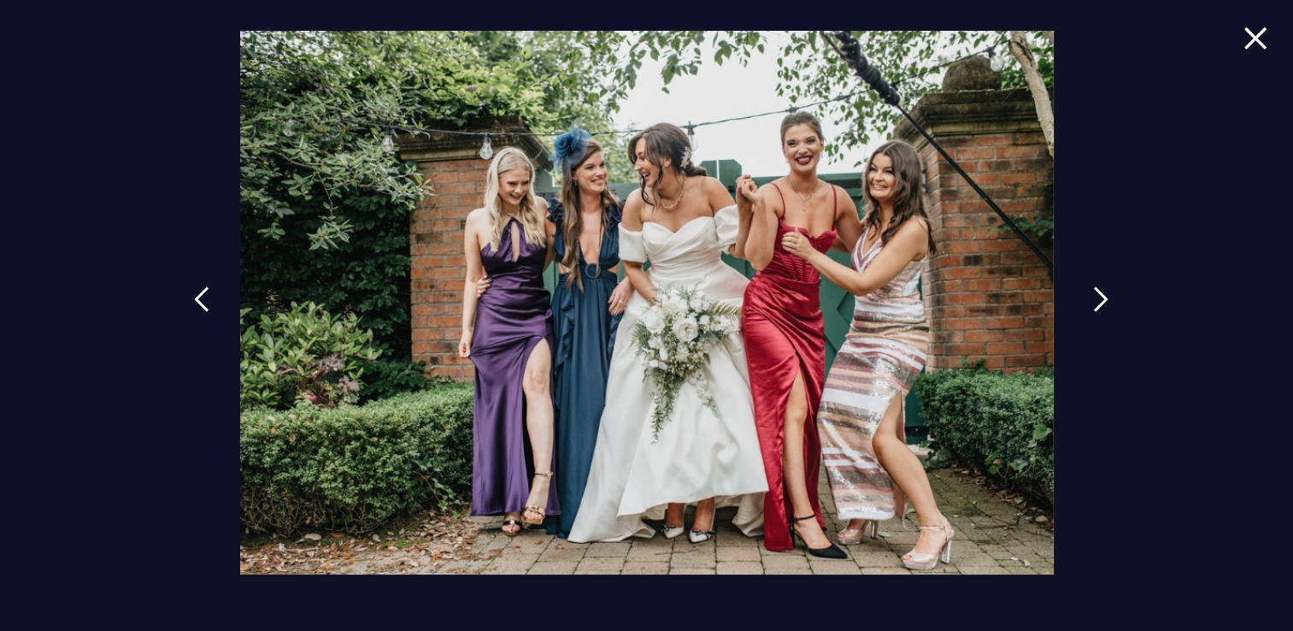
click at [1101, 300] on img at bounding box center [1100, 299] width 15 height 26
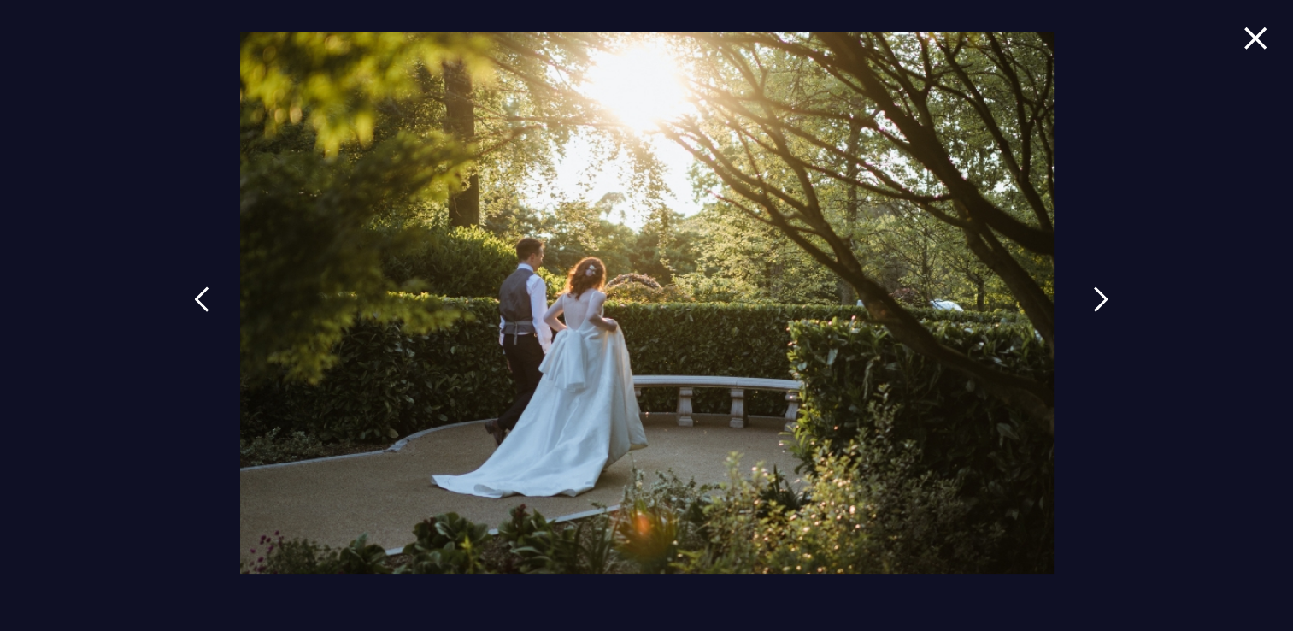
click at [1101, 300] on img at bounding box center [1100, 299] width 15 height 26
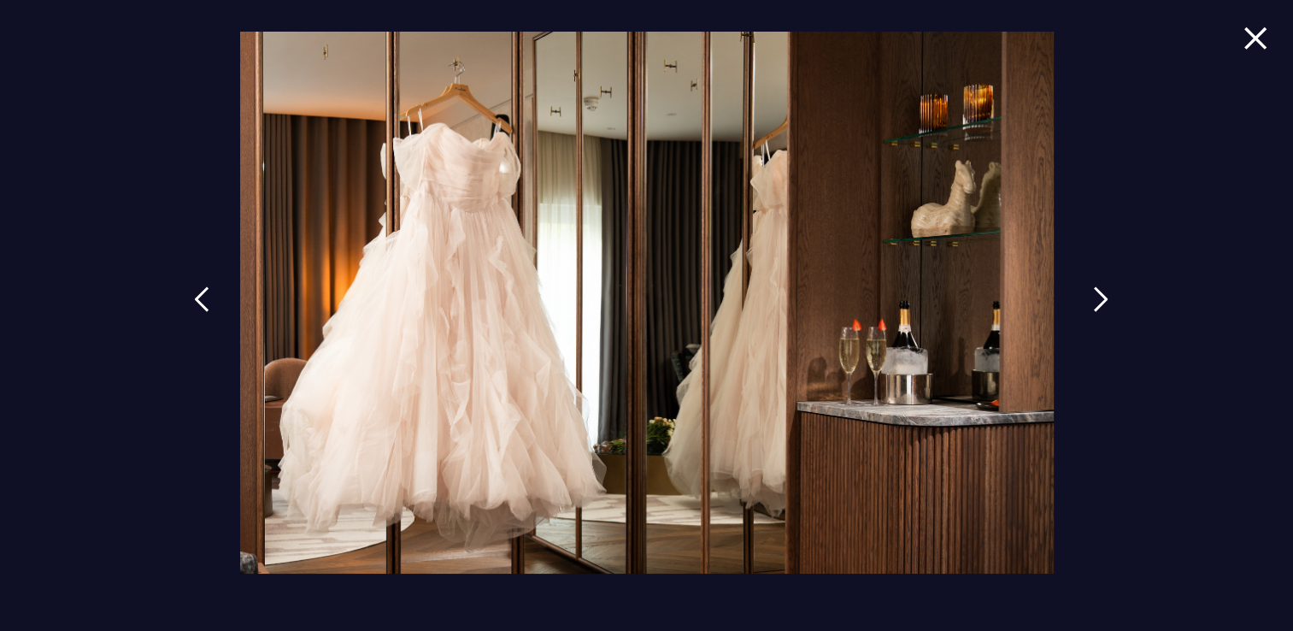
click at [1101, 300] on img at bounding box center [1100, 299] width 15 height 26
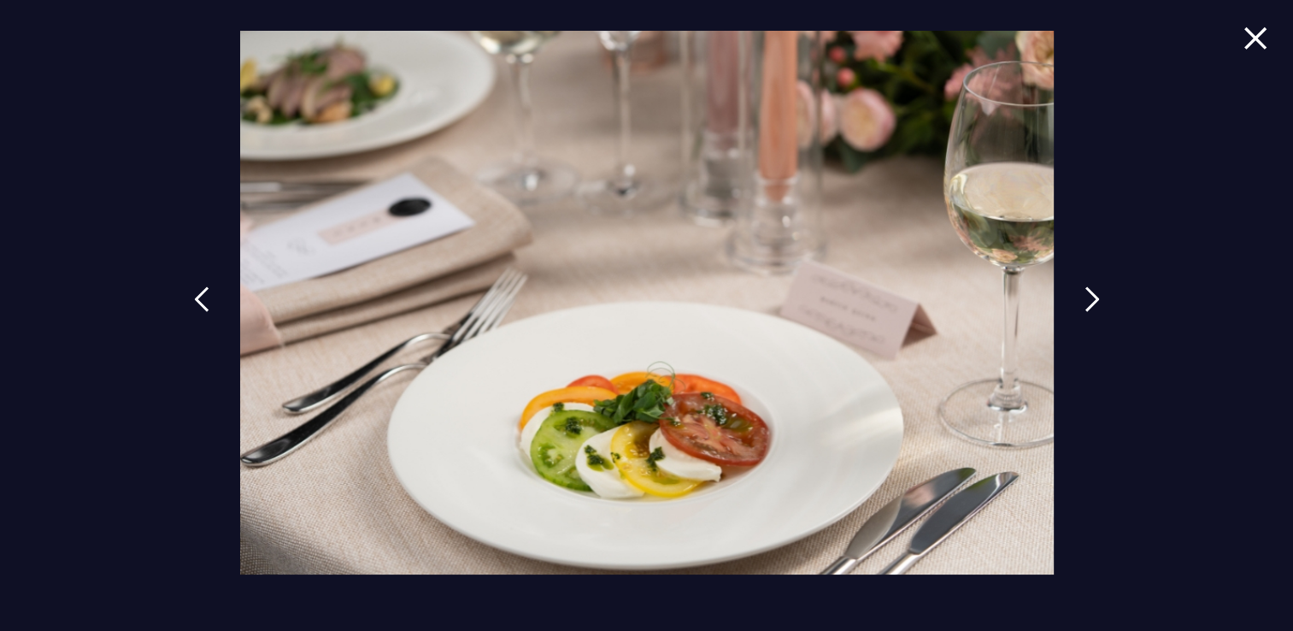
click at [1265, 33] on img at bounding box center [1255, 37] width 24 height 23
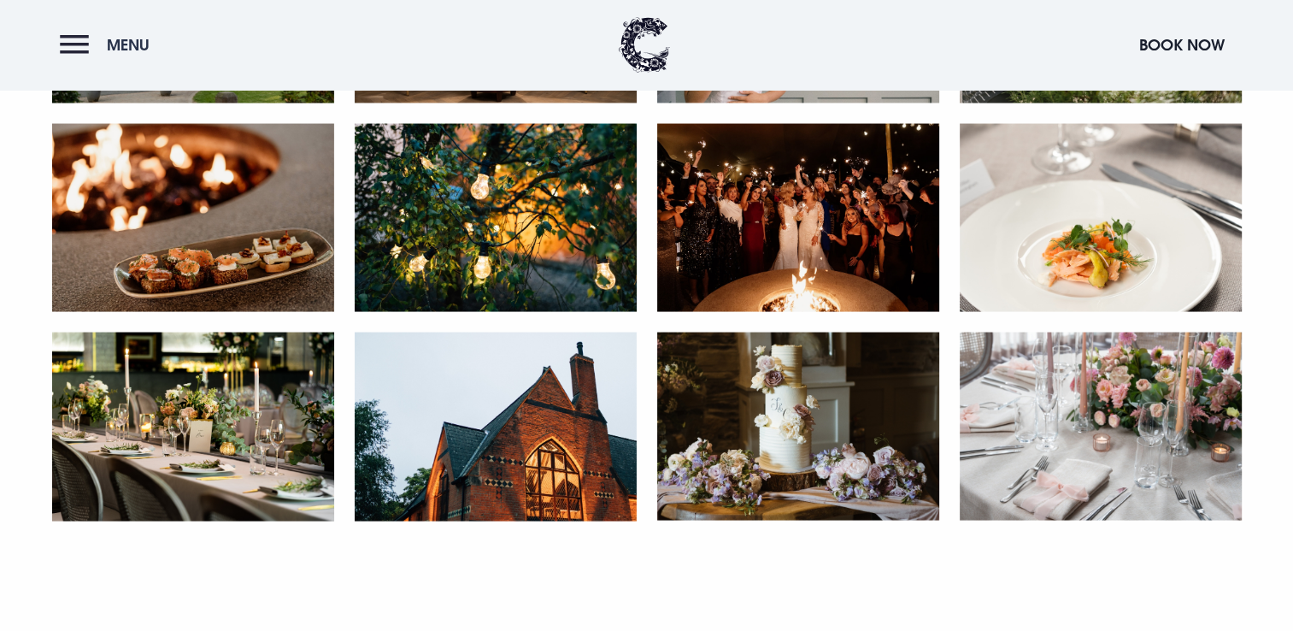
click at [79, 43] on button "Menu" at bounding box center [109, 44] width 98 height 37
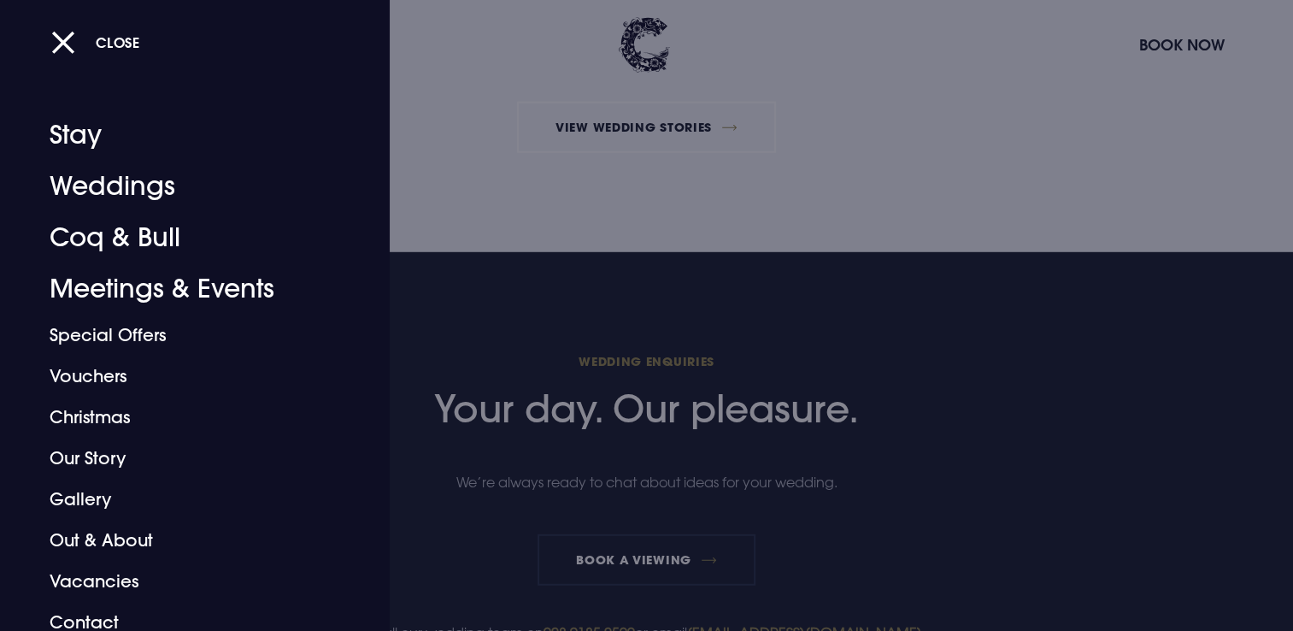
scroll to position [5529, 0]
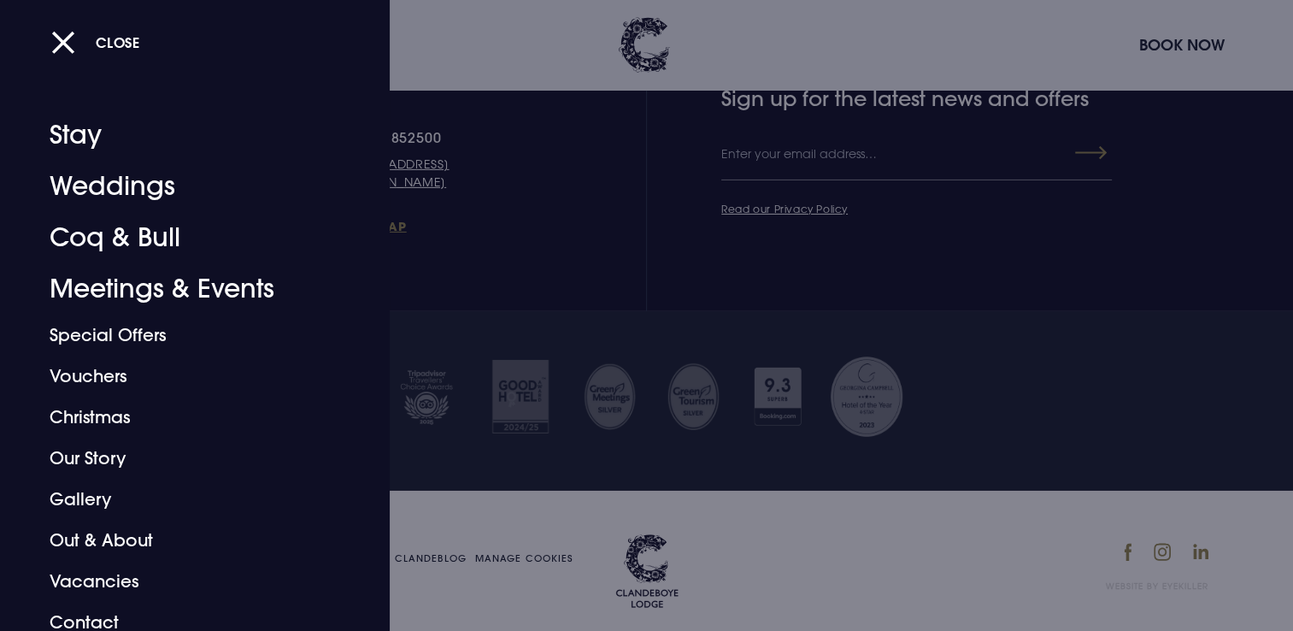
click at [428, 3] on div at bounding box center [646, 315] width 1293 height 631
